Goal: Task Accomplishment & Management: Use online tool/utility

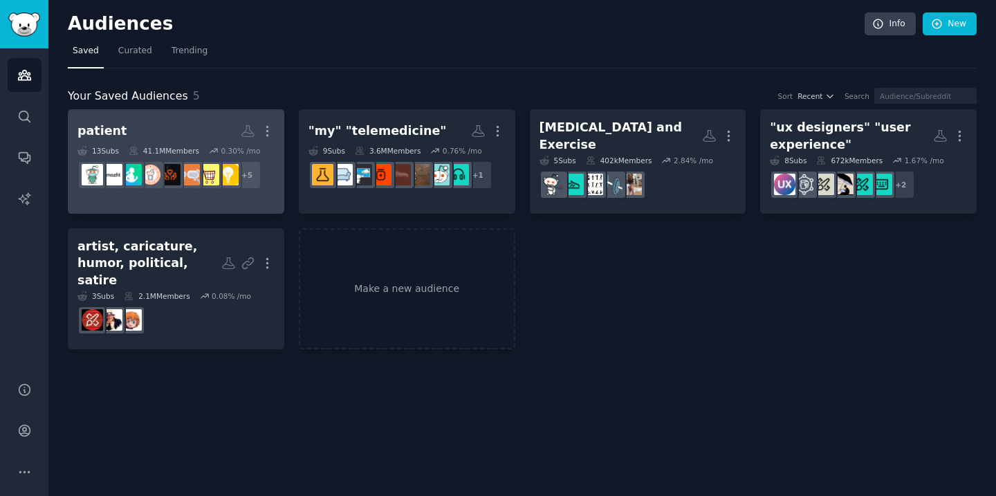
click at [225, 131] on h2 "patient More" at bounding box center [175, 131] width 197 height 24
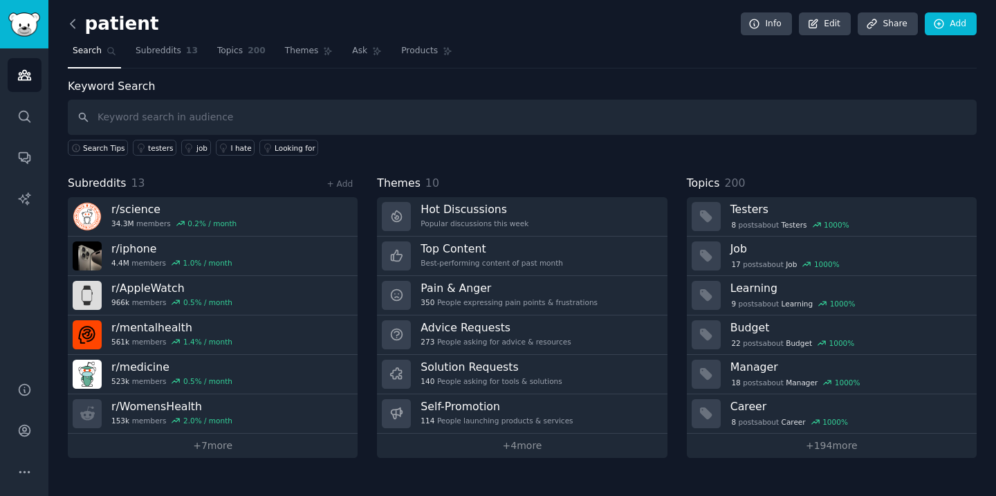
click at [71, 25] on icon at bounding box center [73, 24] width 15 height 15
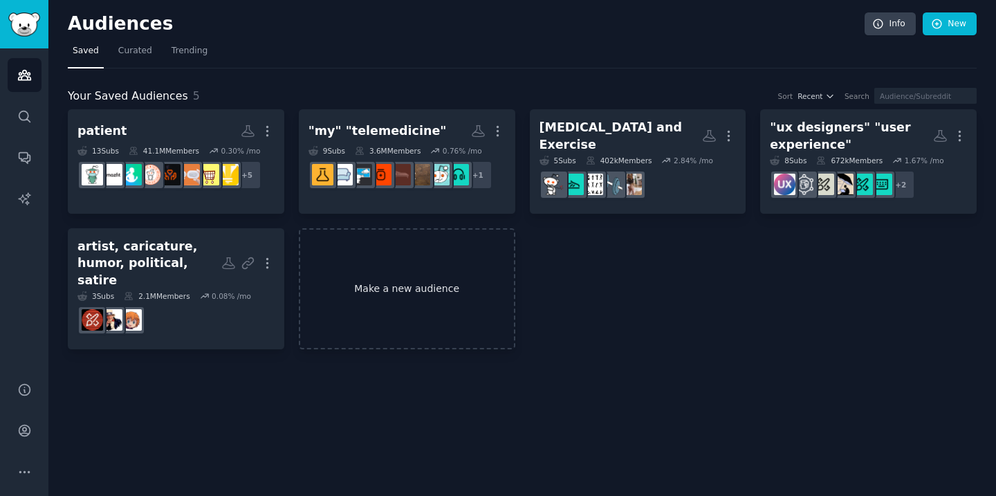
click at [417, 305] on link "Make a new audience" at bounding box center [407, 288] width 216 height 121
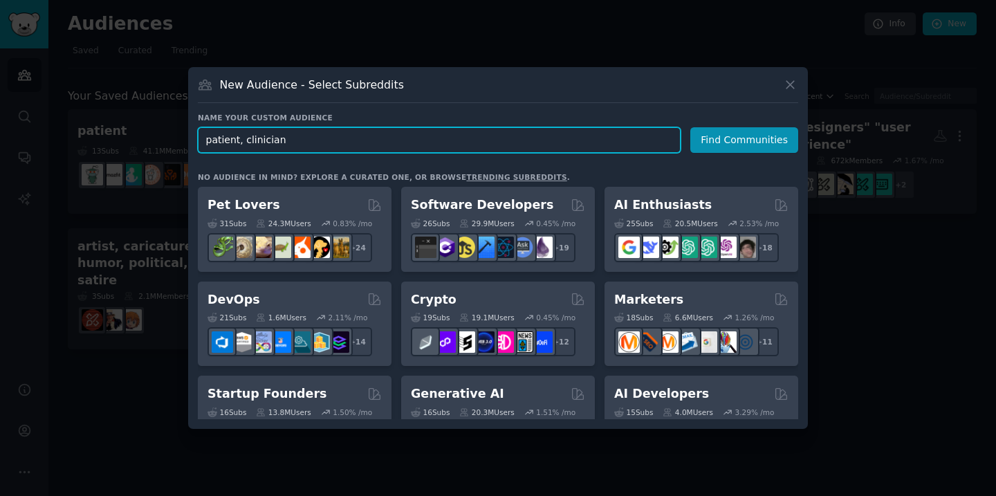
drag, startPoint x: 241, startPoint y: 143, endPoint x: 322, endPoint y: 147, distance: 81.0
click at [322, 147] on input "patient, clinician" at bounding box center [439, 140] width 483 height 26
drag, startPoint x: 282, startPoint y: 139, endPoint x: 244, endPoint y: 137, distance: 38.1
click at [244, 137] on input "patient, clinician" at bounding box center [439, 140] width 483 height 26
type input "patient, client"
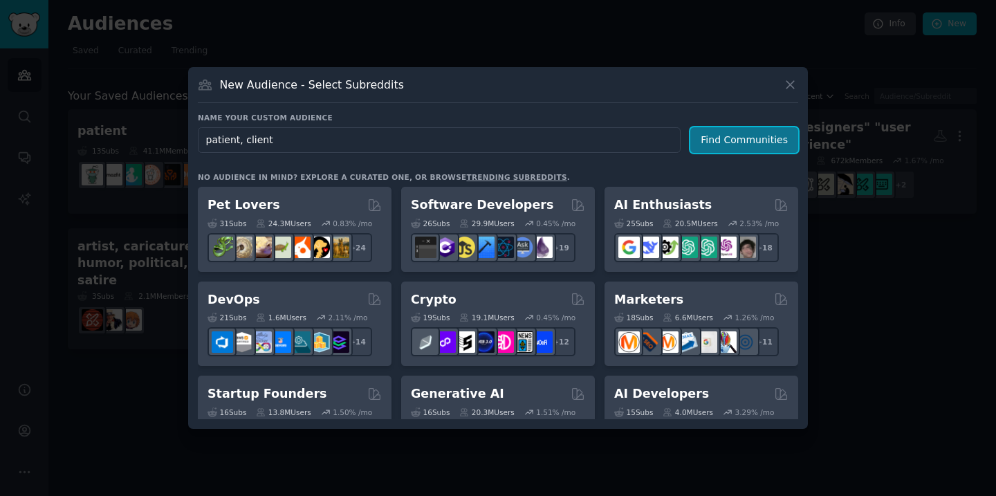
click at [743, 140] on button "Find Communities" at bounding box center [744, 140] width 108 height 26
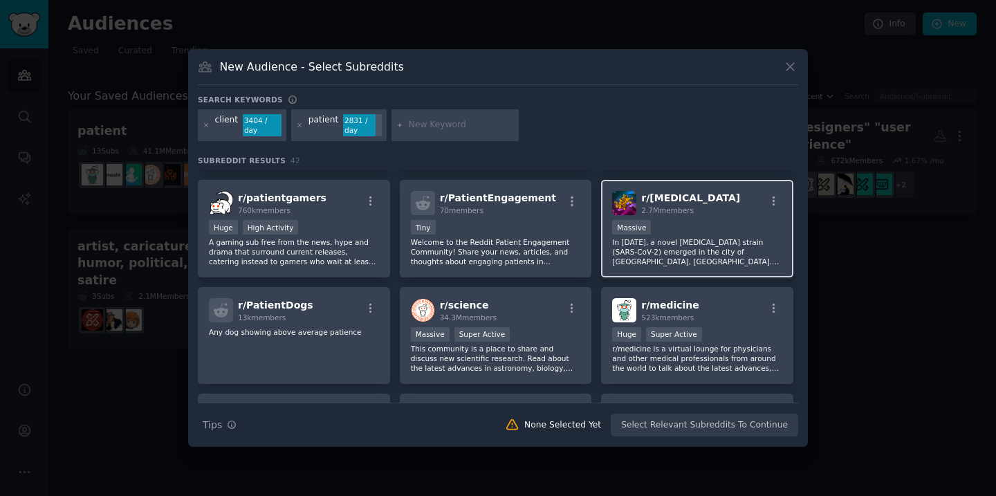
scroll to position [98, 0]
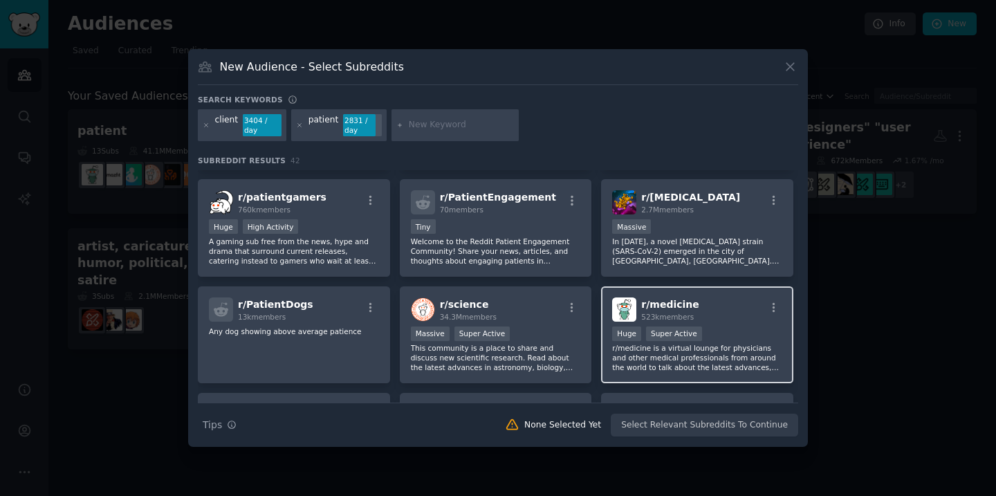
click at [734, 302] on div "r/ medicine 523k members" at bounding box center [697, 309] width 170 height 24
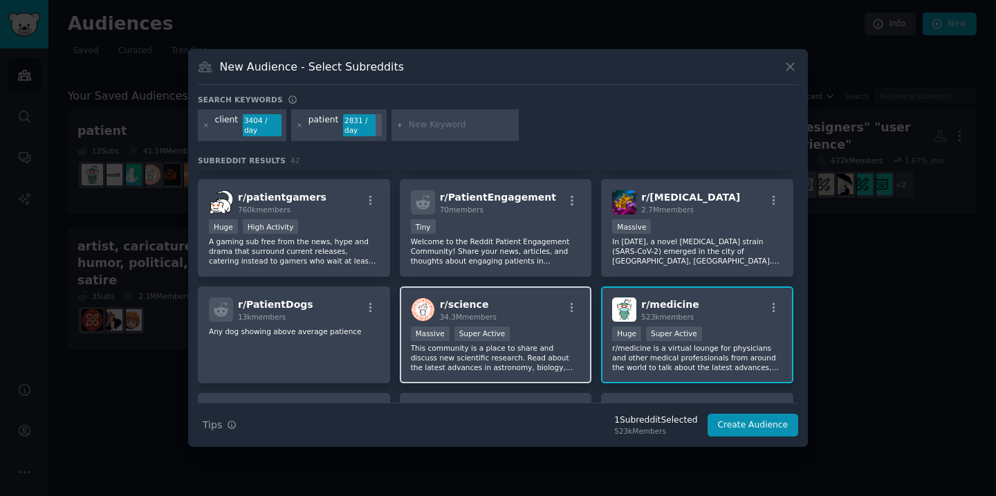
click at [541, 324] on div "r/ science 34.3M members Massive Super Active This community is a place to shar…" at bounding box center [496, 335] width 192 height 98
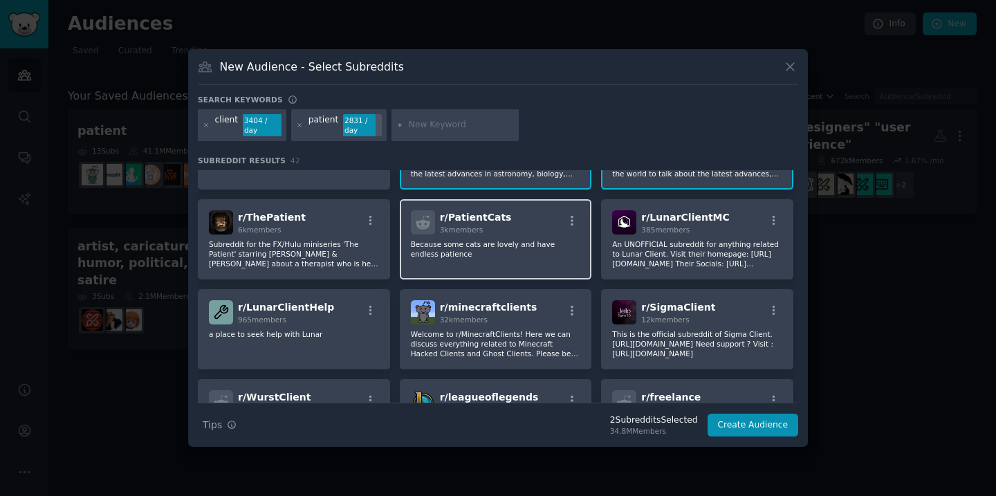
scroll to position [292, 0]
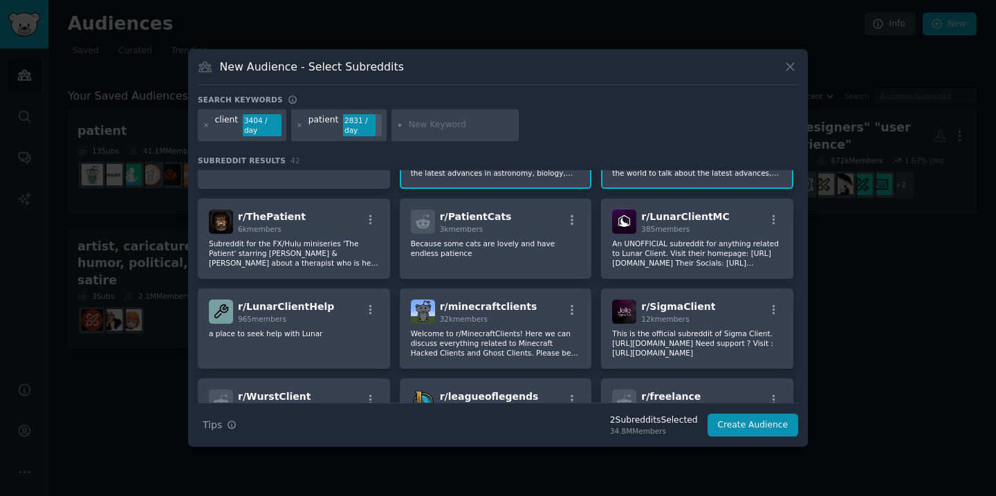
click at [410, 127] on input "text" at bounding box center [461, 125] width 105 height 12
type input "healthcare"
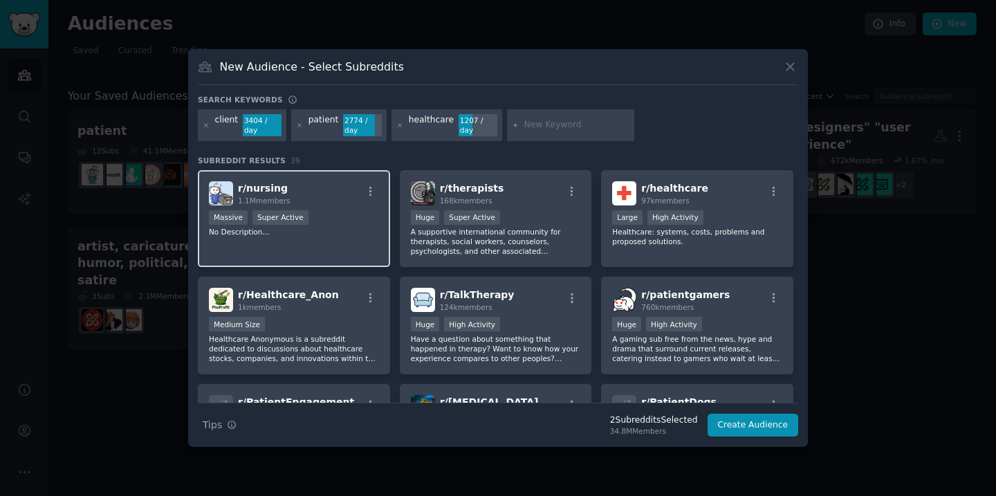
click at [330, 219] on div "Massive Super Active" at bounding box center [294, 218] width 170 height 17
click at [397, 127] on icon at bounding box center [400, 126] width 8 height 8
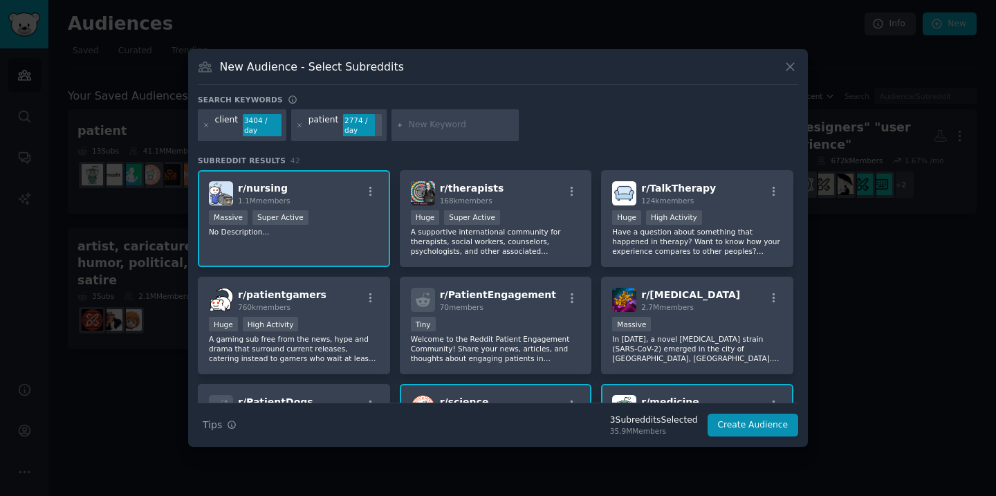
click at [424, 127] on input "text" at bounding box center [461, 125] width 105 height 12
type input "mental health"
click at [534, 129] on div "client 3404 / day patient 2774 / day mental health" at bounding box center [498, 127] width 600 height 37
click at [468, 127] on input "mental health" at bounding box center [461, 125] width 105 height 12
click at [479, 127] on input "mental health" at bounding box center [461, 125] width 105 height 12
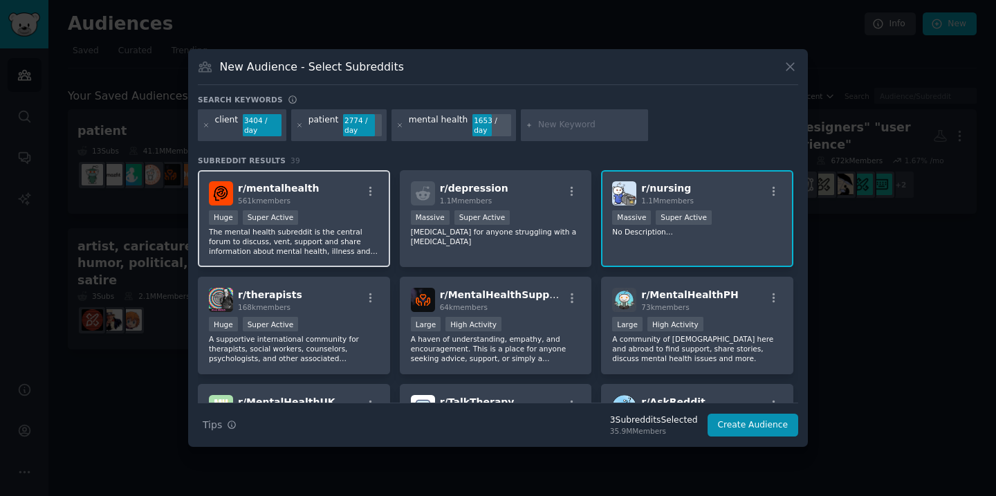
click at [330, 195] on div "r/ mentalhealth 561k members" at bounding box center [294, 193] width 170 height 24
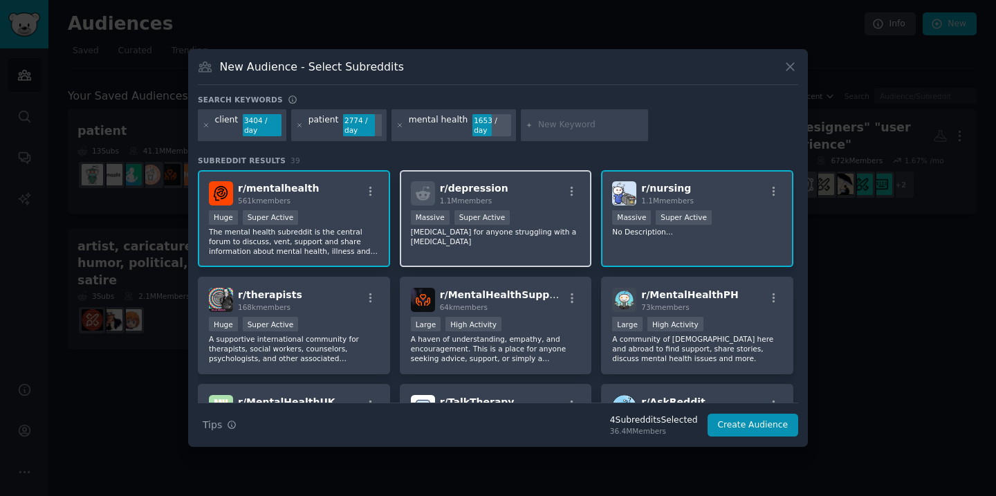
click at [534, 209] on div "r/ depression 1.1M members Massive Super Active Peer support for anyone struggl…" at bounding box center [496, 219] width 192 height 98
click at [734, 249] on div "r/ nursing 1.1M members Massive Super Active No Description..." at bounding box center [697, 219] width 192 height 98
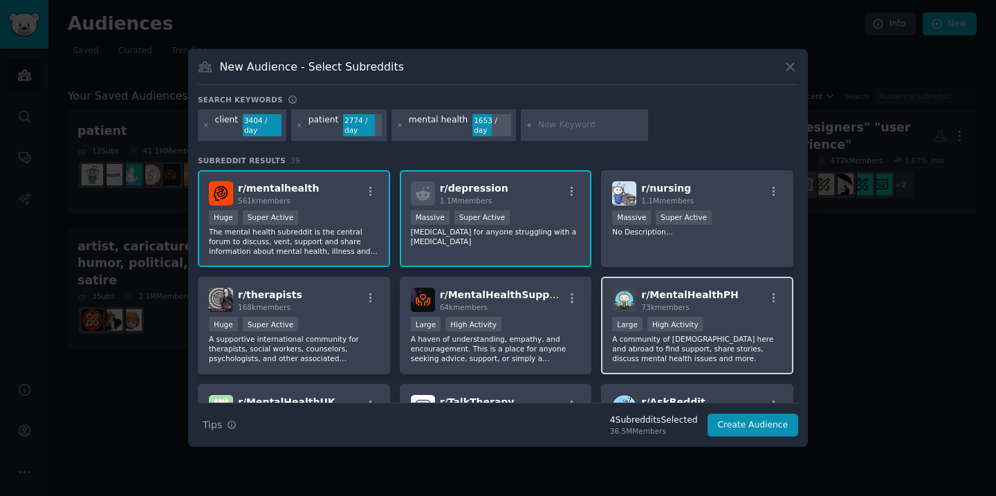
click at [745, 353] on p "A community of [DEMOGRAPHIC_DATA] here and abroad to find support, share storie…" at bounding box center [697, 348] width 170 height 29
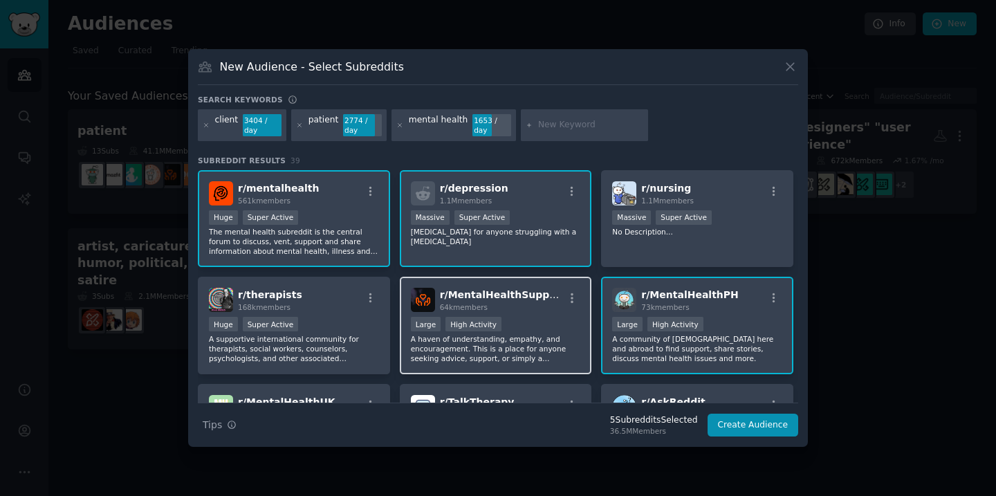
click at [556, 334] on p "A haven of understanding, empathy, and encouragement. This is a place for anyon…" at bounding box center [496, 348] width 170 height 29
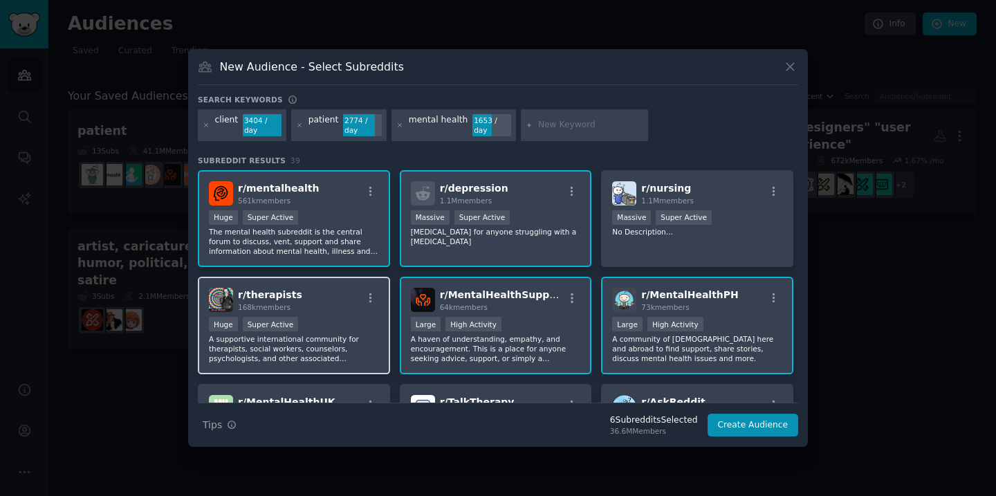
click at [376, 340] on p "A supportive international community for therapists, social workers, counselors…" at bounding box center [294, 348] width 170 height 29
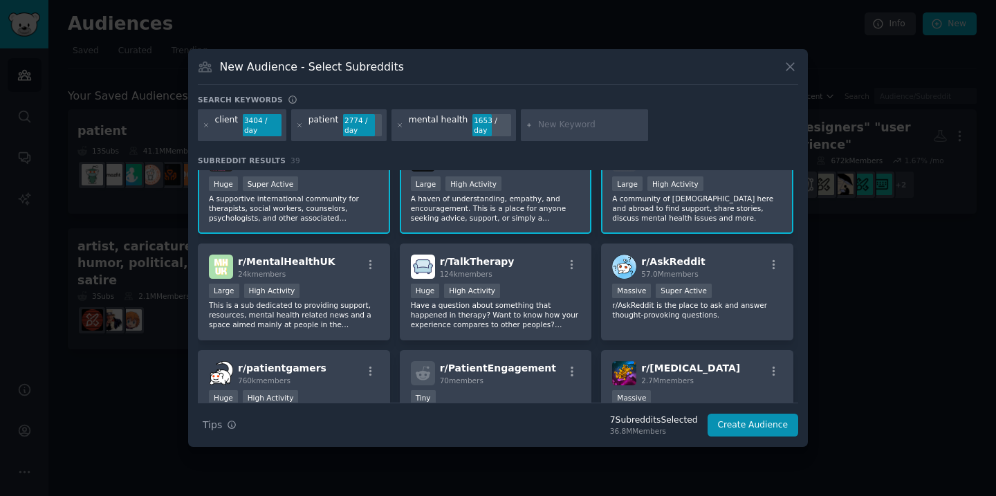
scroll to position [145, 0]
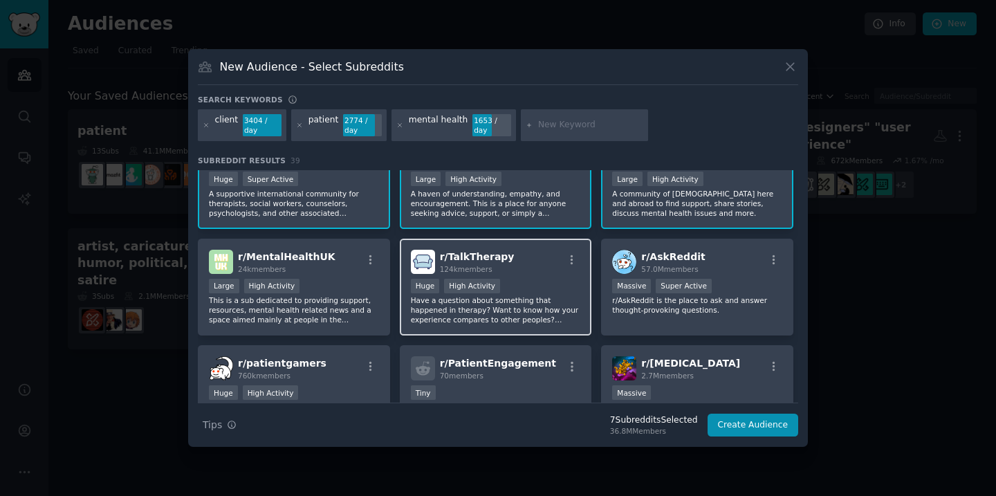
click at [548, 291] on div "Huge High Activity" at bounding box center [496, 287] width 170 height 17
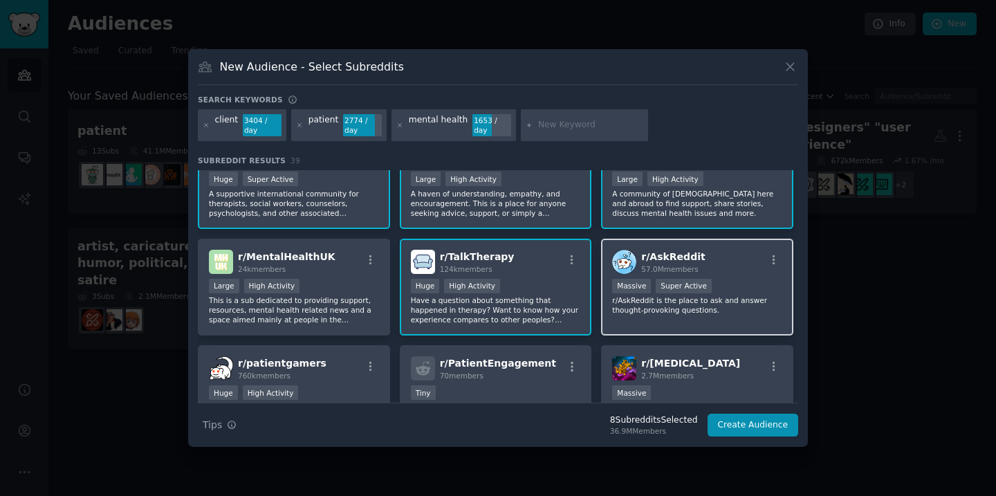
click at [741, 316] on div "r/ AskReddit 57.0M members Massive Super Active r/AskReddit is the place to ask…" at bounding box center [697, 288] width 192 height 98
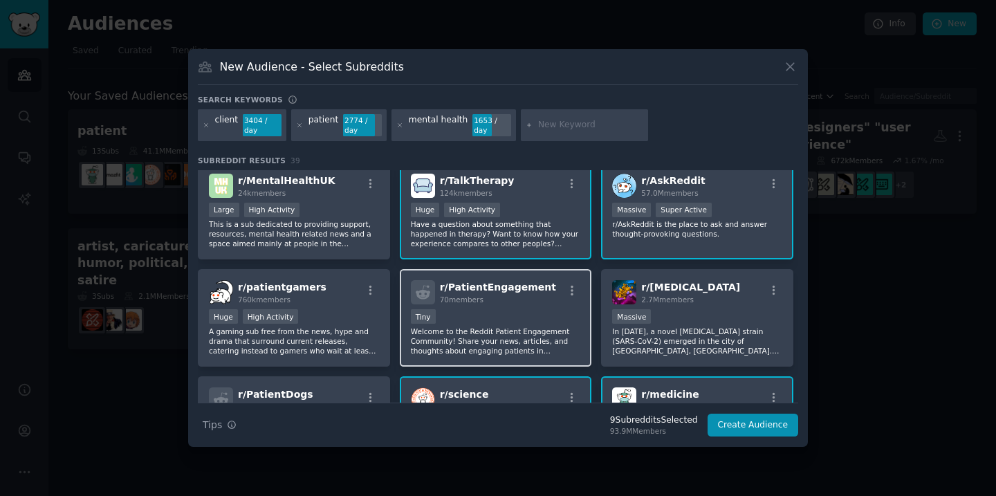
scroll to position [235, 0]
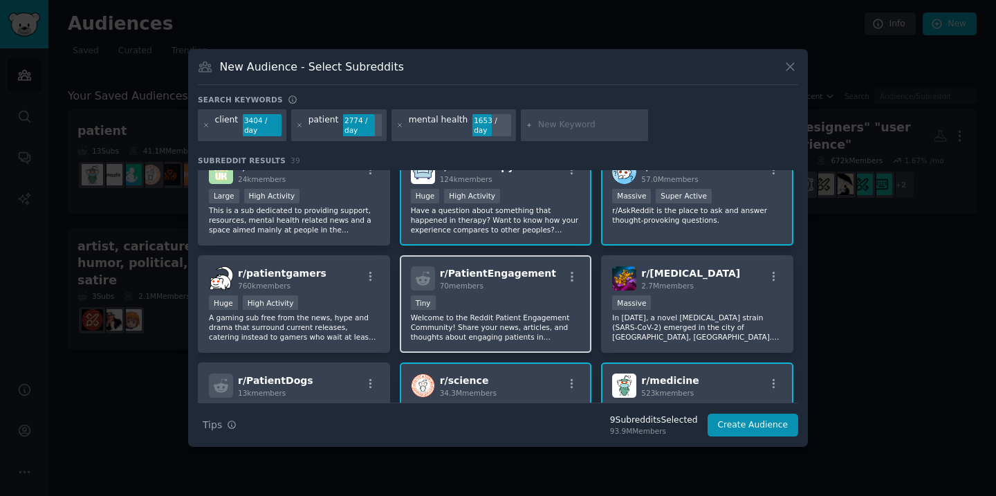
click at [547, 313] on p "Welcome to the Reddit Patient Engagement Community! Share your news, articles, …" at bounding box center [496, 327] width 170 height 29
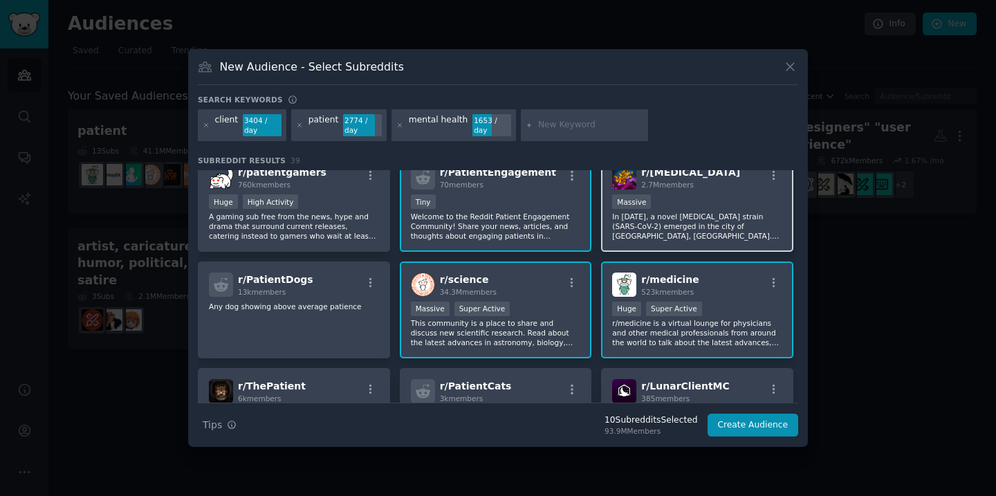
scroll to position [342, 0]
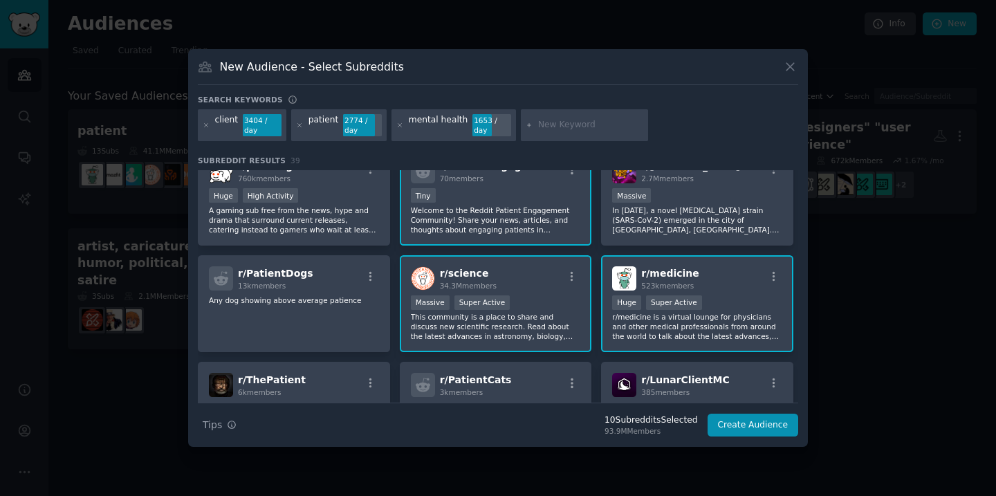
click at [742, 299] on div ">= 95th percentile for submissions / day Huge Super Active" at bounding box center [697, 303] width 170 height 17
click at [528, 292] on div "r/ science 34.3M members Massive Super Active This community is a place to shar…" at bounding box center [496, 304] width 192 height 98
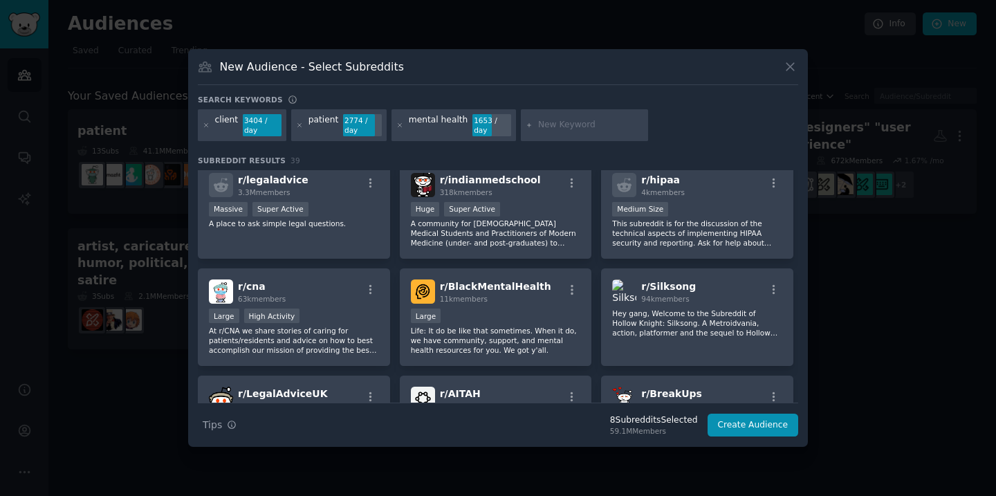
scroll to position [1046, 0]
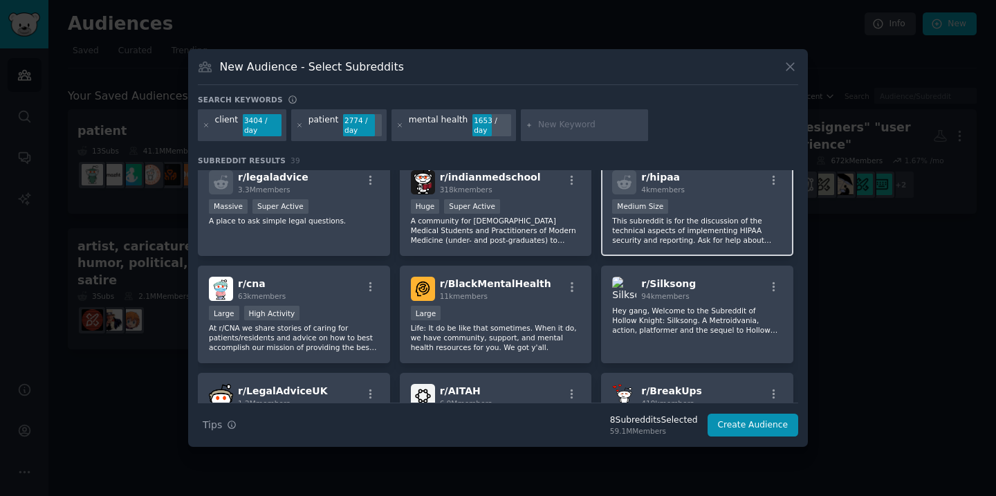
click at [676, 246] on div "r/ hipaa 4k members Medium Size This subreddit is for the discussion of the tec…" at bounding box center [697, 208] width 192 height 98
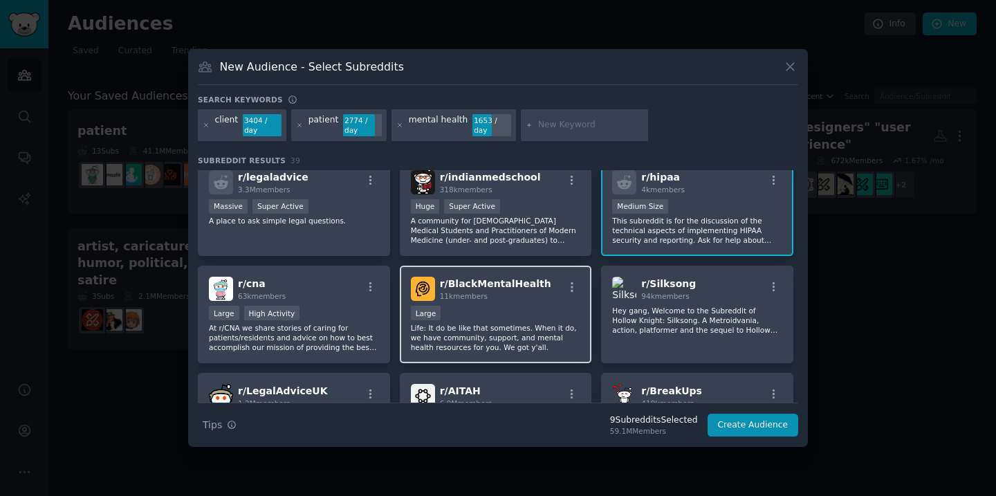
click at [550, 310] on div "Large" at bounding box center [496, 314] width 170 height 17
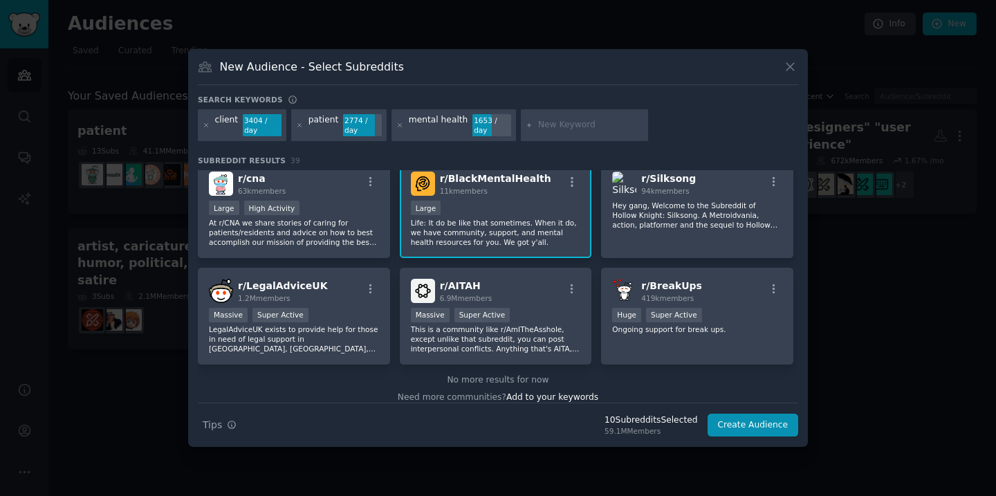
scroll to position [1161, 0]
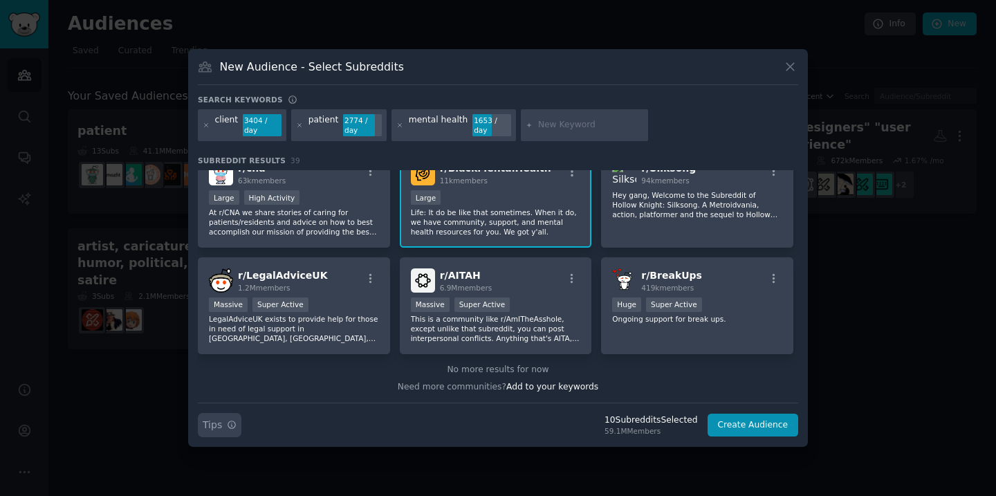
click at [230, 424] on icon "button" at bounding box center [232, 425] width 10 height 10
click at [558, 123] on input "text" at bounding box center [590, 125] width 105 height 12
type input "care"
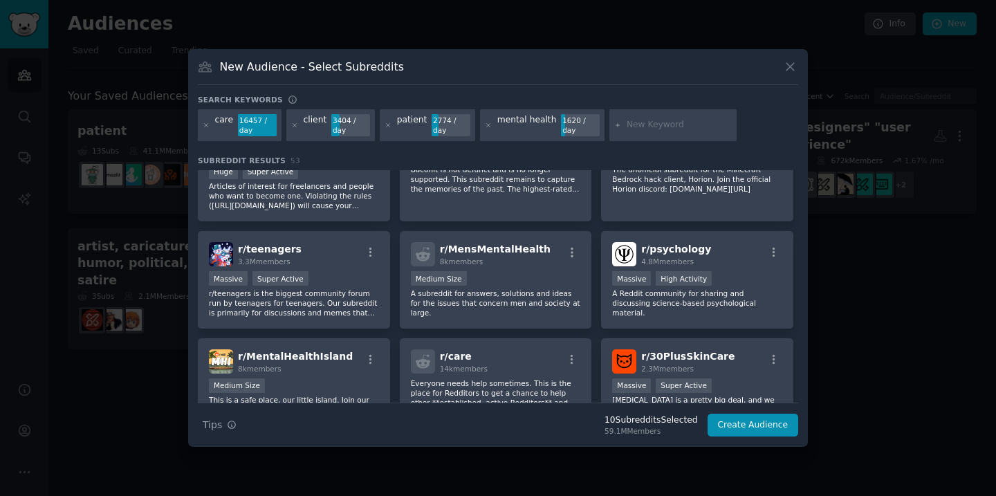
scroll to position [869, 0]
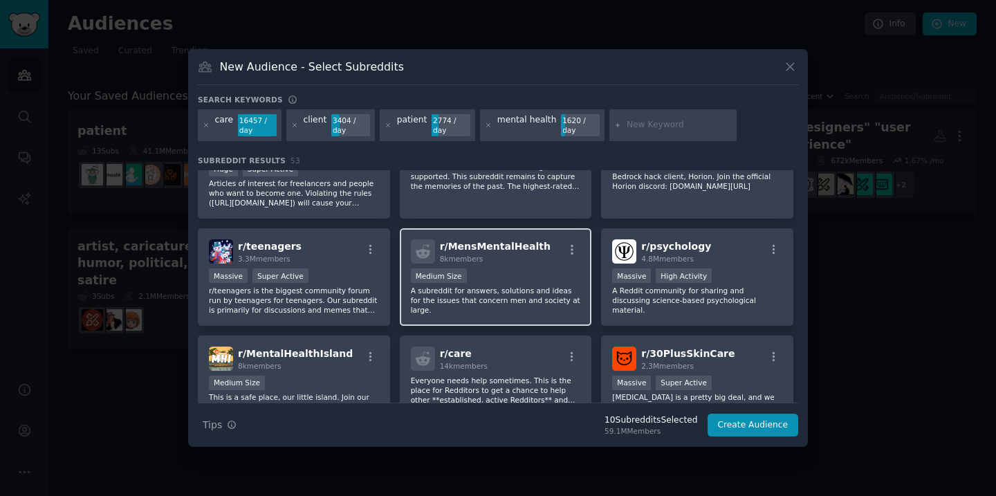
click at [524, 261] on div "8k members" at bounding box center [495, 259] width 111 height 10
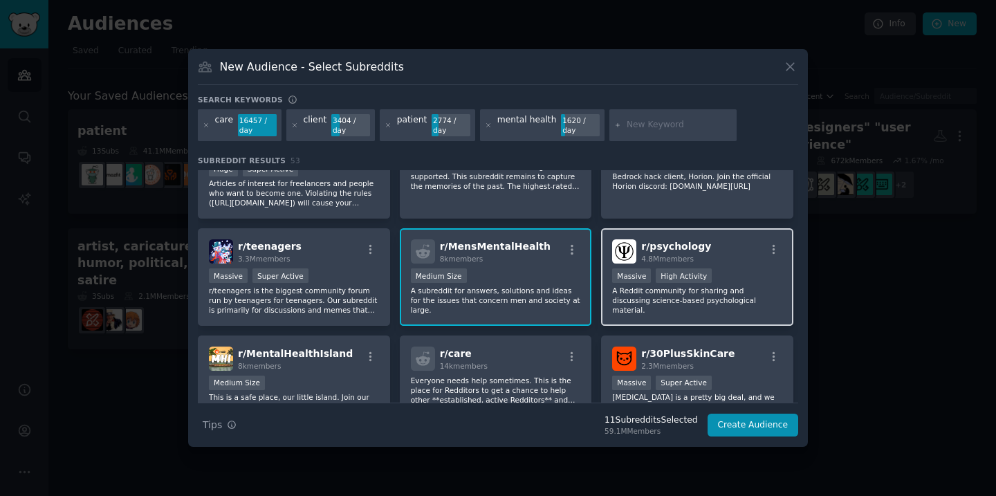
click at [744, 286] on p "A Reddit community for sharing and discussing science-based psychological mater…" at bounding box center [697, 300] width 170 height 29
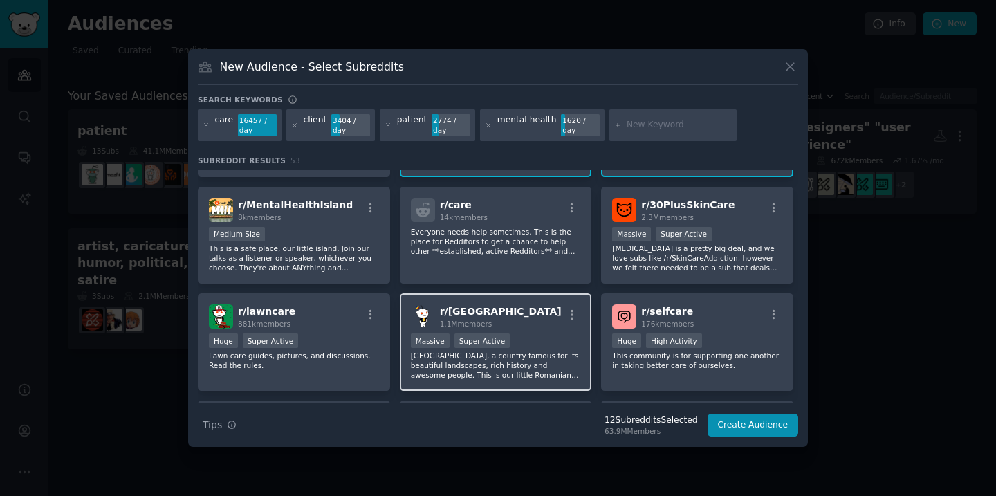
scroll to position [1039, 0]
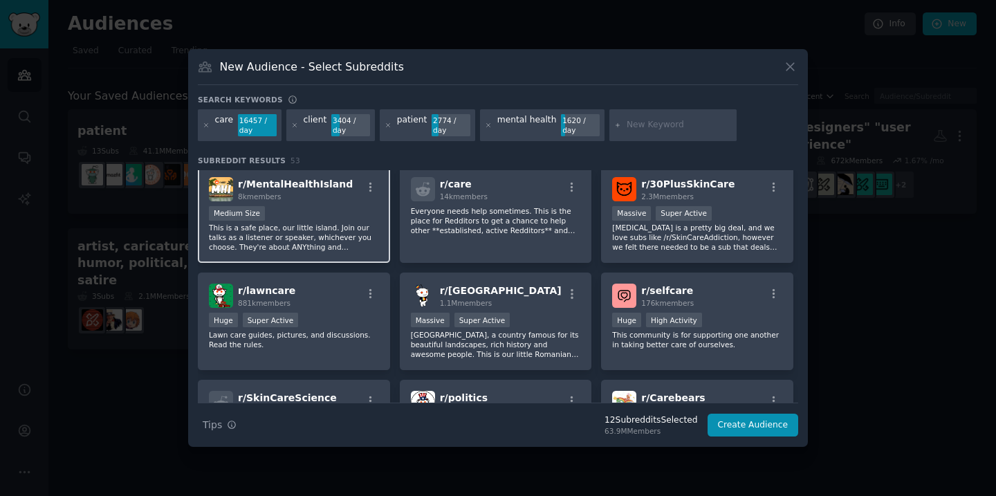
click at [340, 217] on div "Medium Size" at bounding box center [294, 214] width 170 height 17
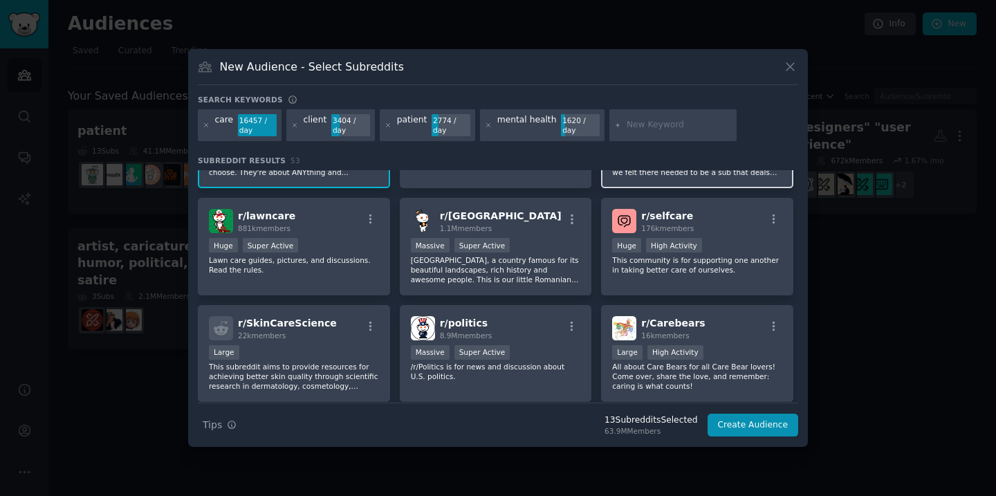
scroll to position [1120, 0]
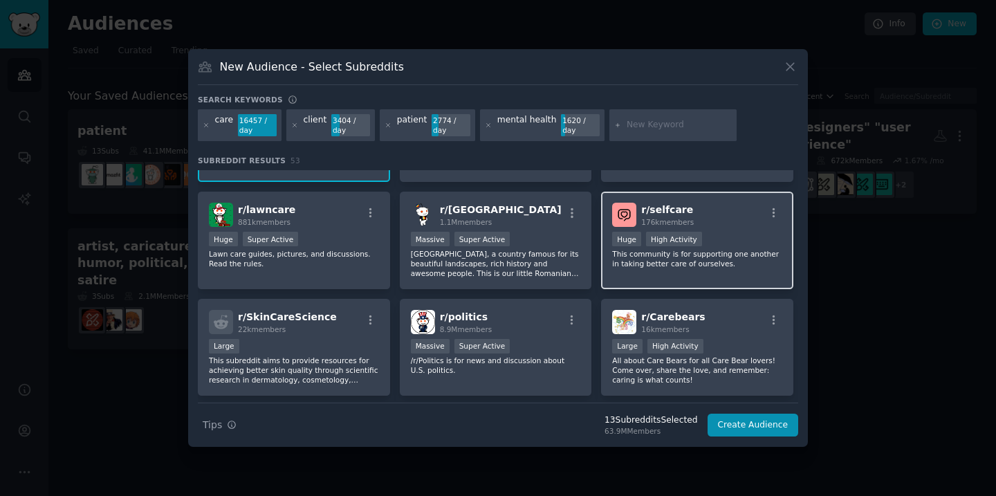
click at [716, 229] on div "r/ selfcare 176k members Huge High Activity This community is for supporting on…" at bounding box center [697, 241] width 192 height 98
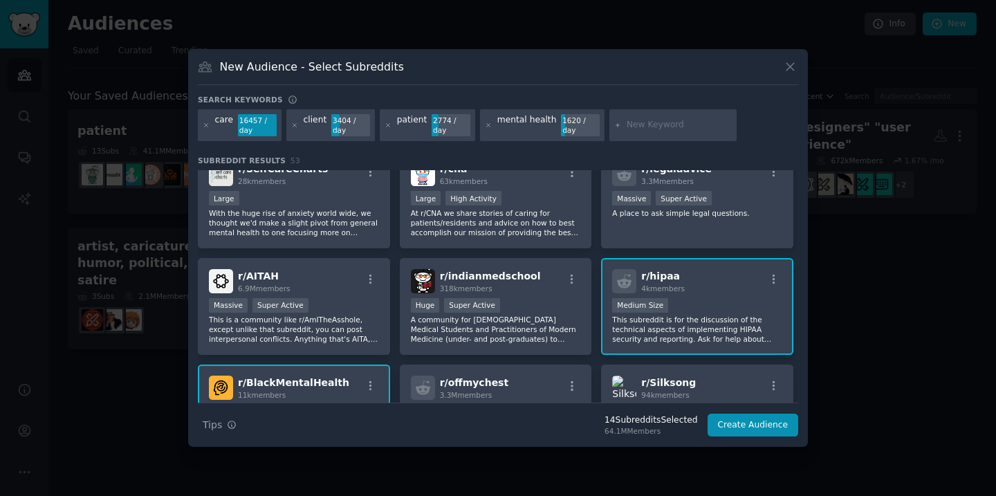
scroll to position [1380, 0]
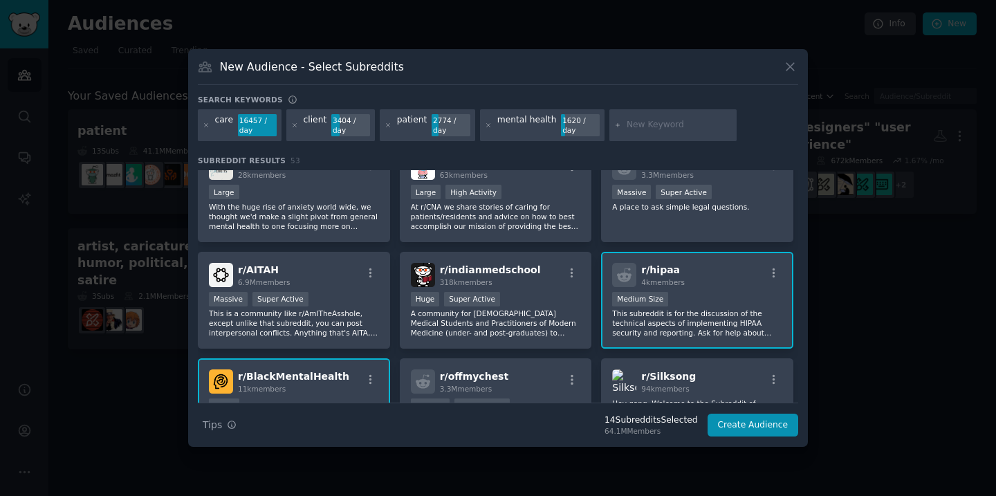
click at [713, 272] on div "r/ hipaa 4k members" at bounding box center [697, 275] width 170 height 24
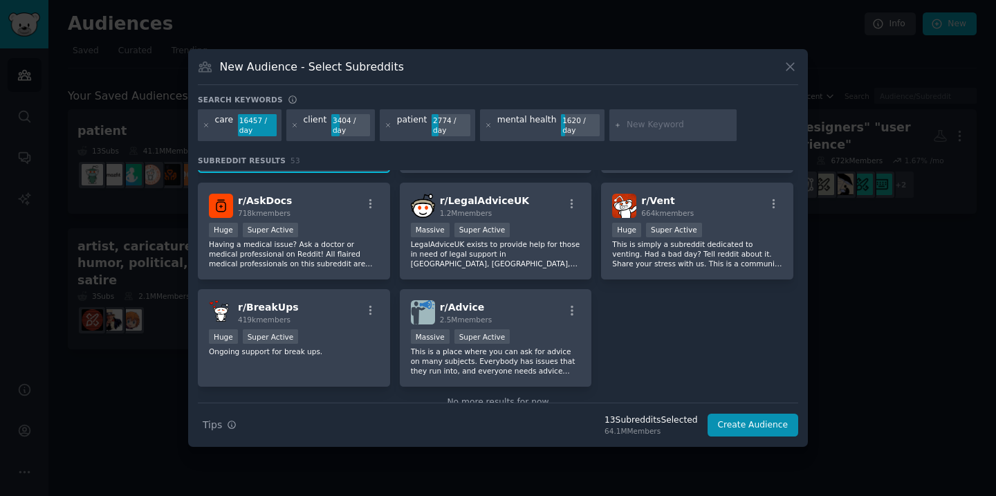
scroll to position [1659, 0]
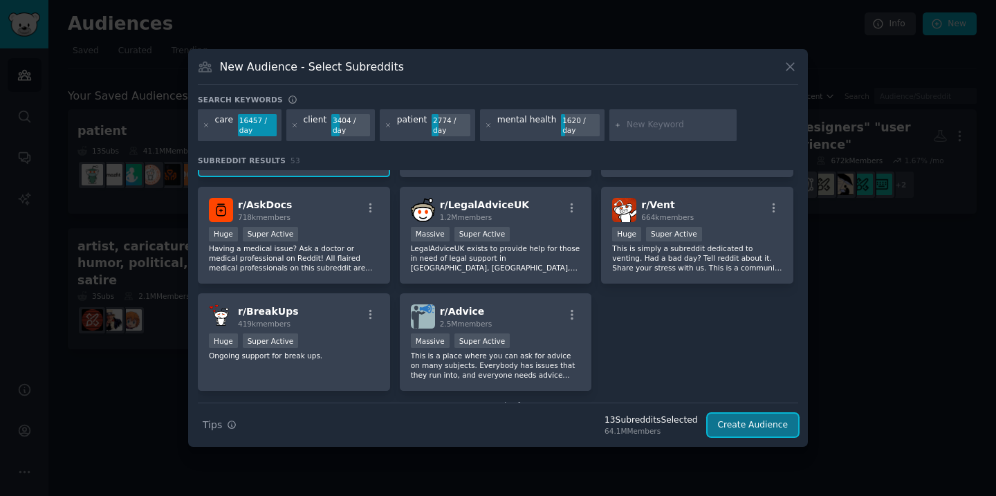
click at [751, 423] on button "Create Audience" at bounding box center [752, 426] width 91 height 24
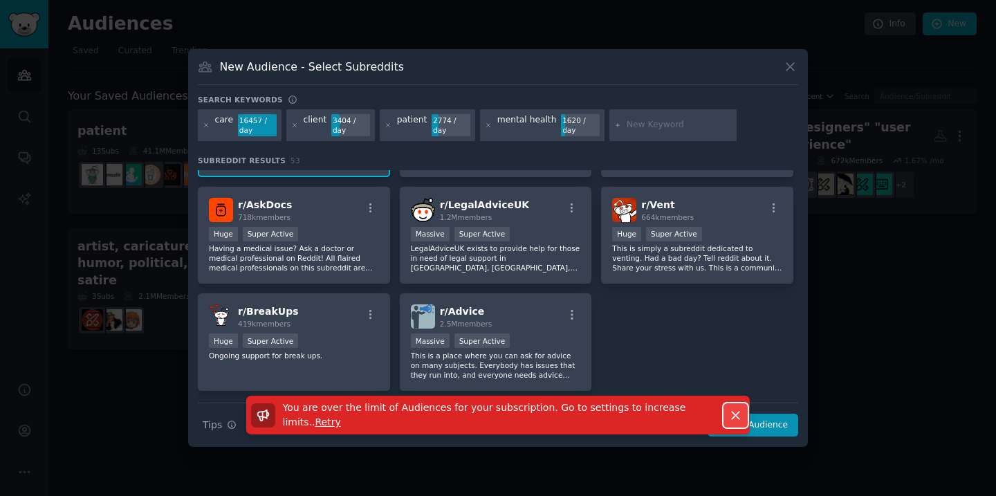
click at [739, 416] on icon "button" at bounding box center [735, 415] width 15 height 15
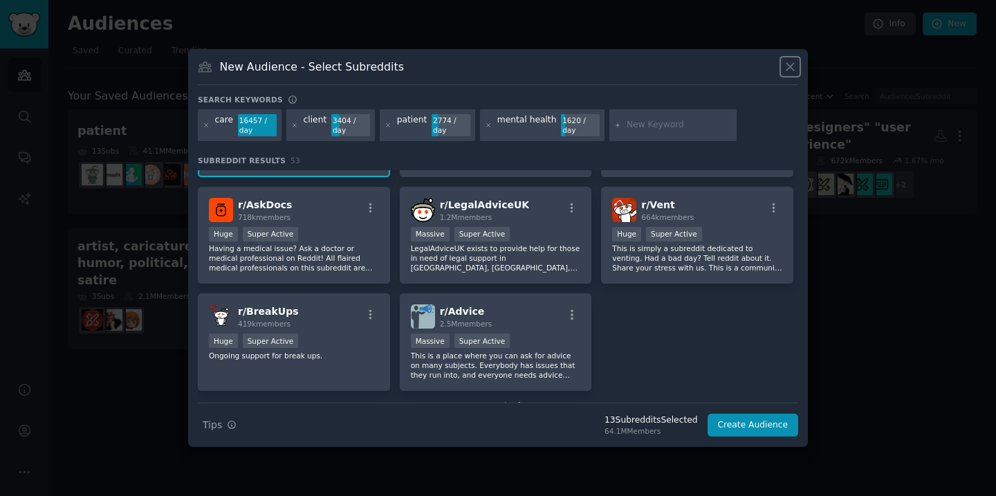
click at [786, 64] on icon at bounding box center [790, 66] width 15 height 15
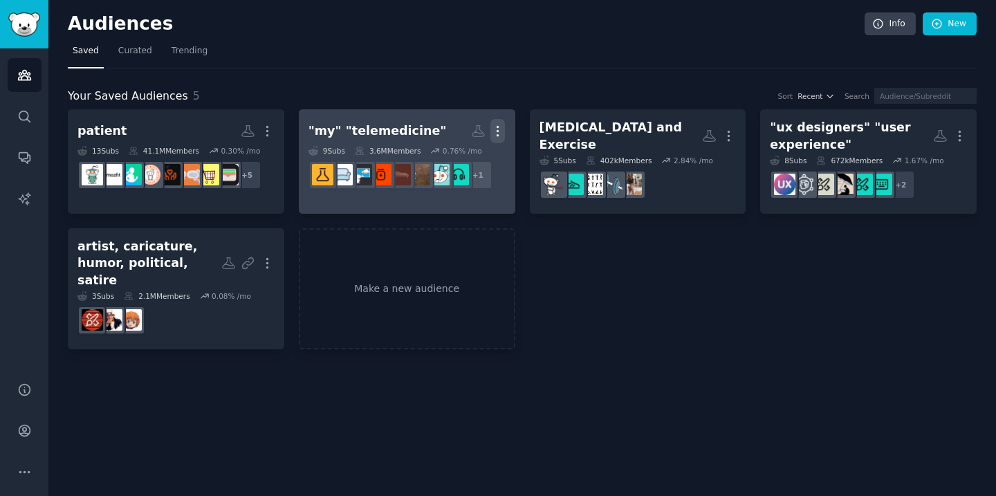
click at [501, 127] on icon "button" at bounding box center [497, 131] width 15 height 15
click at [478, 156] on div "Delete" at bounding box center [451, 160] width 66 height 29
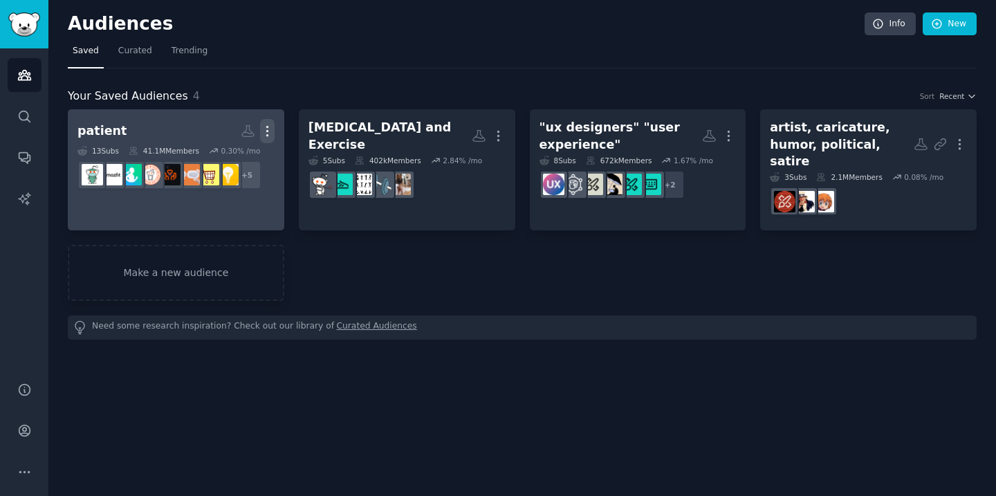
click at [272, 127] on icon "button" at bounding box center [267, 131] width 15 height 15
click at [238, 158] on p "Delete" at bounding box center [230, 160] width 32 height 15
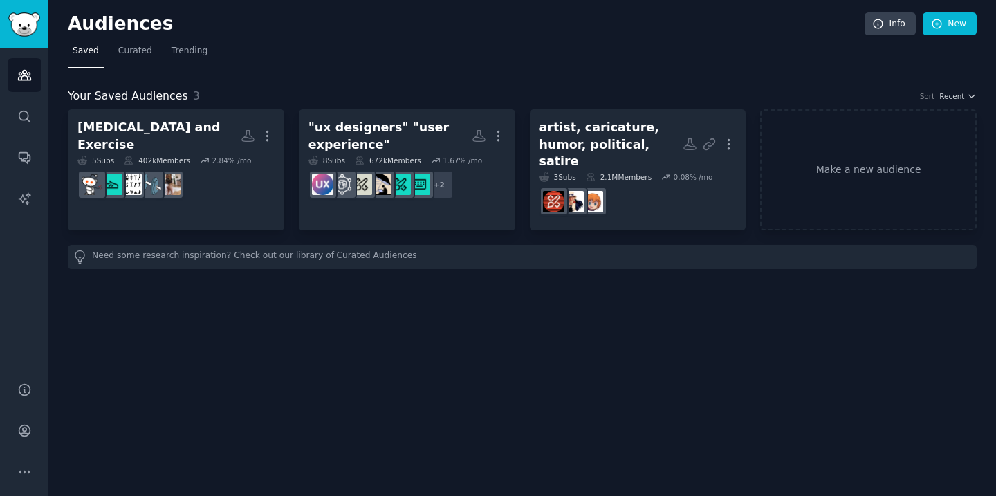
click at [388, 250] on link "Curated Audiences" at bounding box center [377, 257] width 80 height 15
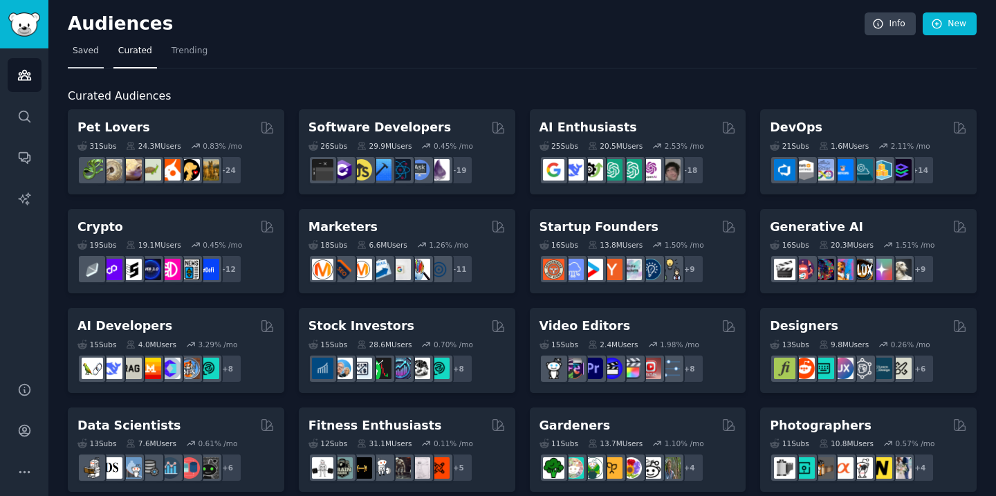
click at [95, 53] on span "Saved" at bounding box center [86, 51] width 26 height 12
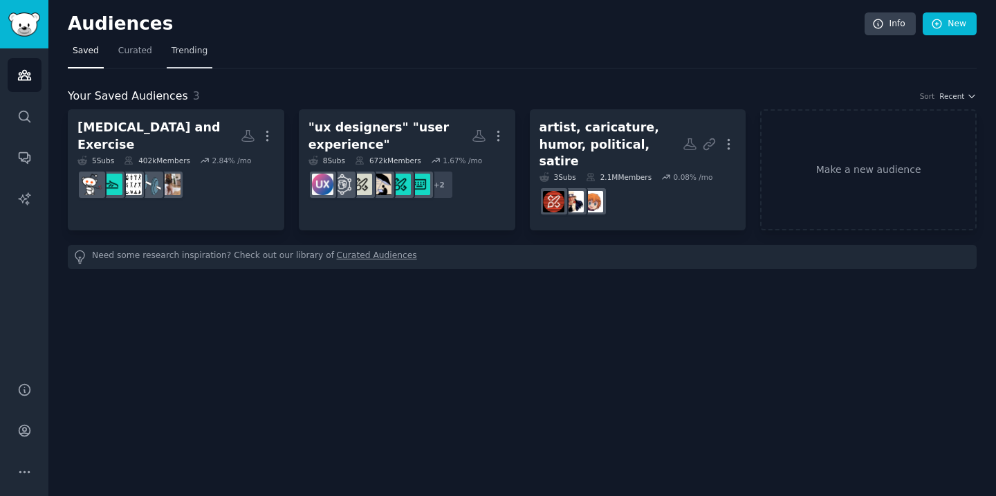
click at [192, 50] on span "Trending" at bounding box center [190, 51] width 36 height 12
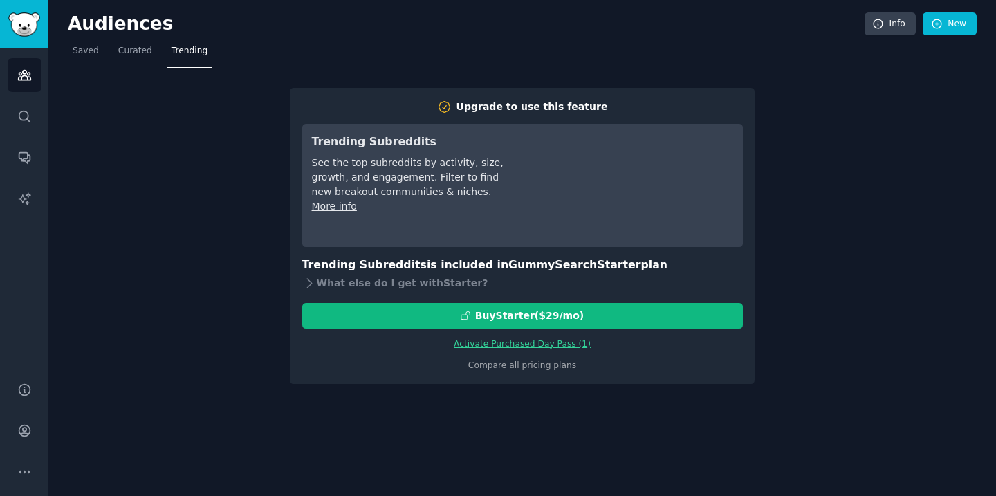
click at [528, 343] on link "Activate Purchased Day Pass ( 1 )" at bounding box center [522, 344] width 137 height 10
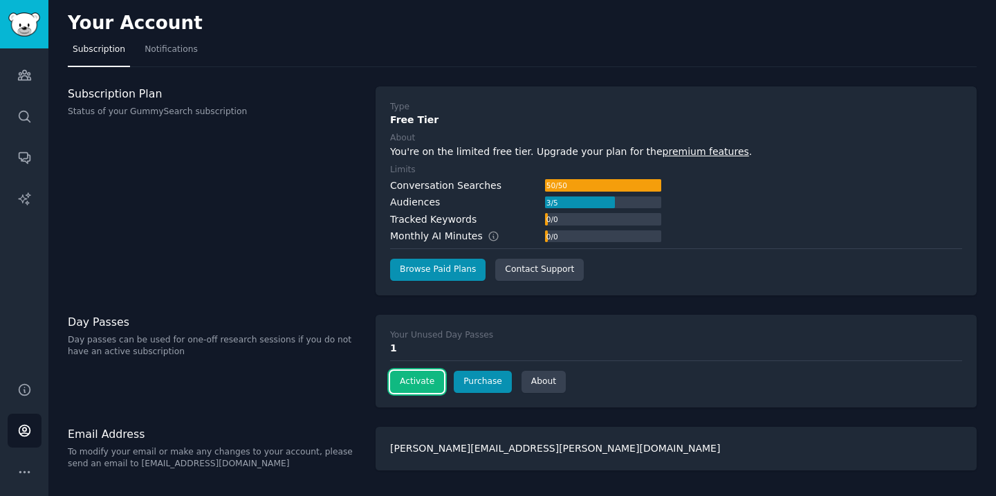
click at [425, 385] on button "Activate" at bounding box center [417, 382] width 54 height 22
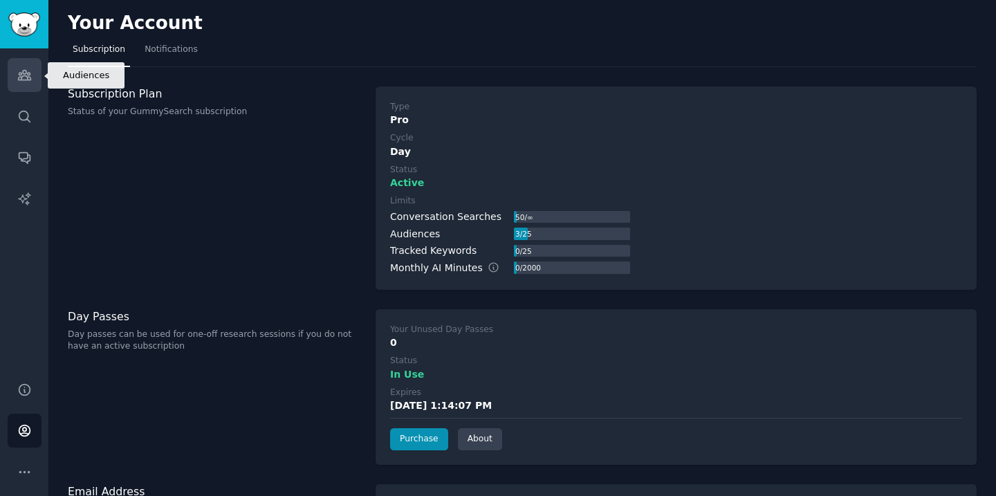
click at [16, 75] on link "Audiences" at bounding box center [25, 75] width 34 height 34
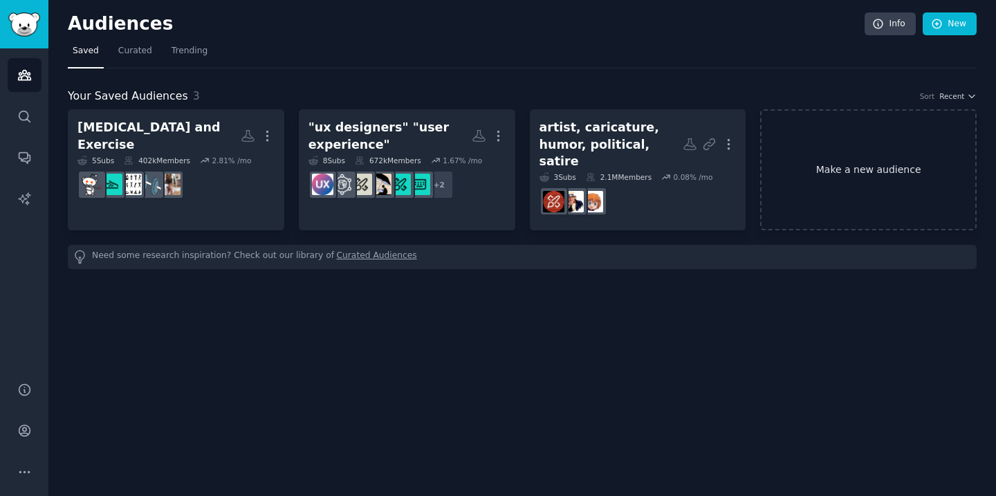
click at [864, 169] on link "Make a new audience" at bounding box center [868, 169] width 216 height 121
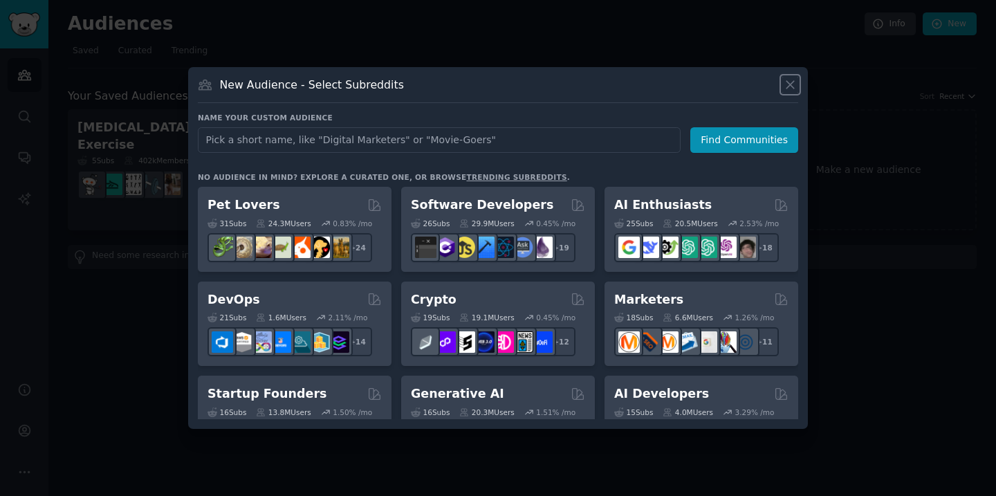
click at [790, 83] on icon at bounding box center [790, 85] width 8 height 8
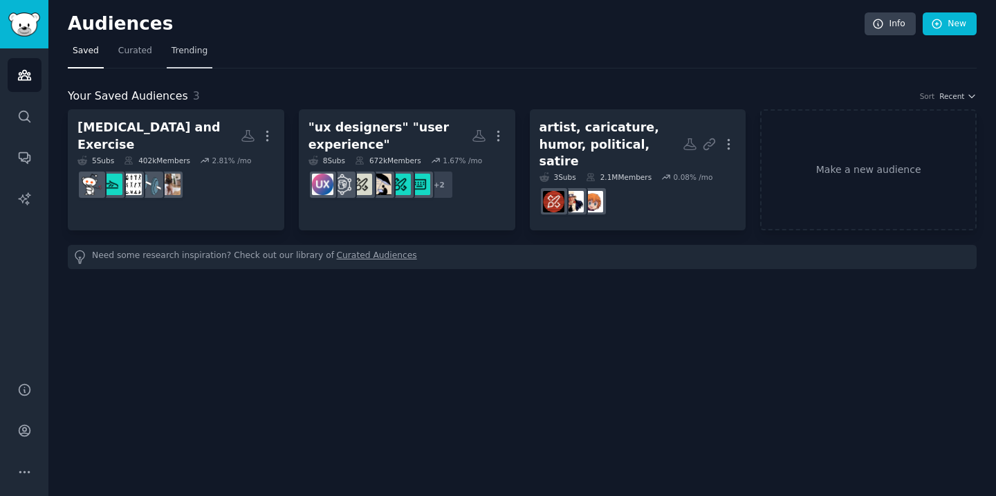
click at [196, 57] on link "Trending" at bounding box center [190, 54] width 46 height 28
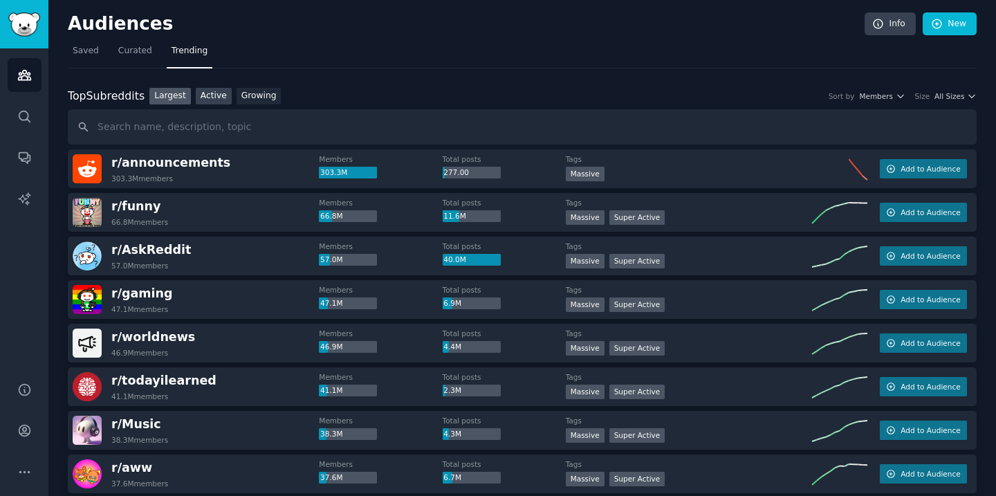
click at [219, 100] on link "Active" at bounding box center [214, 96] width 36 height 17
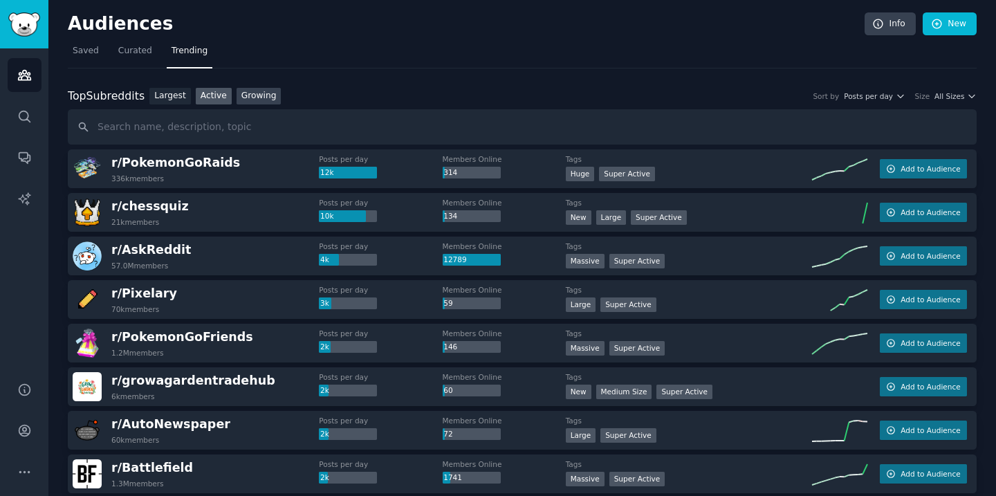
click at [259, 94] on link "Growing" at bounding box center [259, 96] width 45 height 17
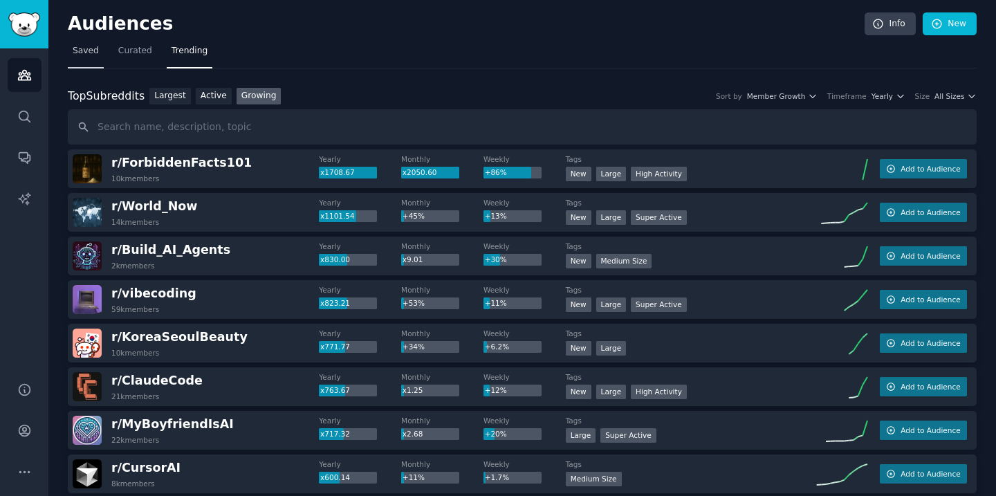
click at [90, 50] on span "Saved" at bounding box center [86, 51] width 26 height 12
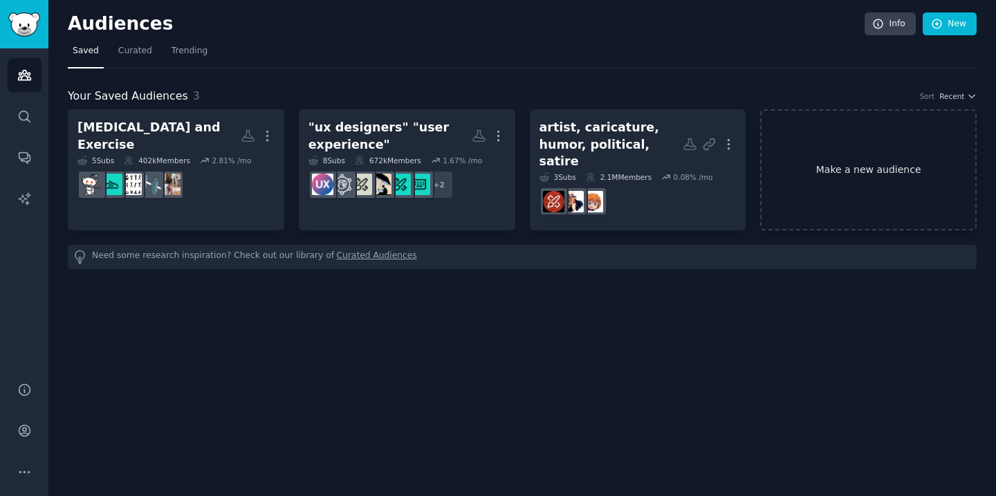
click at [854, 174] on link "Make a new audience" at bounding box center [868, 169] width 216 height 121
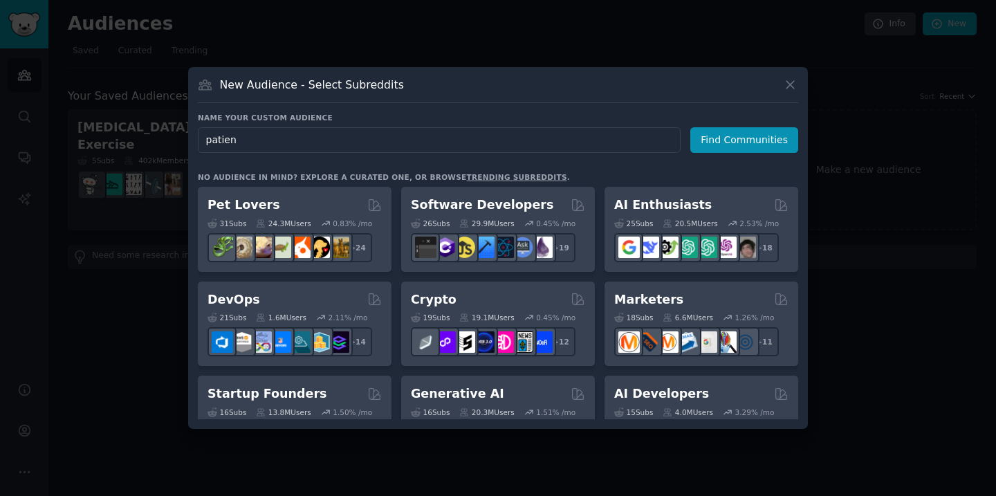
type input "patient"
click button "Find Communities" at bounding box center [744, 140] width 108 height 26
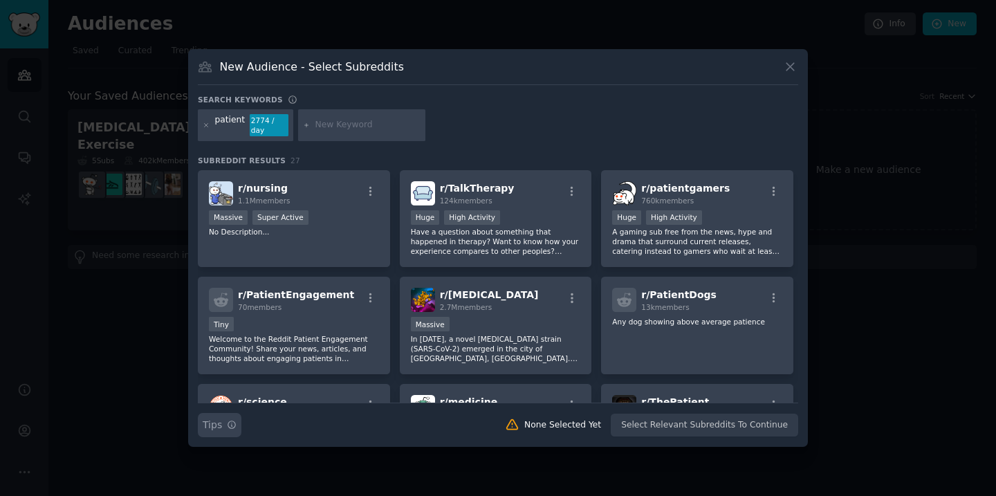
click at [233, 414] on button "Search Tips Tips" at bounding box center [220, 425] width 44 height 24
click at [337, 120] on input "text" at bounding box center [367, 125] width 105 height 12
type input "mental health"
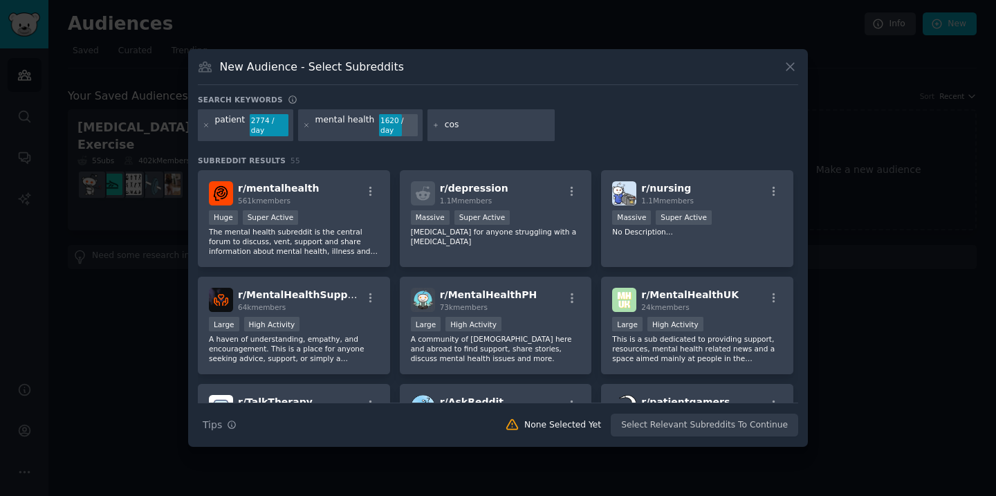
type input "cost"
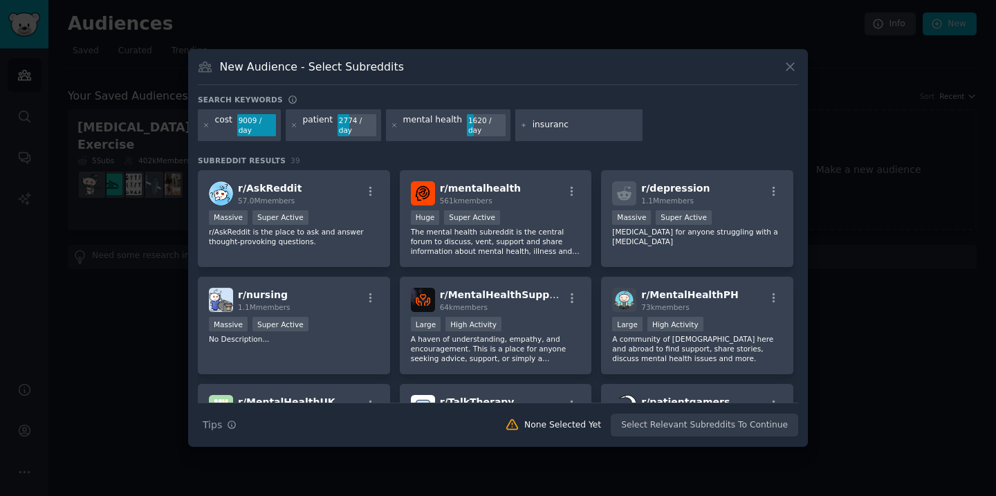
type input "insurance"
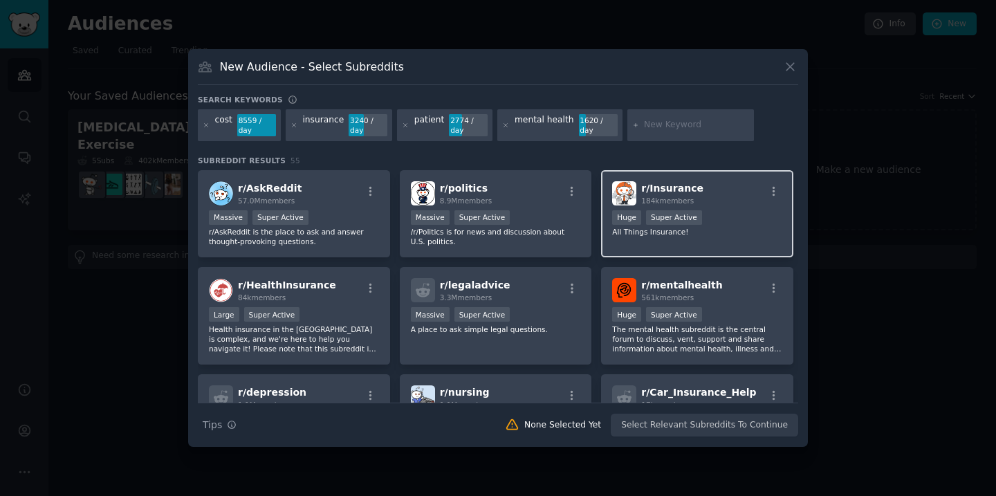
click at [752, 204] on div "r/ Insurance 184k members" at bounding box center [697, 193] width 170 height 24
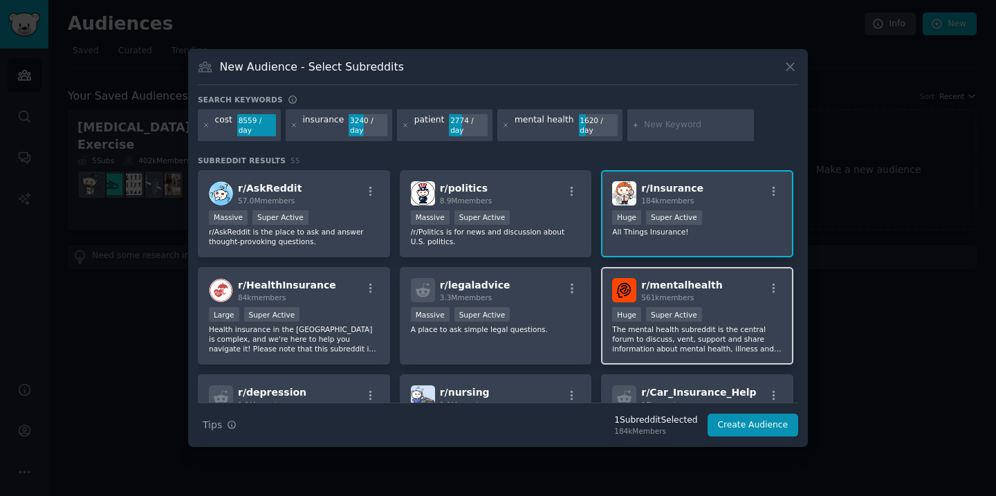
click at [735, 295] on div "r/ mentalhealth 561k members" at bounding box center [697, 290] width 170 height 24
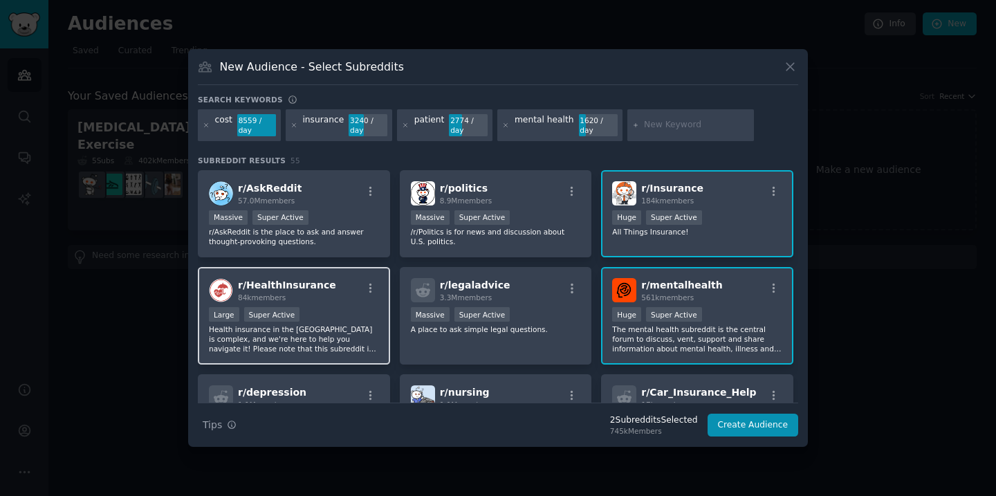
click at [342, 304] on div "r/ HealthInsurance 84k members Large Super Active Health insurance in [GEOGRAPH…" at bounding box center [294, 316] width 192 height 98
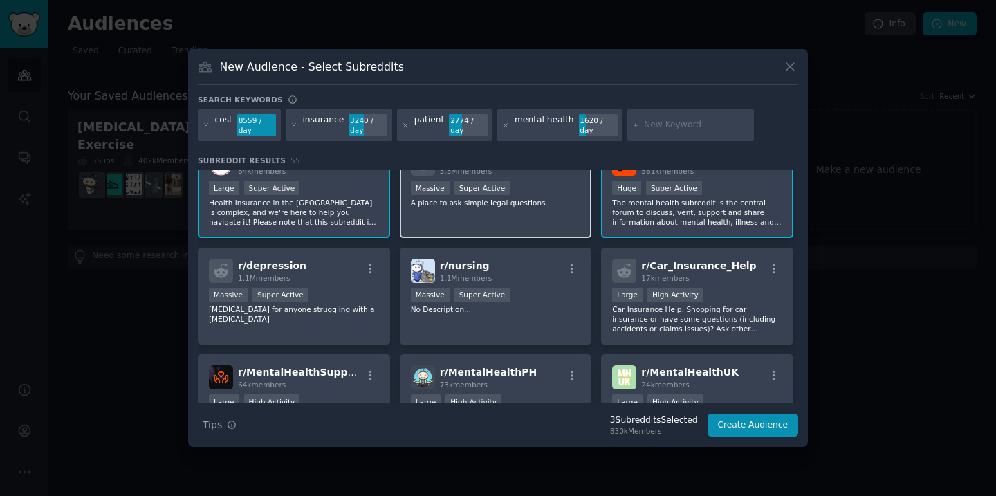
scroll to position [138, 0]
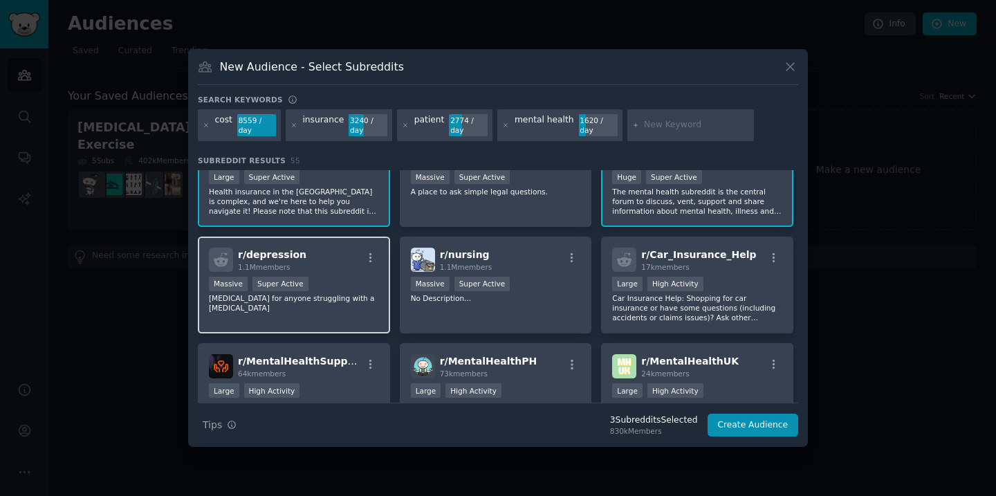
click at [332, 268] on div "r/ [MEDICAL_DATA] 1.1M members" at bounding box center [294, 260] width 170 height 24
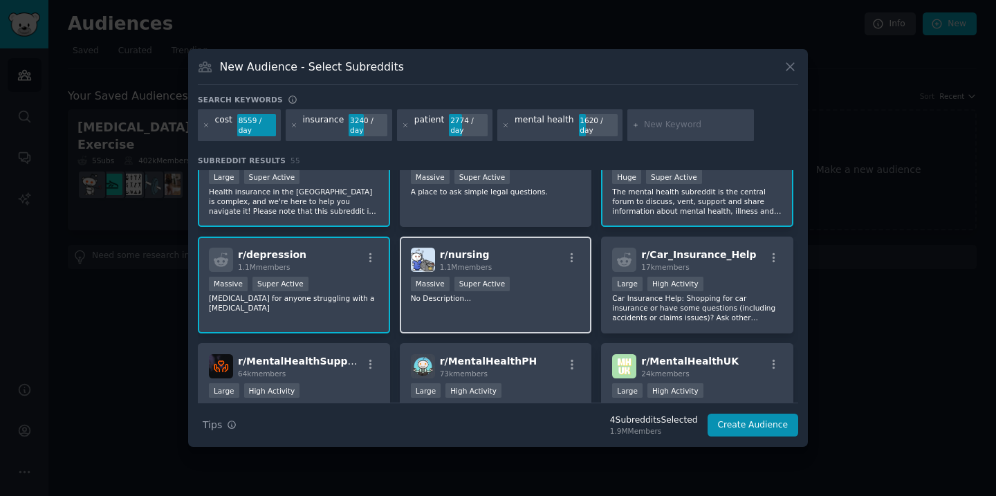
click at [530, 300] on p "No Description..." at bounding box center [496, 298] width 170 height 10
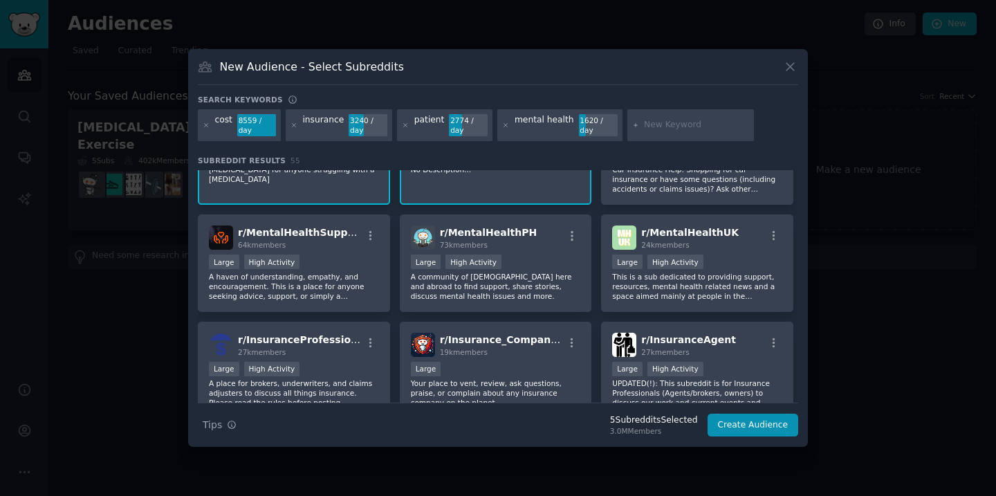
scroll to position [267, 0]
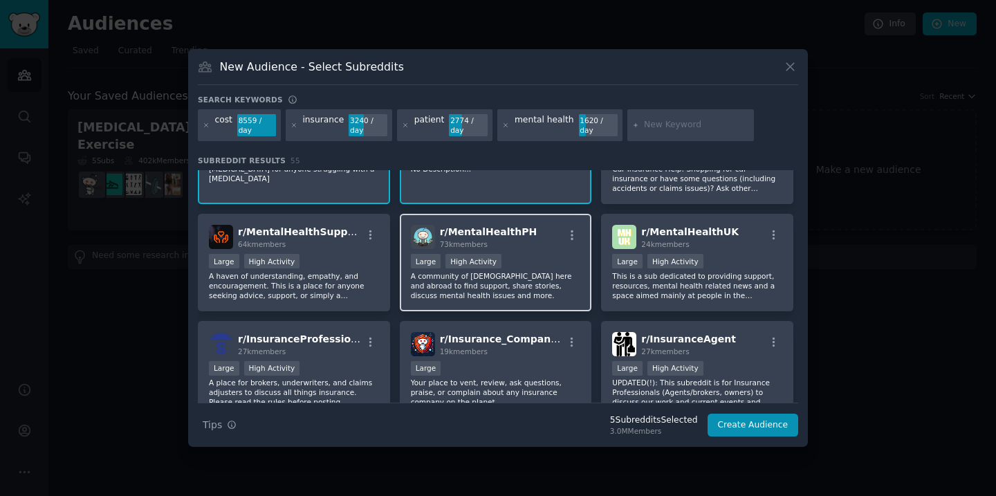
click at [567, 283] on p "A community of [DEMOGRAPHIC_DATA] here and abroad to find support, share storie…" at bounding box center [496, 285] width 170 height 29
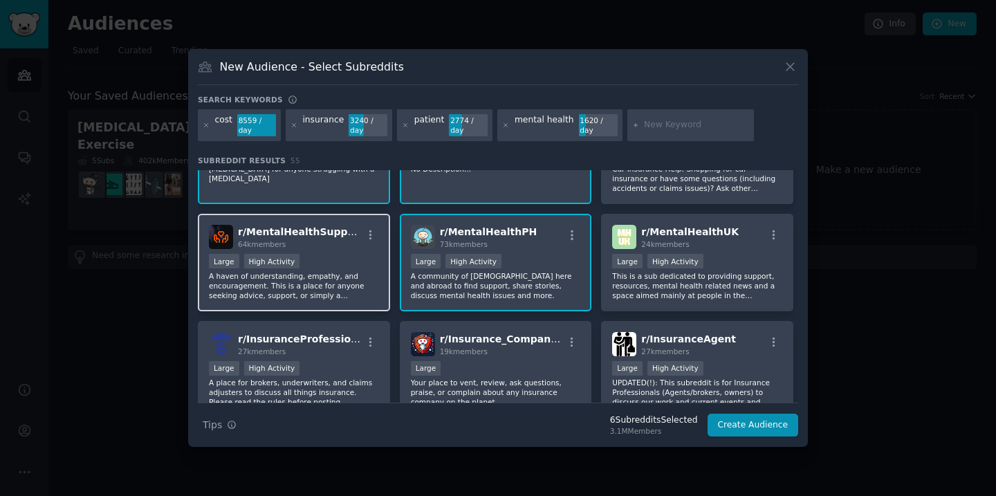
click at [361, 261] on div "Large High Activity" at bounding box center [294, 262] width 170 height 17
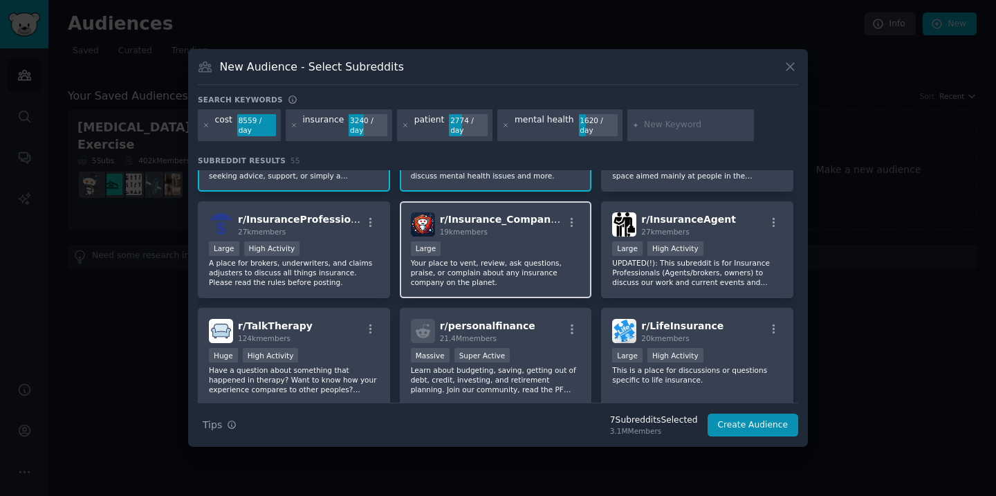
scroll to position [387, 0]
click at [548, 268] on p "Your place to vent, review, ask questions, praise, or complain about any insura…" at bounding box center [496, 271] width 170 height 29
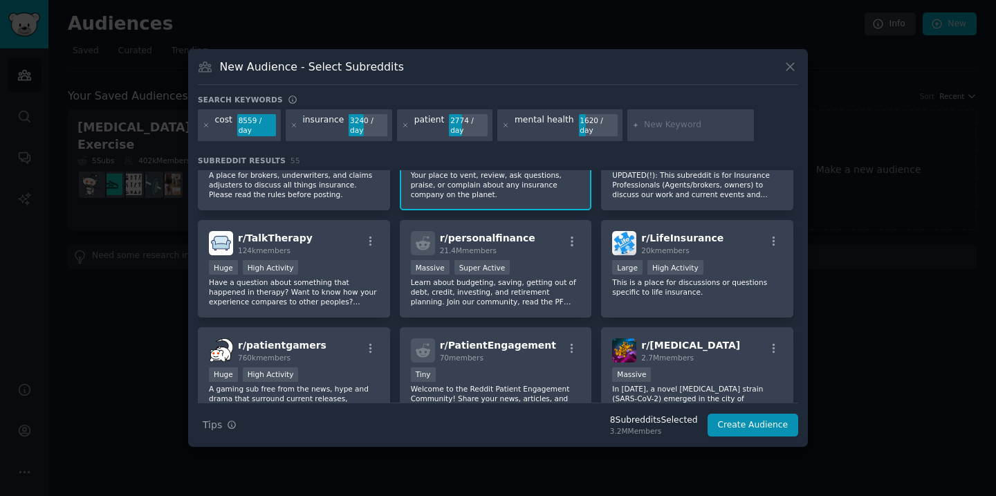
scroll to position [479, 0]
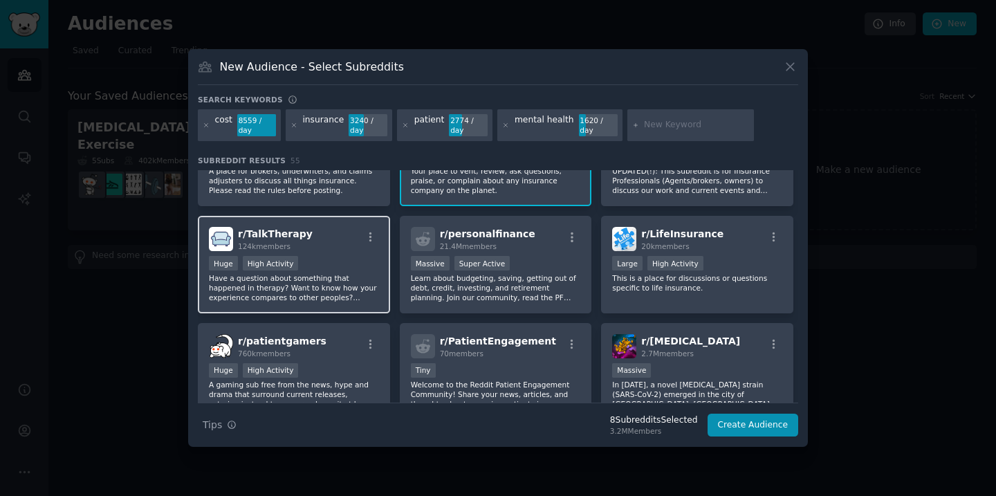
click at [337, 280] on p "Have a question about something that happened in therapy? Want to know how your…" at bounding box center [294, 287] width 170 height 29
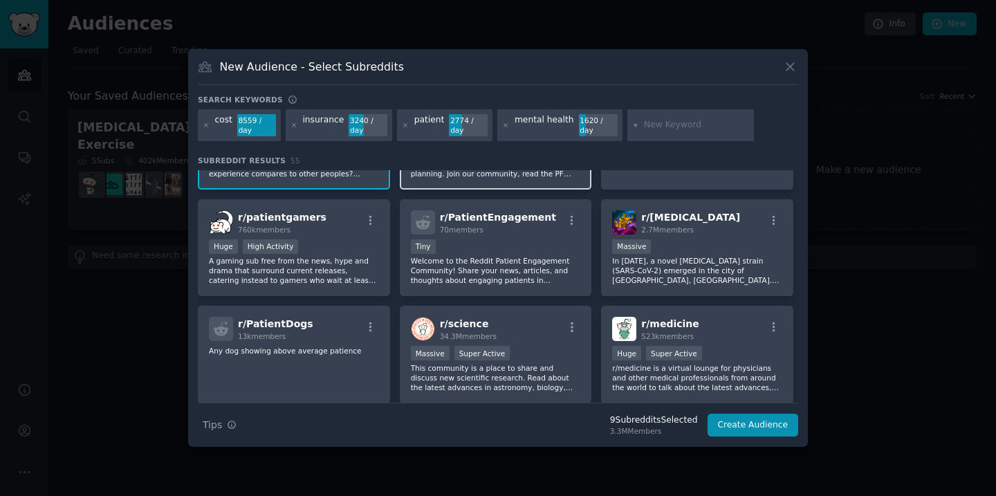
scroll to position [611, 0]
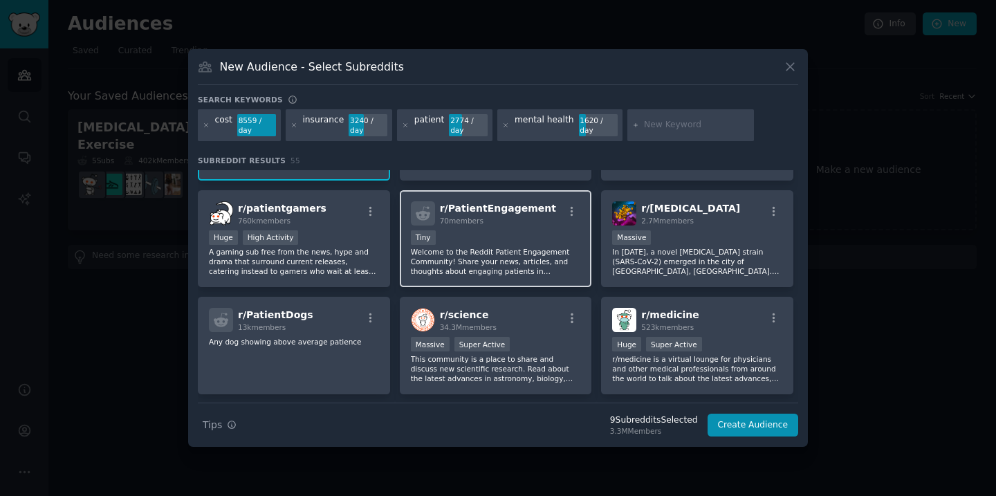
click at [525, 280] on div "r/ PatientEngagement 70 members Tiny Welcome to the Reddit Patient Engagement C…" at bounding box center [496, 239] width 192 height 98
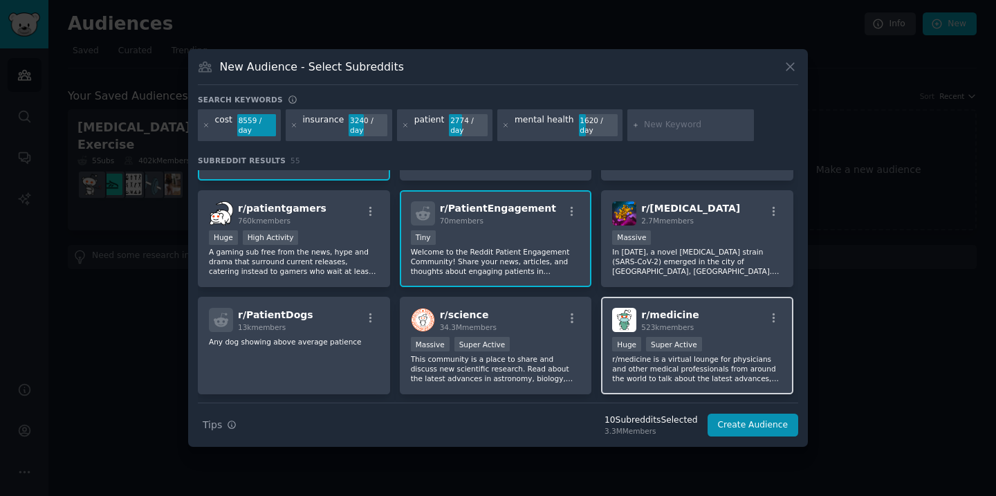
click at [737, 326] on div "r/ medicine 523k members" at bounding box center [697, 320] width 170 height 24
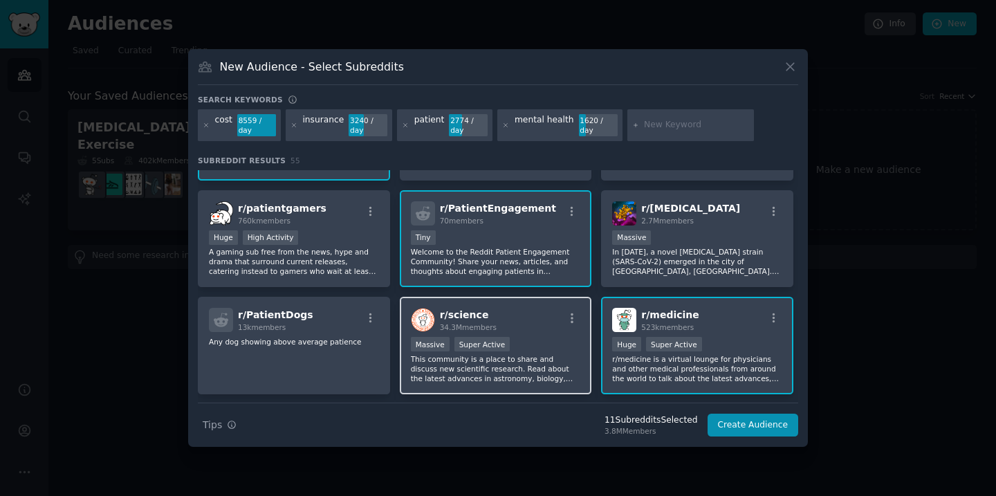
click at [532, 321] on div "r/ science 34.3M members" at bounding box center [496, 320] width 170 height 24
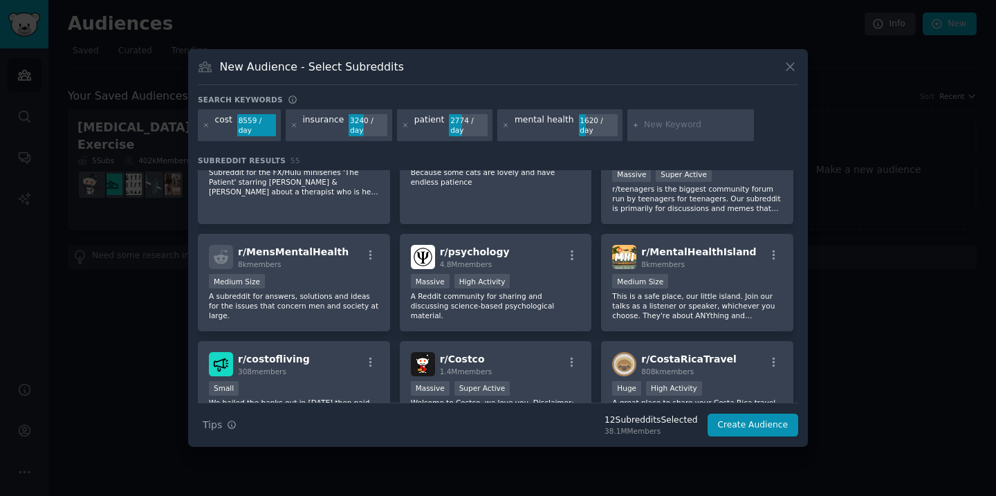
scroll to position [892, 0]
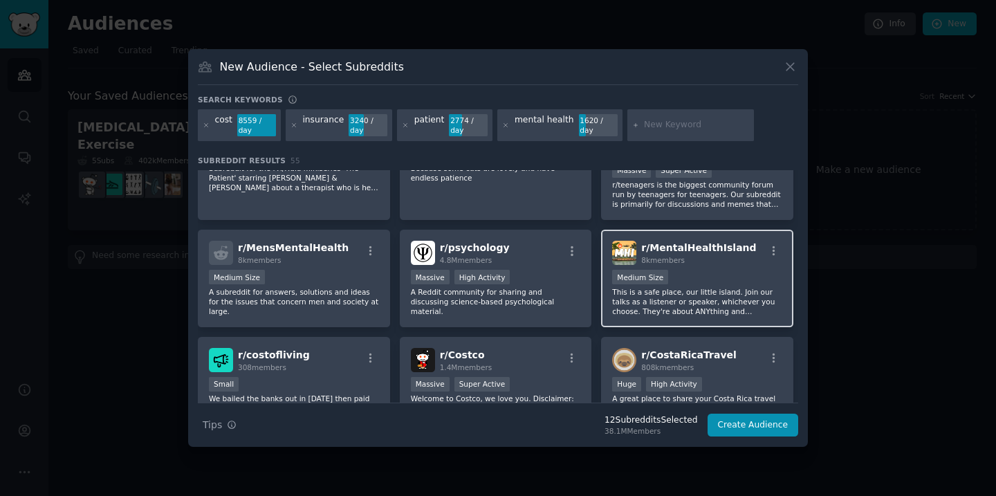
click at [719, 301] on p "This is a safe place, our little island. Join our talks as a listener or speake…" at bounding box center [697, 301] width 170 height 29
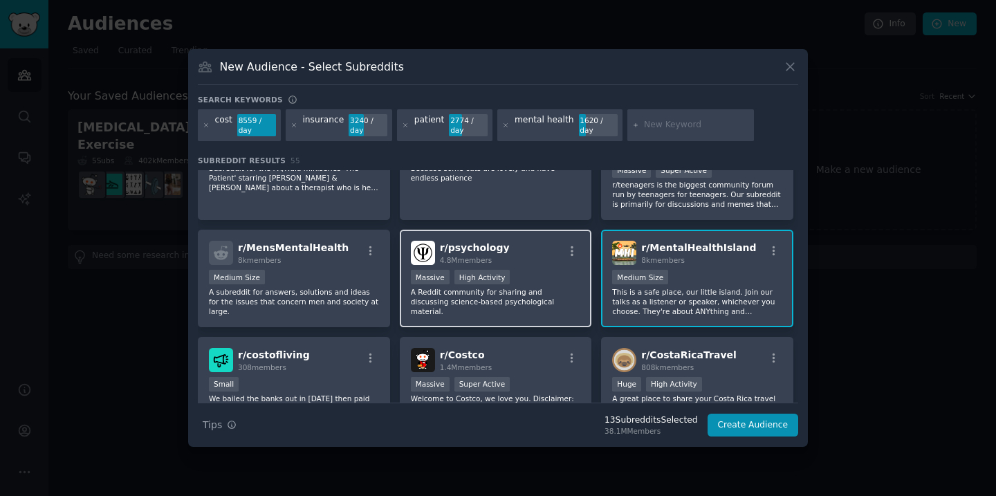
click at [536, 272] on div "Massive High Activity" at bounding box center [496, 278] width 170 height 17
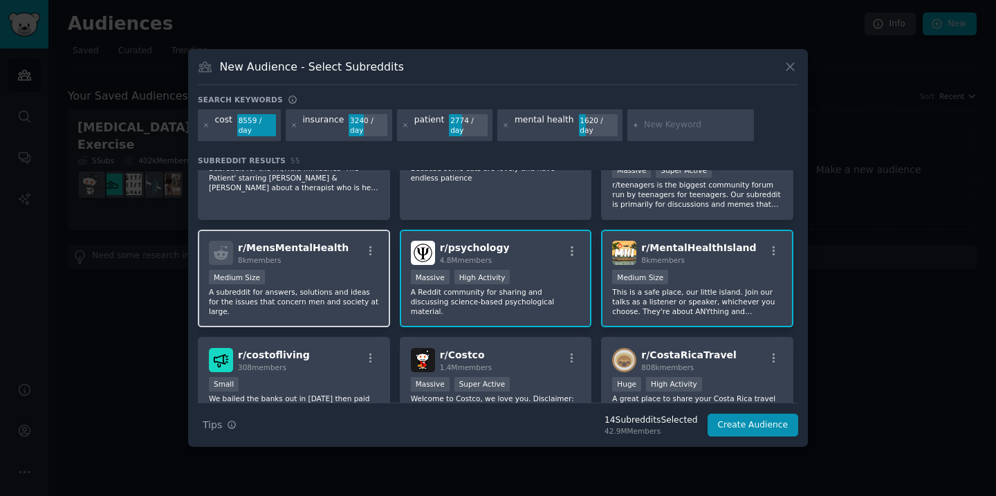
click at [355, 270] on div "Medium Size" at bounding box center [294, 278] width 170 height 17
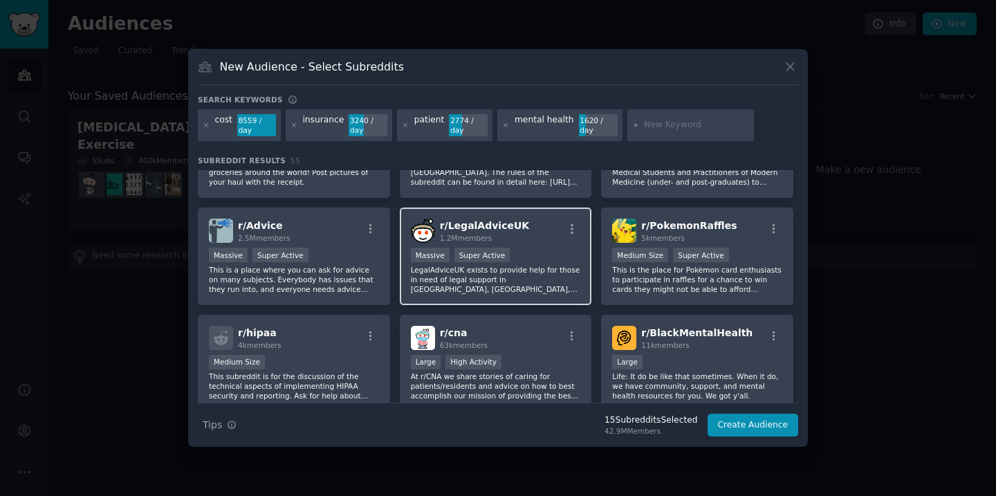
scroll to position [1375, 0]
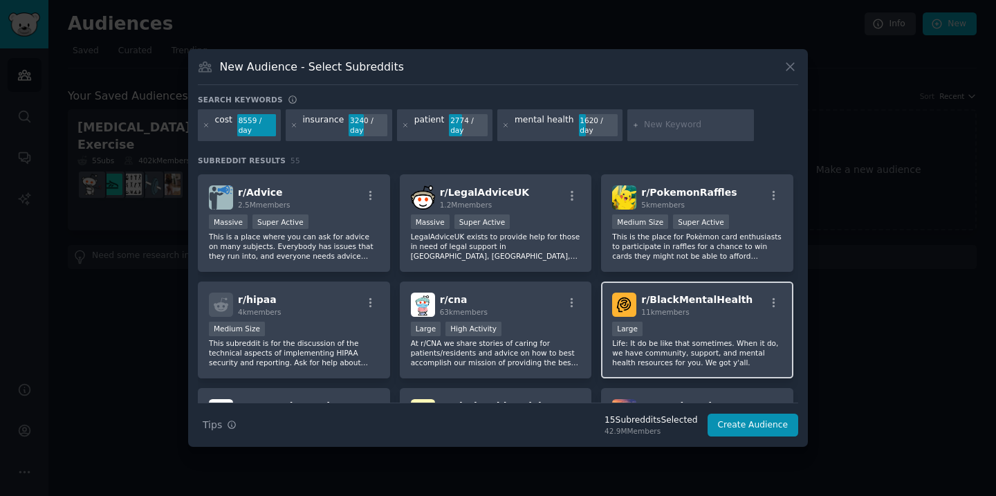
click at [668, 331] on div "10,000 - 100,000 members Large" at bounding box center [697, 330] width 170 height 17
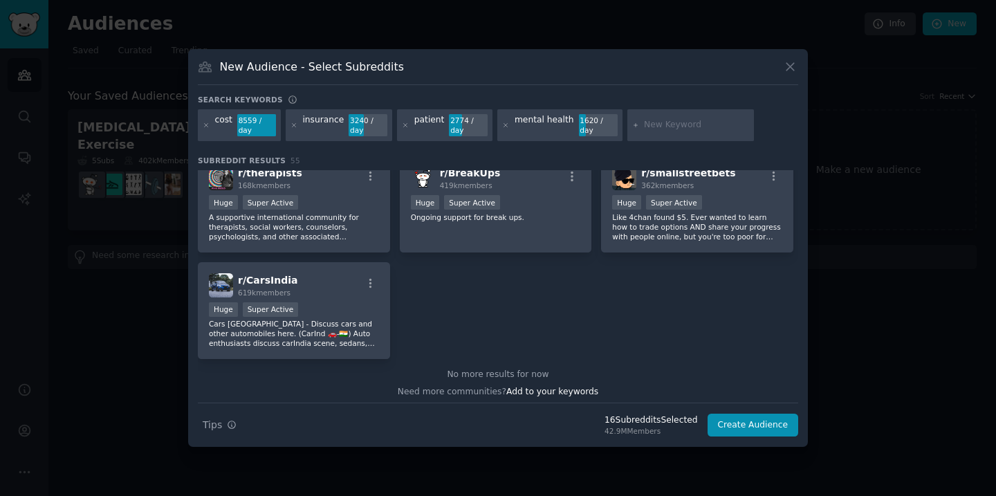
scroll to position [1826, 0]
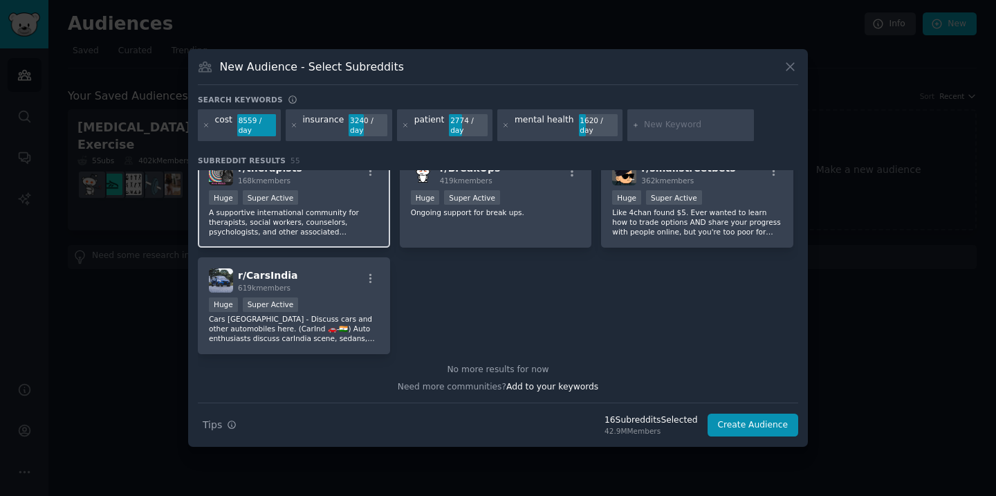
click at [362, 235] on p "A supportive international community for therapists, social workers, counselors…" at bounding box center [294, 221] width 170 height 29
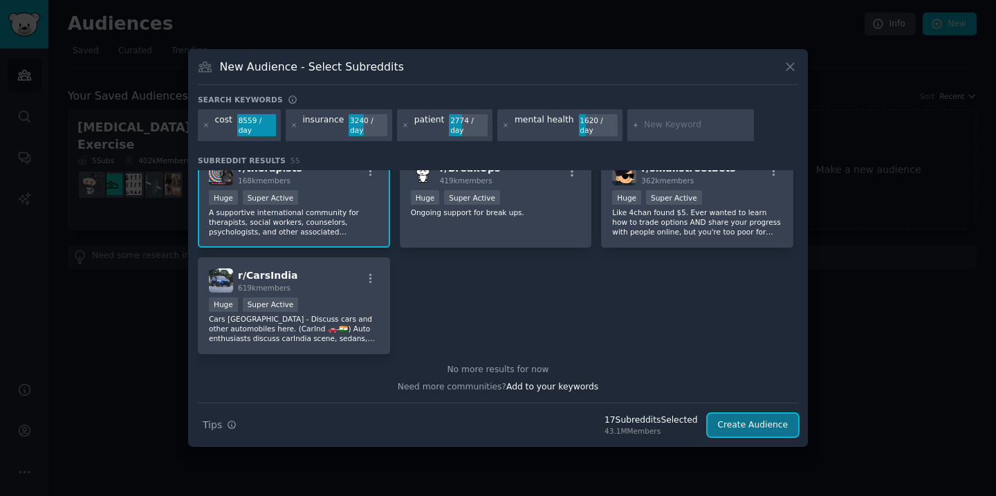
click at [776, 418] on button "Create Audience" at bounding box center [752, 426] width 91 height 24
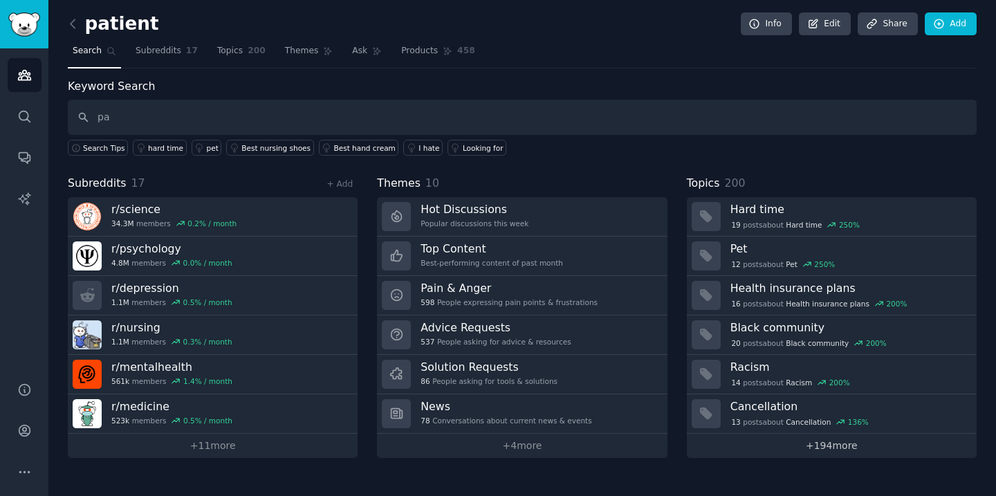
type input "p"
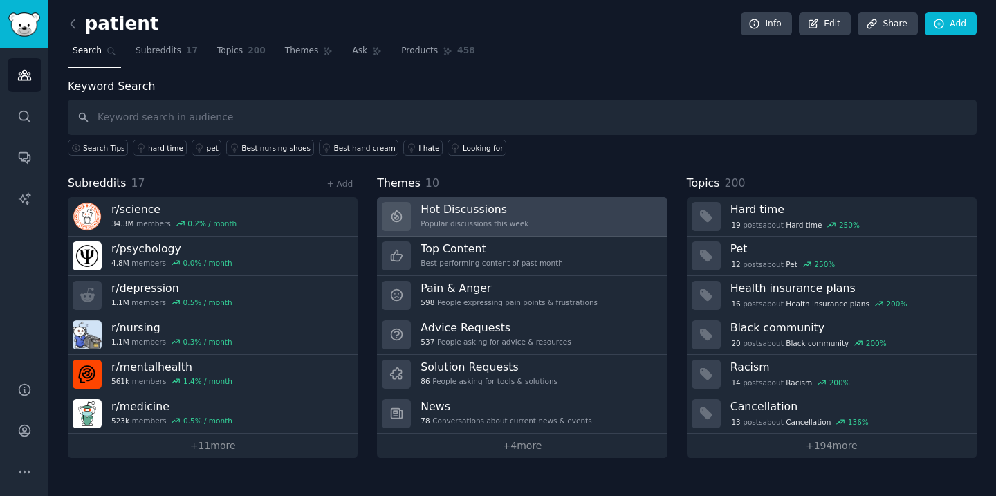
click at [488, 212] on h3 "Hot Discussions" at bounding box center [474, 209] width 108 height 15
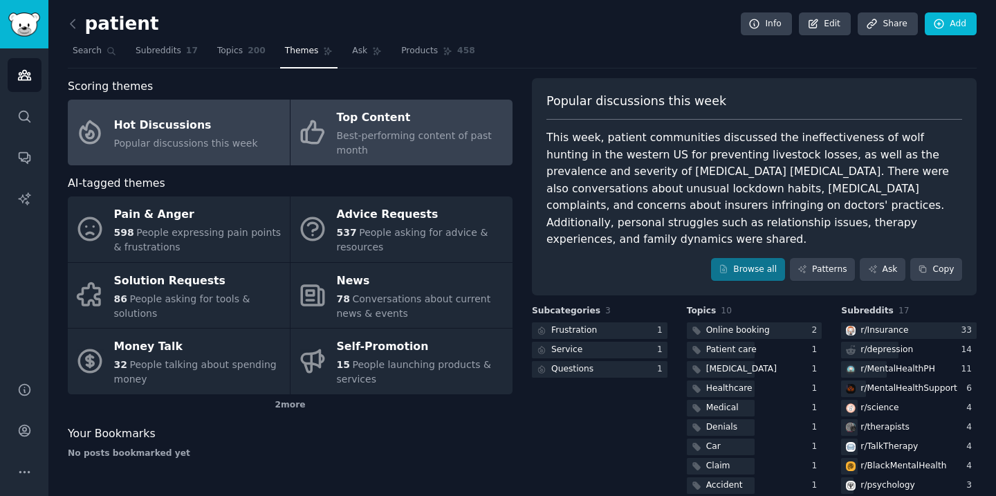
click at [449, 142] on div "Best-performing content of past month" at bounding box center [421, 143] width 169 height 29
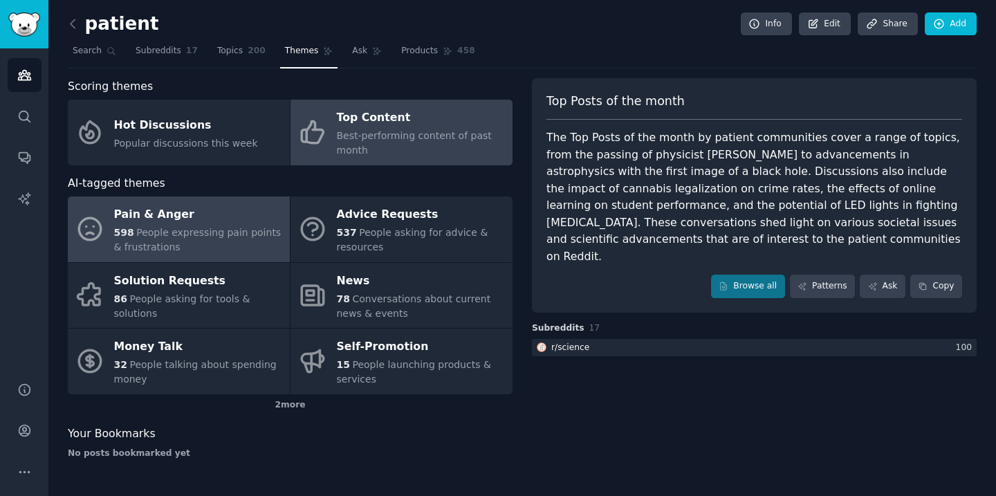
click at [241, 225] on div "598 People expressing pain points & frustrations" at bounding box center [198, 239] width 169 height 29
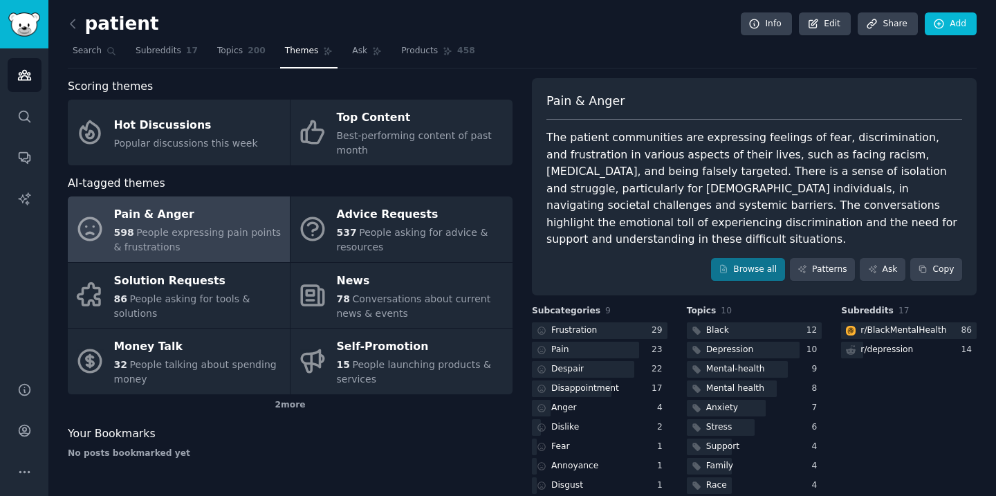
scroll to position [22, 0]
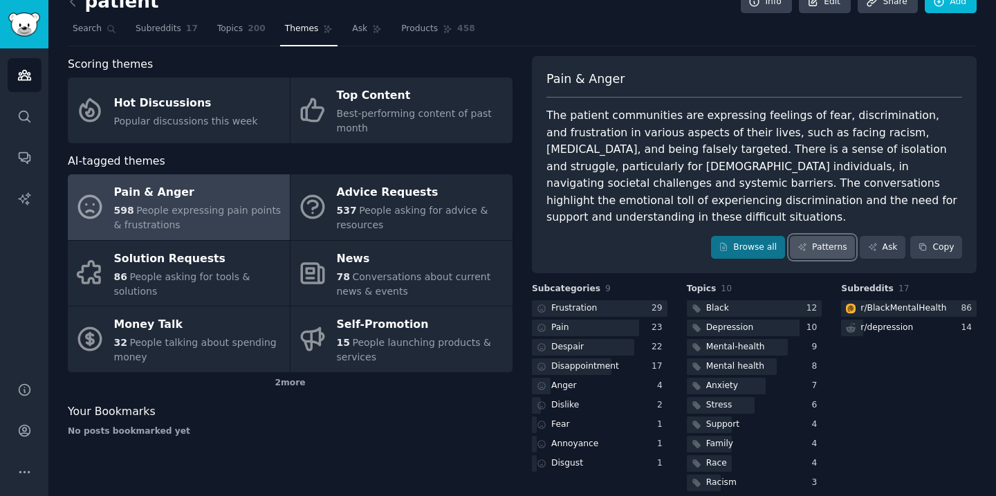
click at [829, 236] on link "Patterns" at bounding box center [822, 248] width 65 height 24
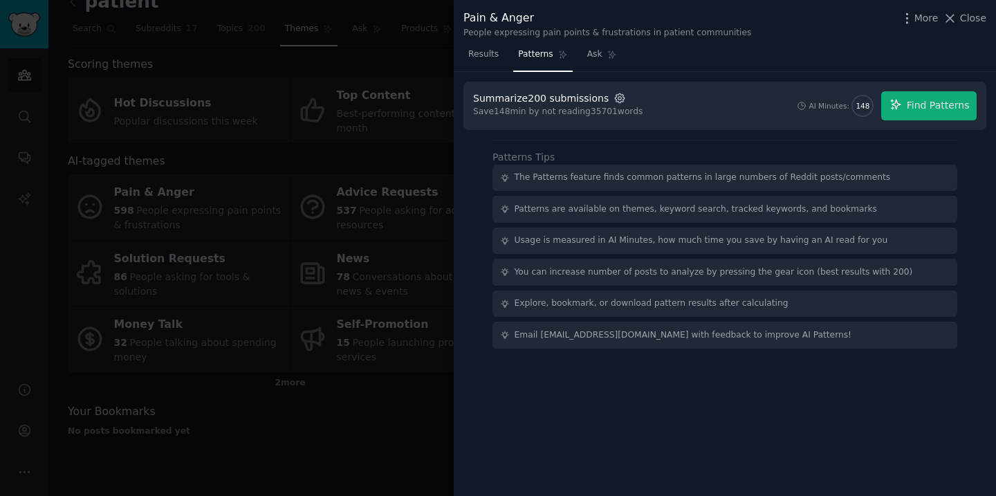
click at [613, 101] on icon "button" at bounding box center [619, 98] width 12 height 12
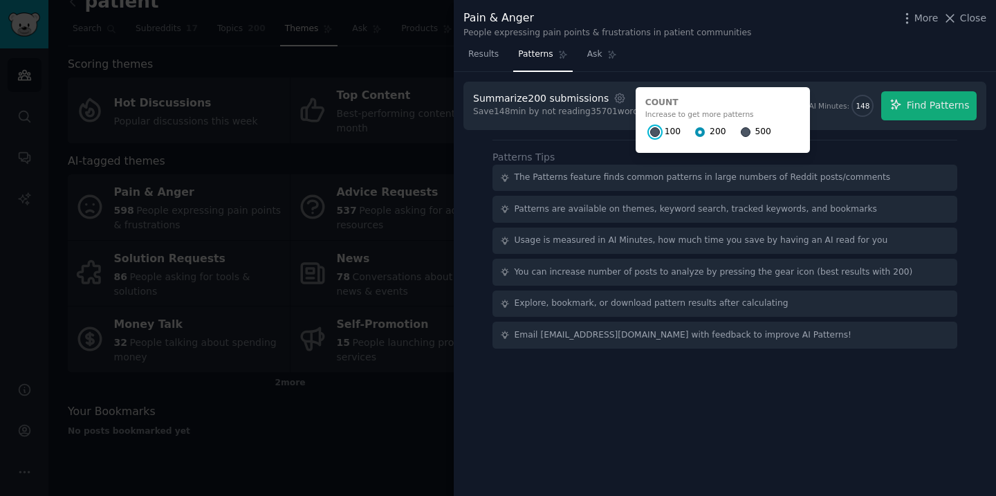
click at [650, 134] on input "100" at bounding box center [655, 132] width 10 height 10
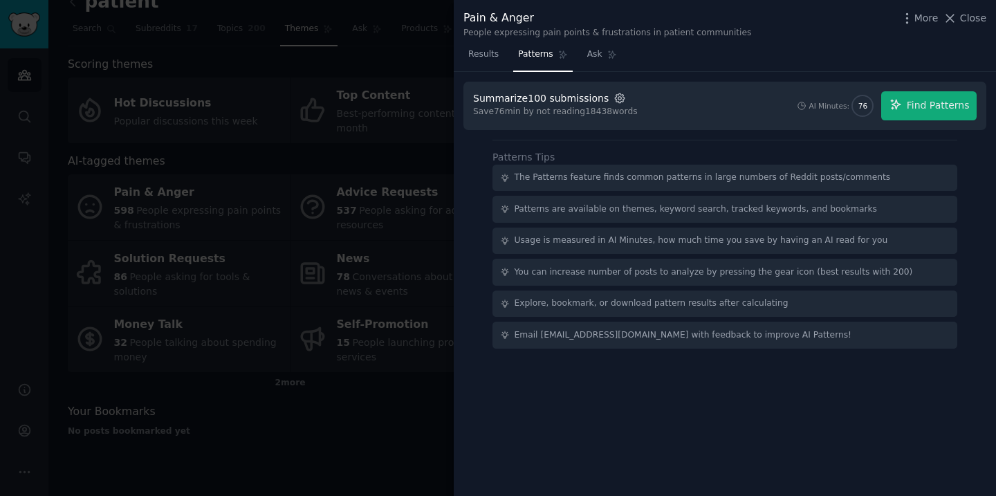
click at [613, 95] on icon "button" at bounding box center [619, 98] width 12 height 12
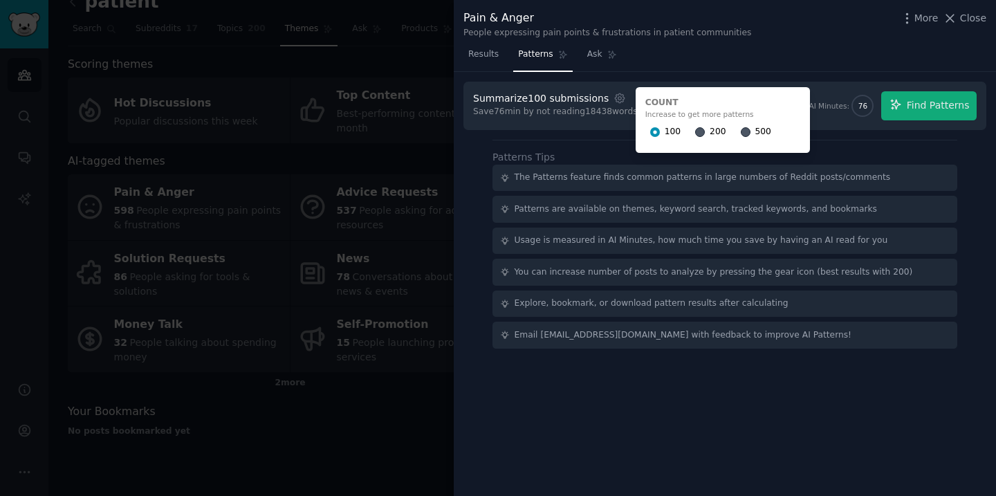
click at [817, 85] on div "Summarize 100 submissions Settings Count Increase to get more patterns 100 200 …" at bounding box center [724, 106] width 523 height 48
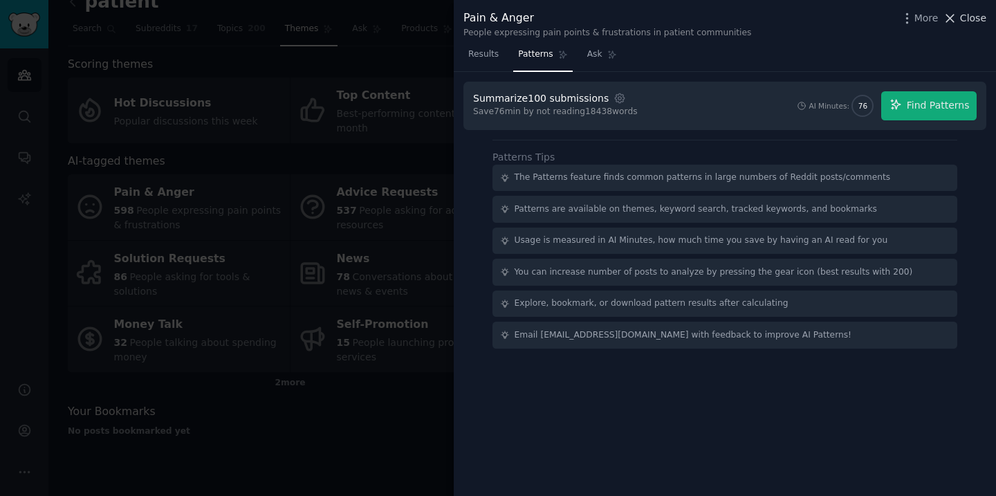
click at [957, 17] on icon at bounding box center [950, 18] width 15 height 15
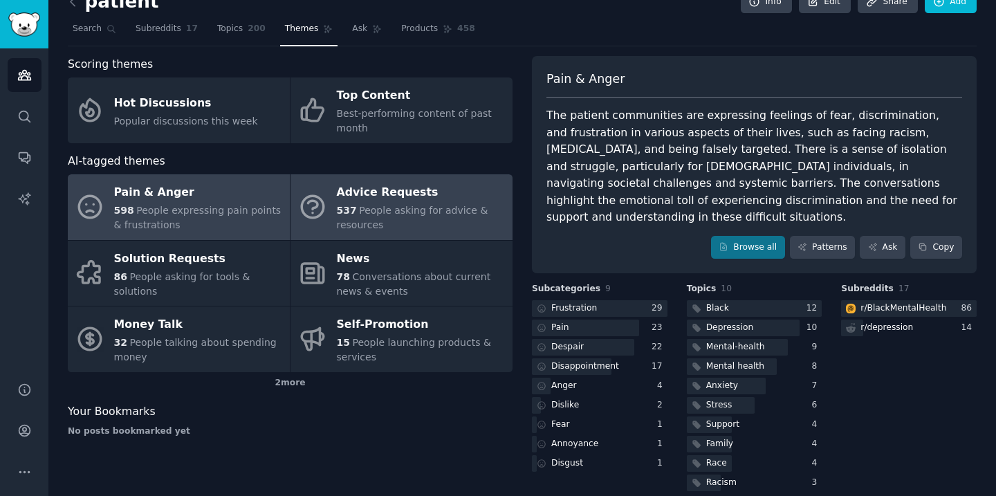
click at [467, 202] on div "Advice Requests" at bounding box center [421, 193] width 169 height 22
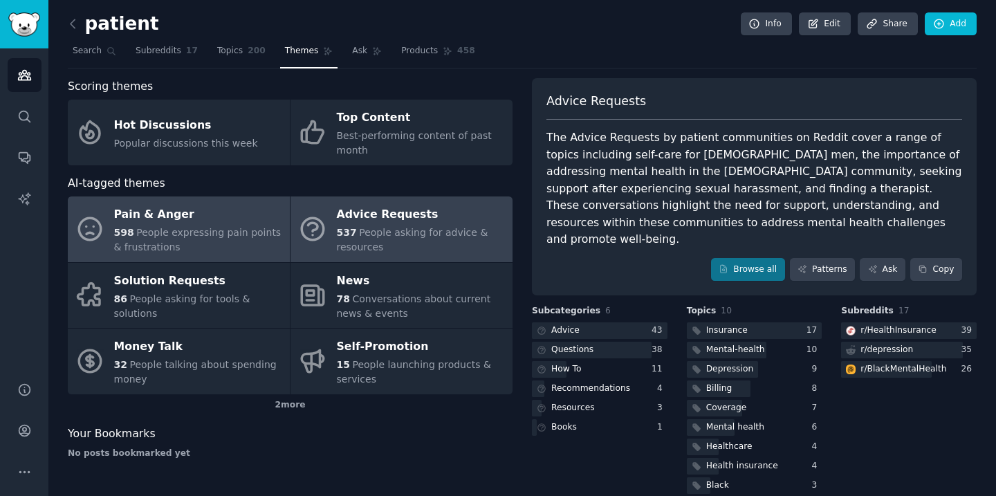
click at [239, 224] on div "Pain & Anger" at bounding box center [198, 215] width 169 height 22
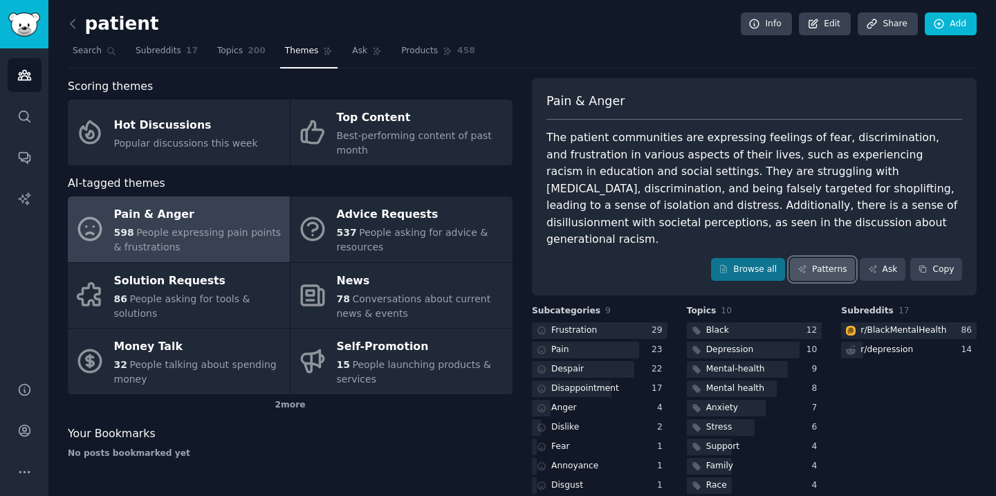
click at [829, 258] on link "Patterns" at bounding box center [822, 270] width 65 height 24
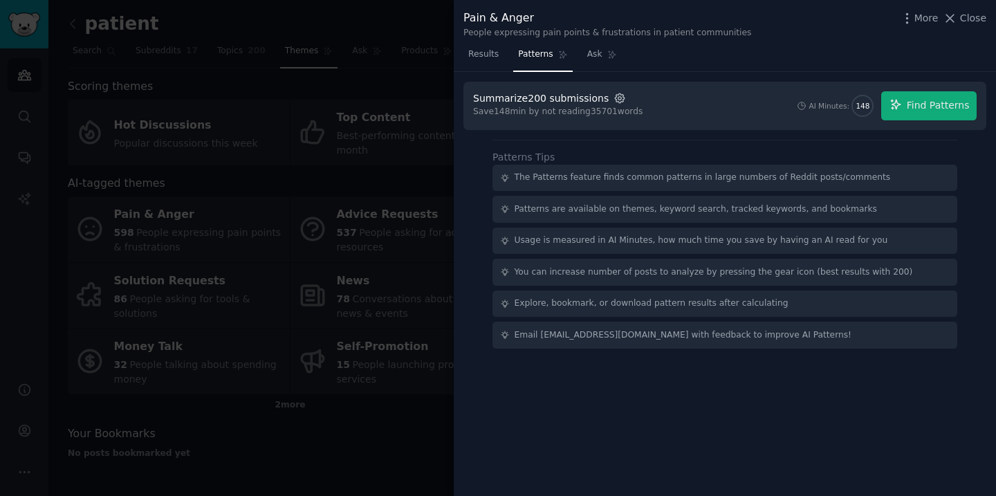
click at [613, 100] on icon "button" at bounding box center [619, 98] width 12 height 12
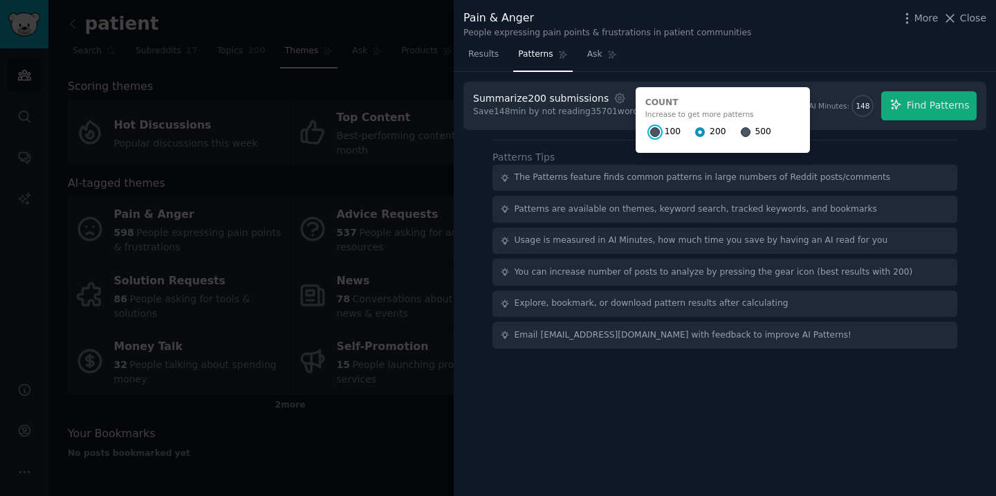
click at [650, 131] on input "100" at bounding box center [655, 132] width 10 height 10
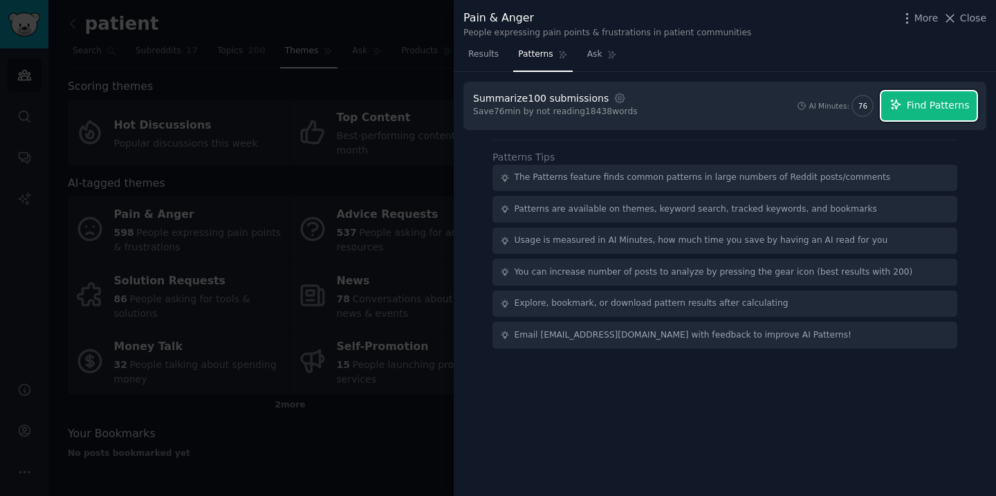
click at [910, 100] on span "Find Patterns" at bounding box center [938, 105] width 63 height 15
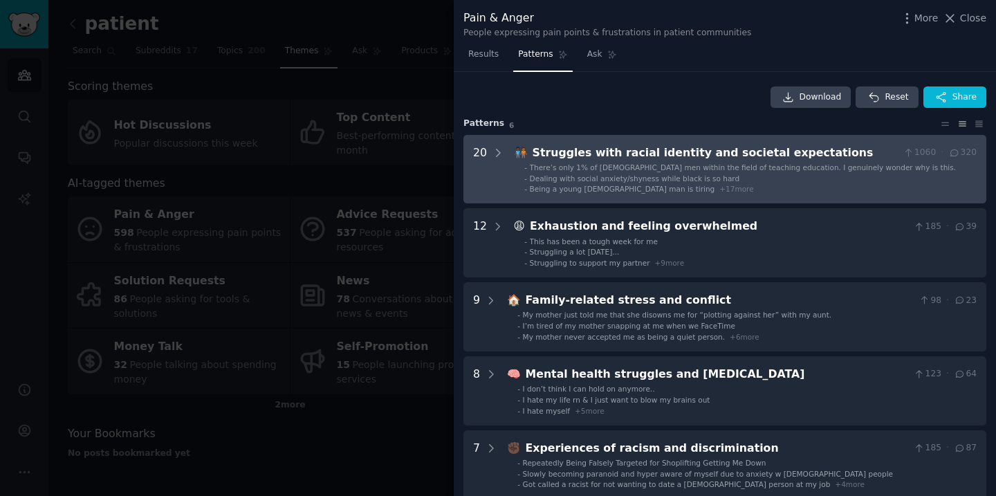
click at [806, 178] on li "- Dealing with social anxiety/shyness while black is so hard" at bounding box center [750, 179] width 452 height 10
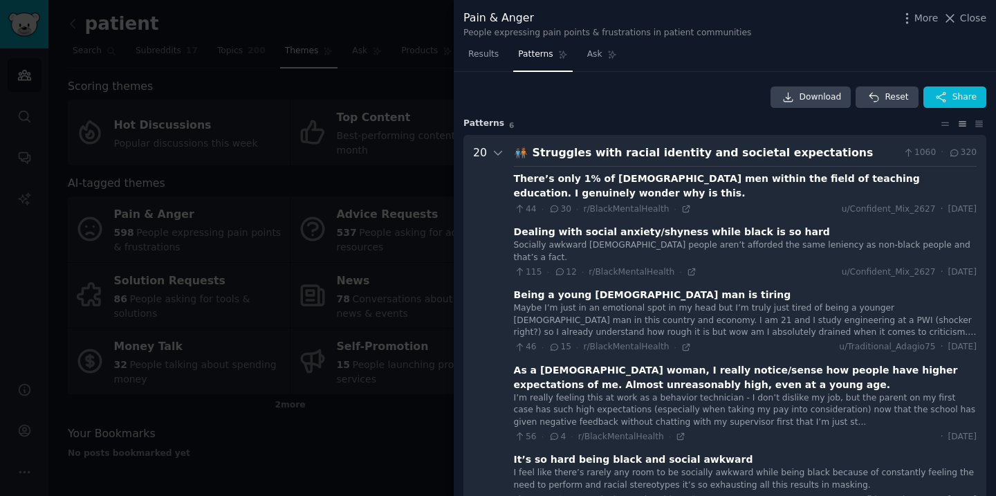
scroll to position [63, 0]
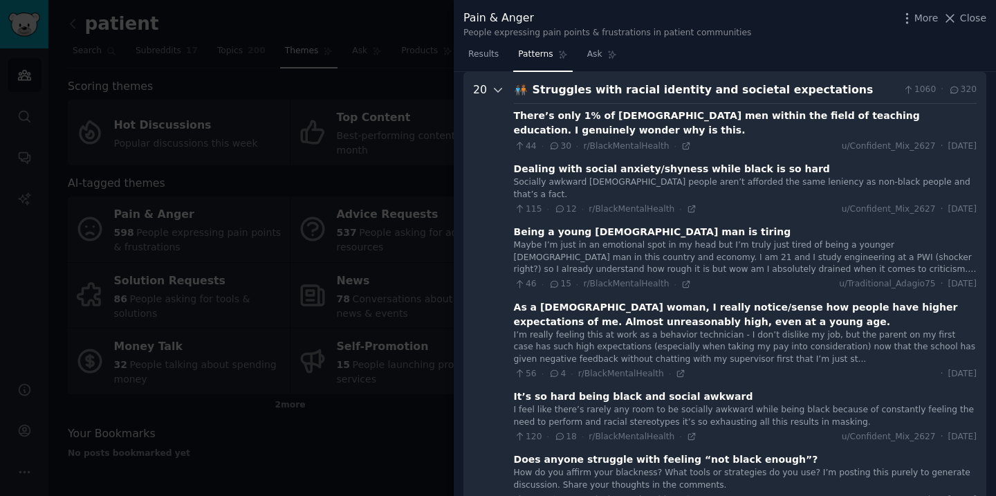
click at [497, 90] on icon at bounding box center [498, 90] width 12 height 12
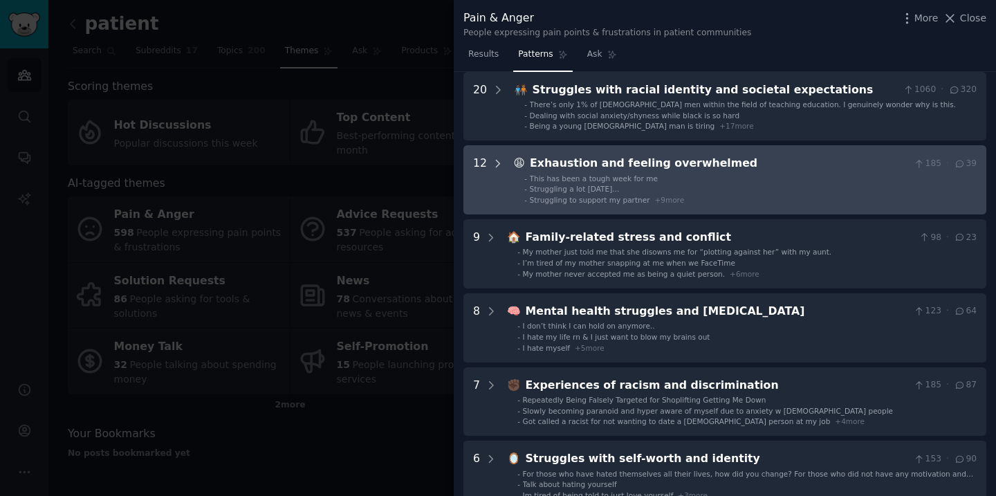
click at [493, 163] on icon at bounding box center [498, 164] width 12 height 12
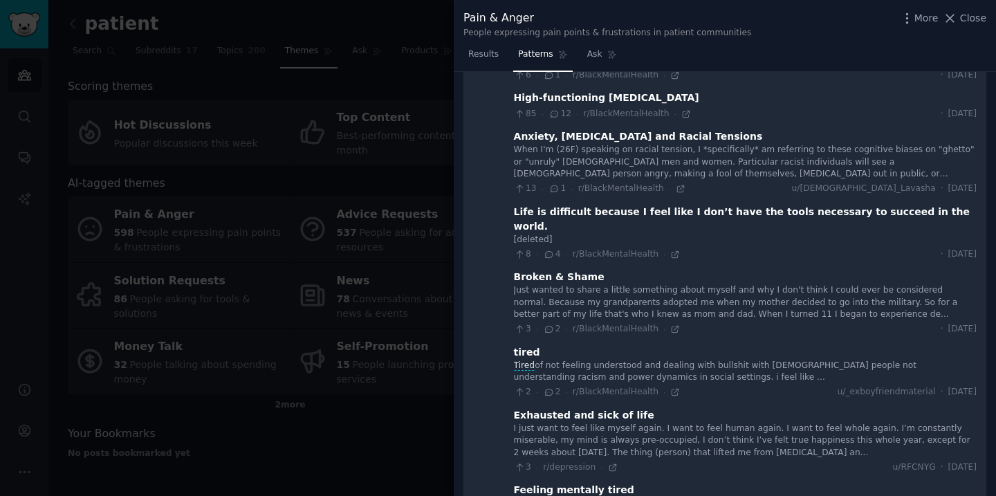
scroll to position [0, 0]
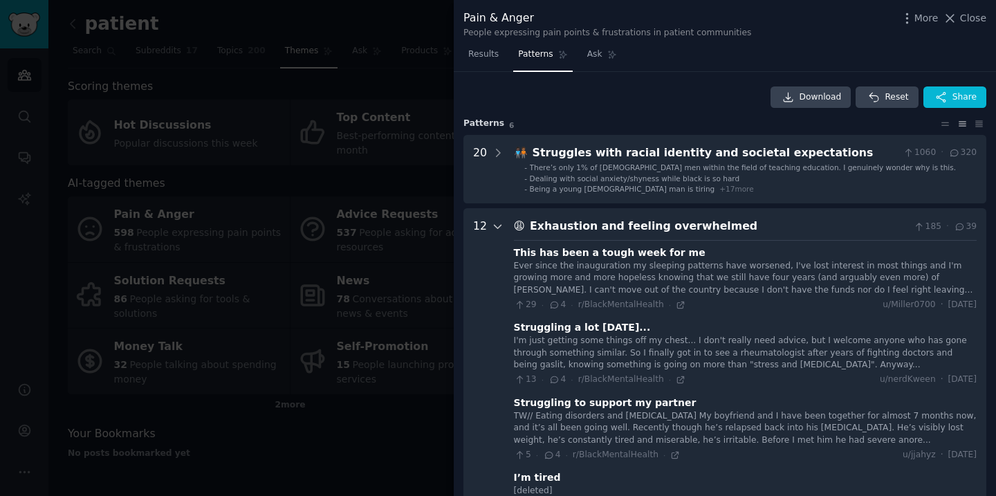
click at [492, 229] on icon at bounding box center [498, 227] width 12 height 12
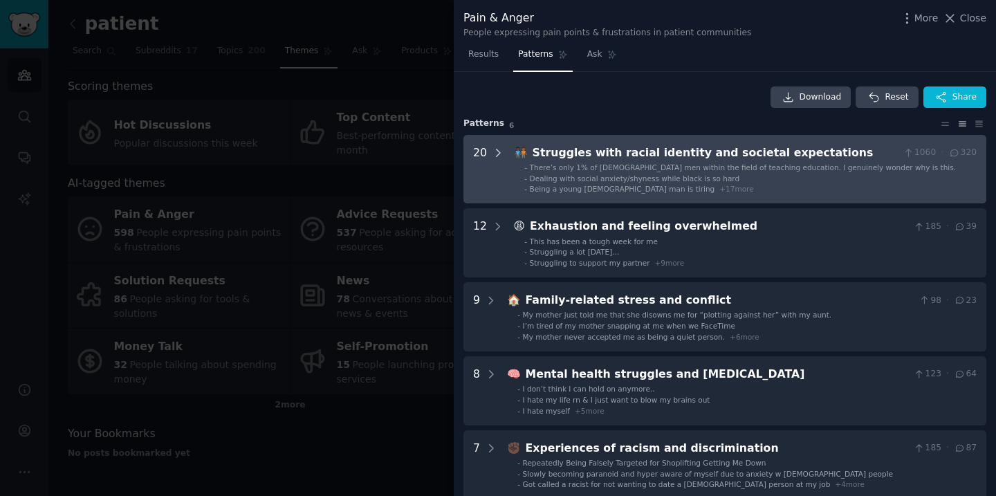
click at [500, 155] on icon at bounding box center [498, 153] width 12 height 12
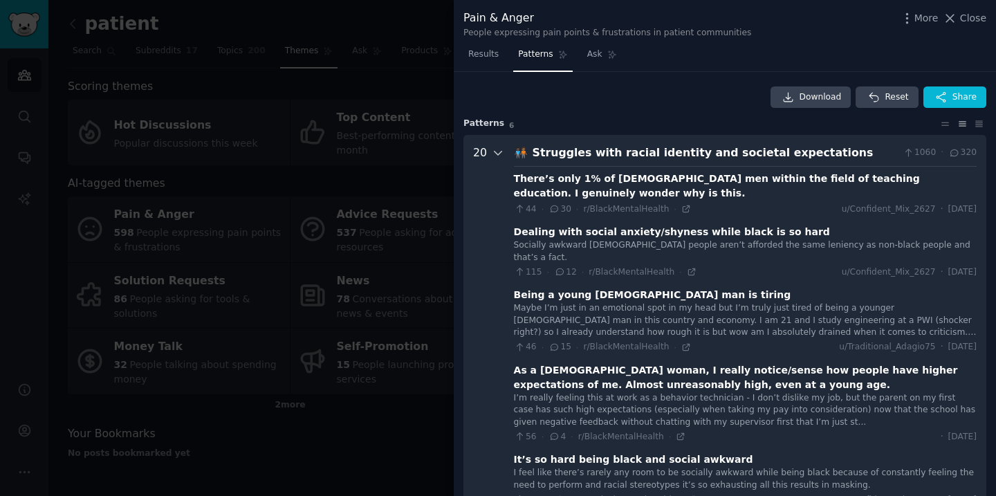
click at [498, 154] on icon at bounding box center [497, 152] width 7 height 3
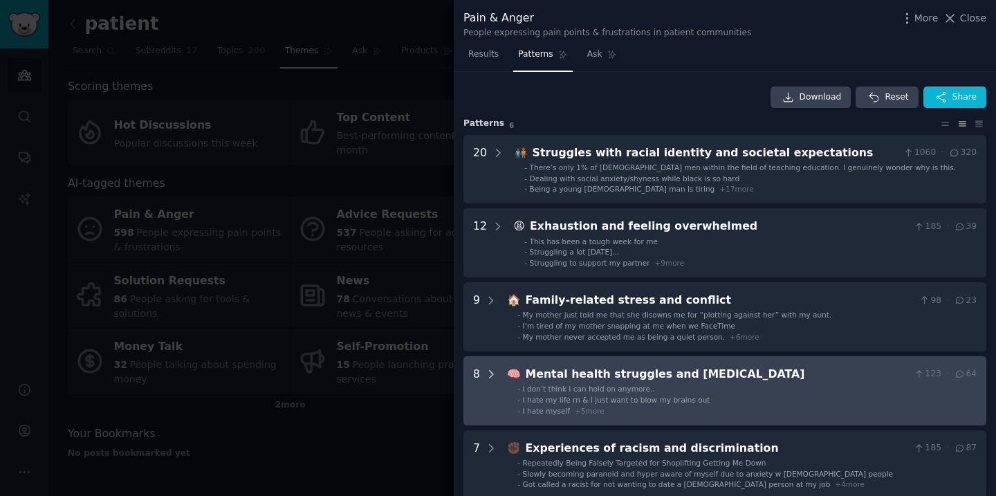
click at [490, 376] on icon at bounding box center [491, 374] width 3 height 7
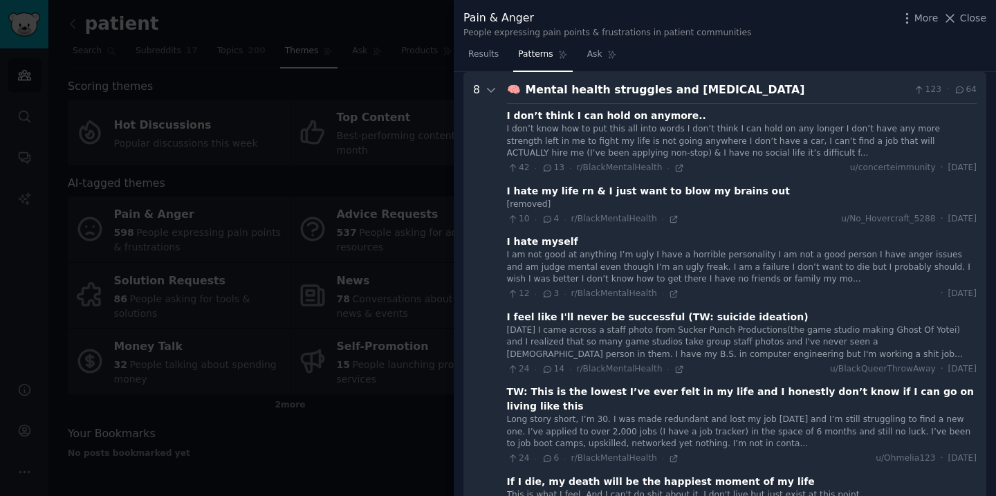
scroll to position [284, 0]
click at [492, 91] on icon at bounding box center [491, 90] width 12 height 12
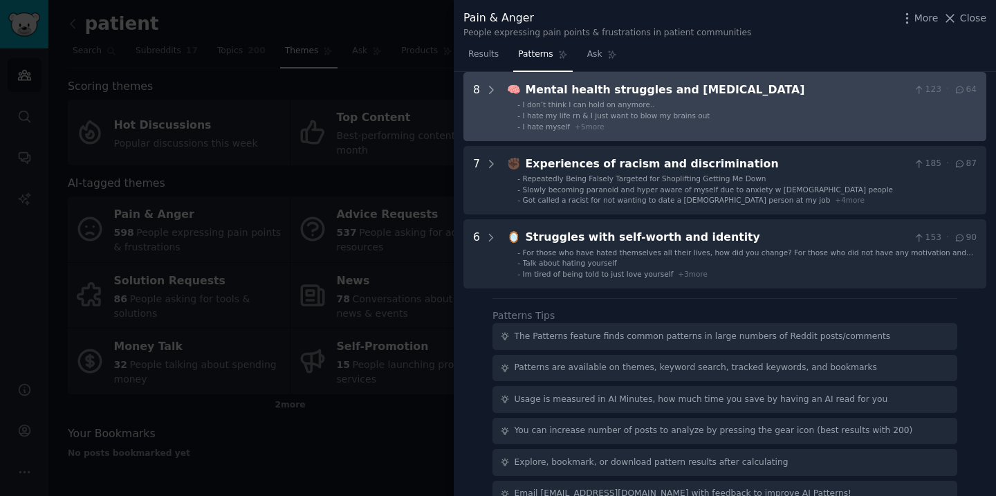
scroll to position [0, 0]
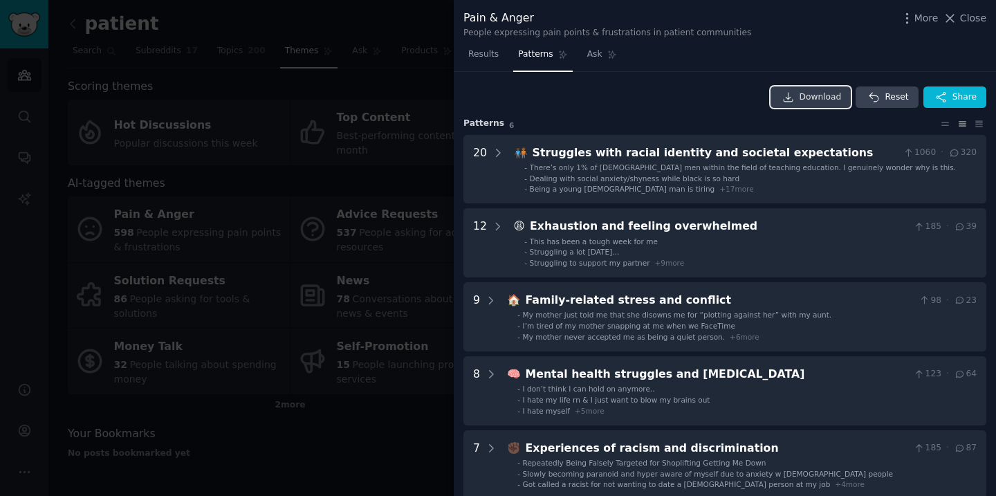
click at [807, 103] on link "Download" at bounding box center [810, 97] width 81 height 22
click at [943, 98] on icon "button" at bounding box center [941, 97] width 12 height 12
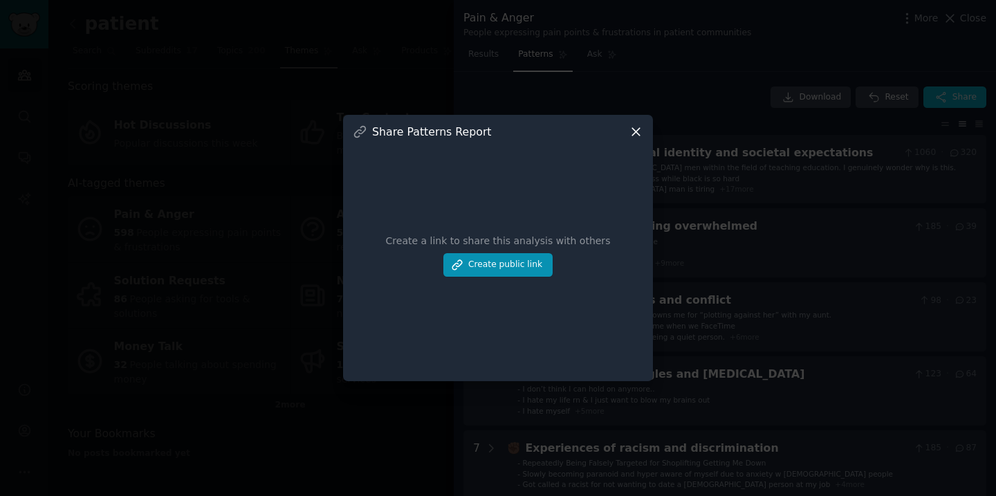
click at [640, 132] on icon at bounding box center [636, 131] width 15 height 15
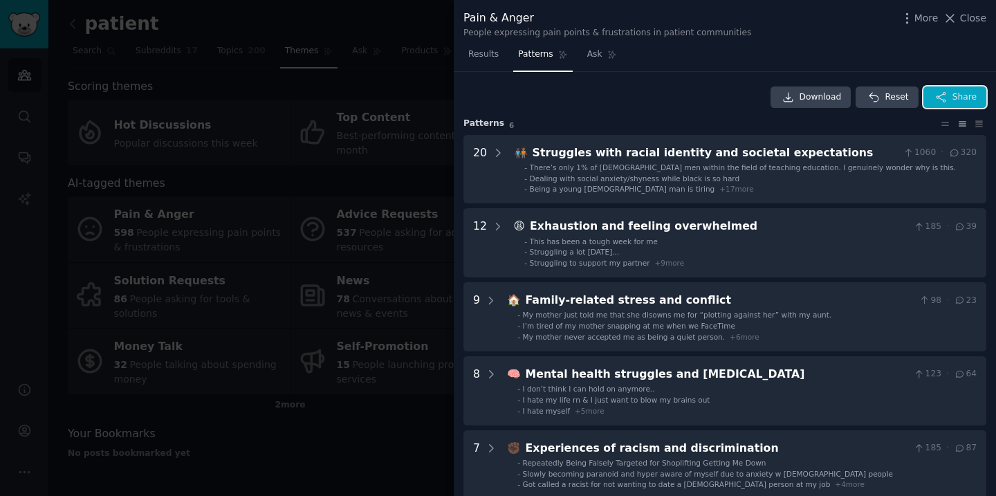
click at [947, 93] on button "Share" at bounding box center [954, 97] width 63 height 22
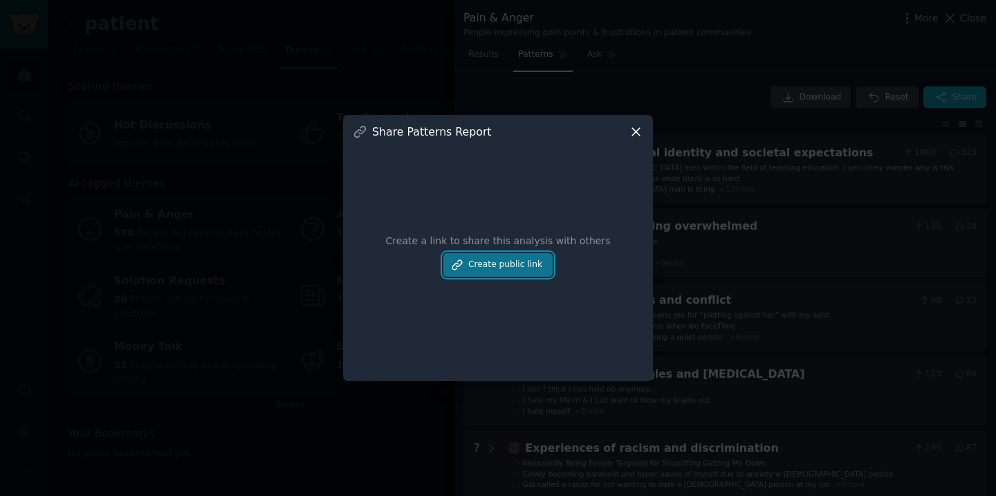
click at [535, 272] on button "Create public link" at bounding box center [497, 265] width 109 height 24
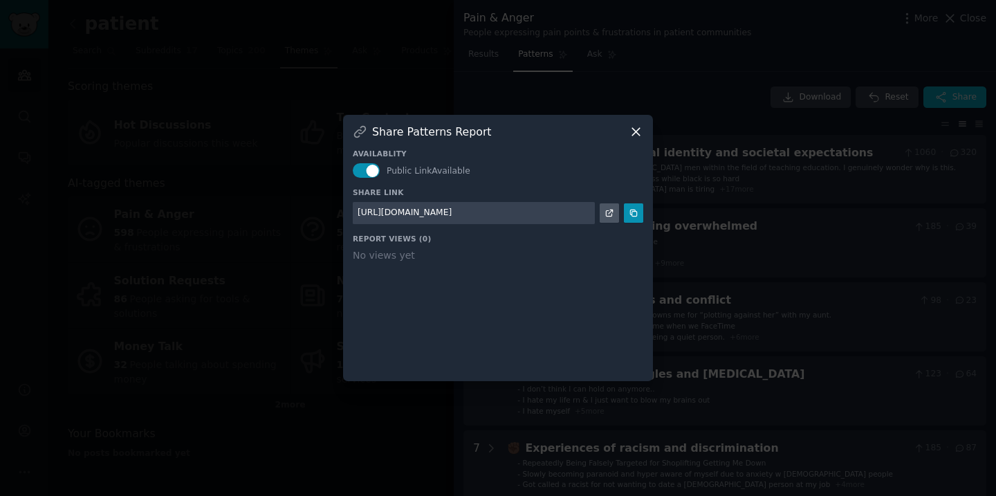
click at [639, 128] on icon at bounding box center [636, 132] width 8 height 8
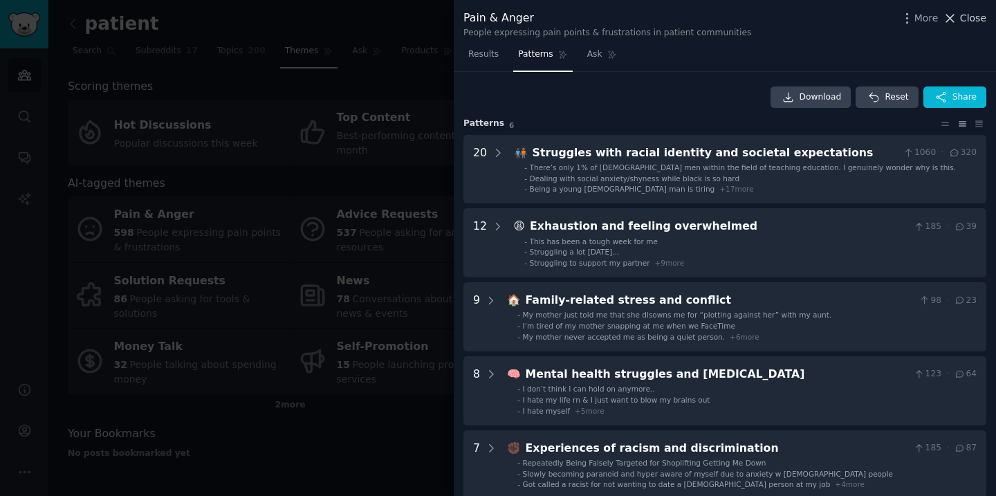
click at [975, 18] on span "Close" at bounding box center [973, 18] width 26 height 15
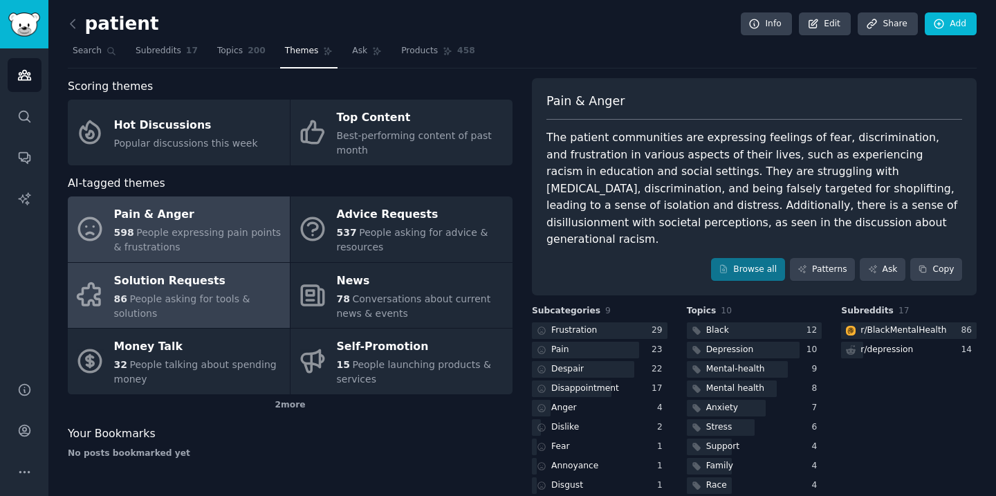
click at [247, 304] on div "86 People asking for tools & solutions" at bounding box center [198, 306] width 169 height 29
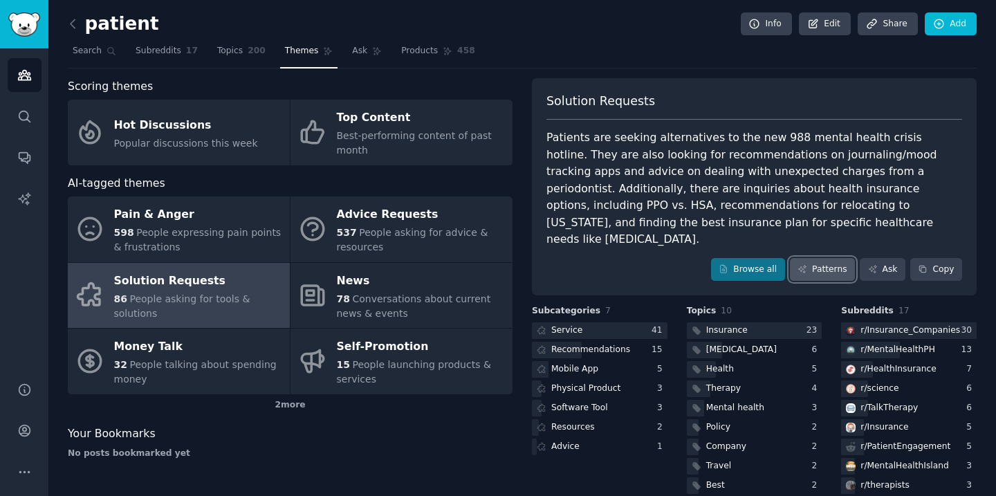
click at [833, 259] on link "Patterns" at bounding box center [822, 270] width 65 height 24
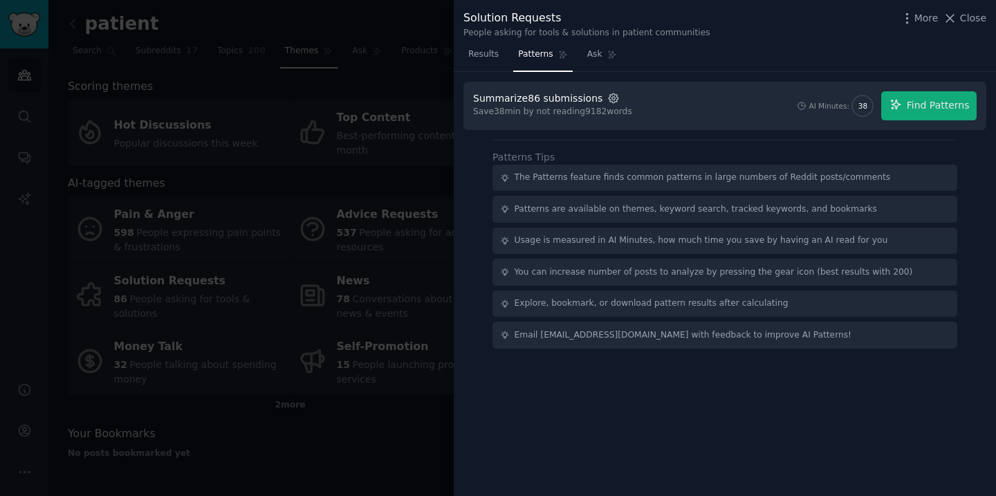
click at [609, 102] on icon "button" at bounding box center [613, 97] width 9 height 9
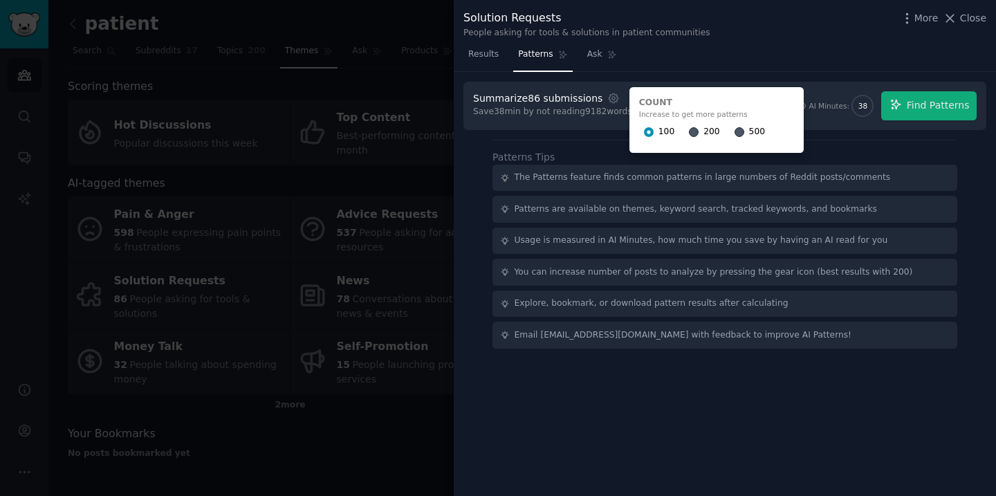
click at [820, 85] on div "Summarize 86 submissions Settings Count Increase to get more patterns 100 200 5…" at bounding box center [724, 106] width 523 height 48
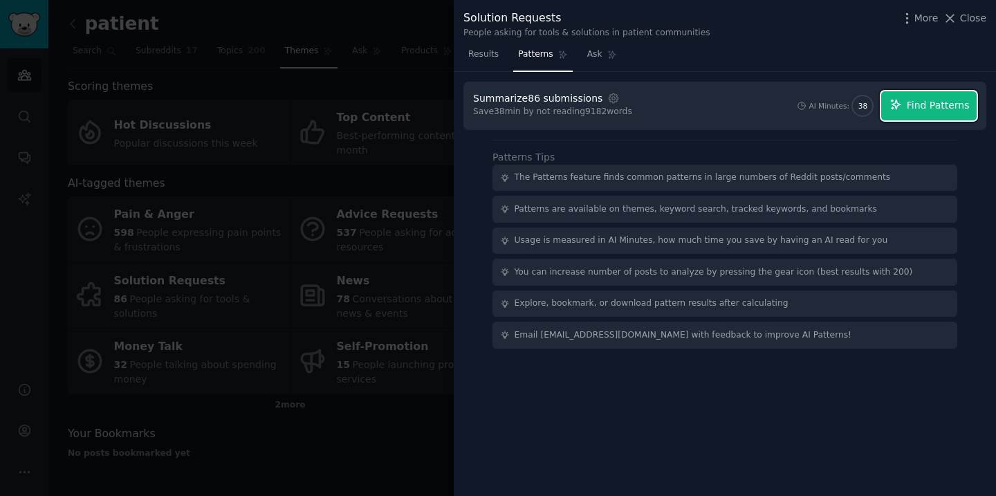
click at [896, 100] on icon "button" at bounding box center [895, 104] width 12 height 12
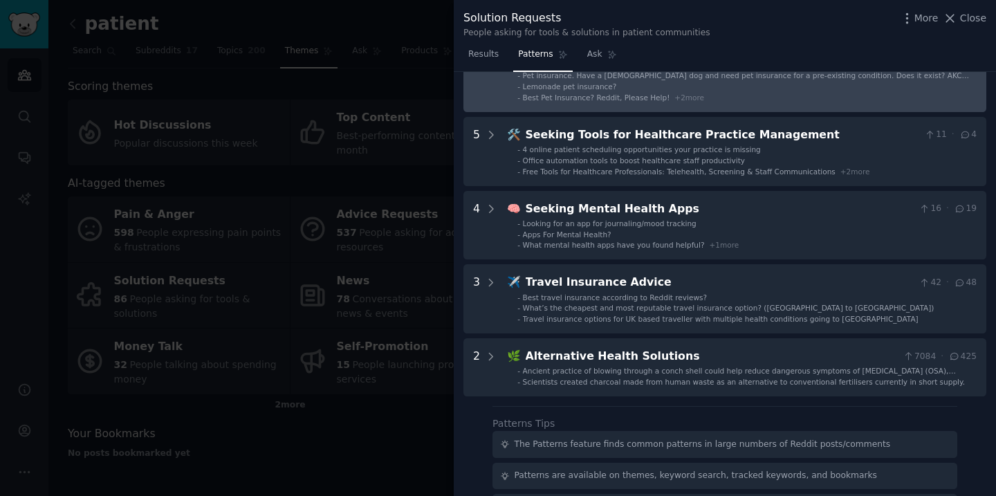
scroll to position [241, 0]
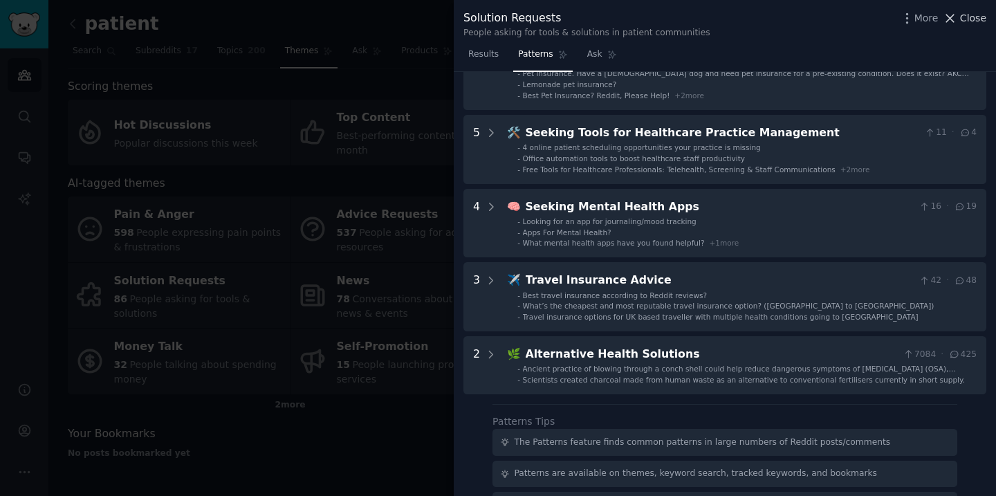
click at [972, 21] on span "Close" at bounding box center [973, 18] width 26 height 15
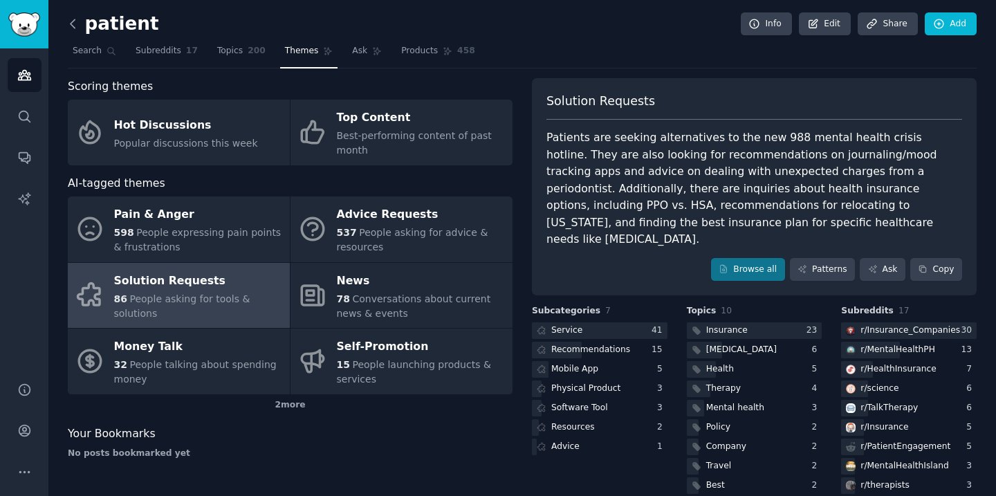
click at [75, 23] on icon at bounding box center [73, 24] width 15 height 15
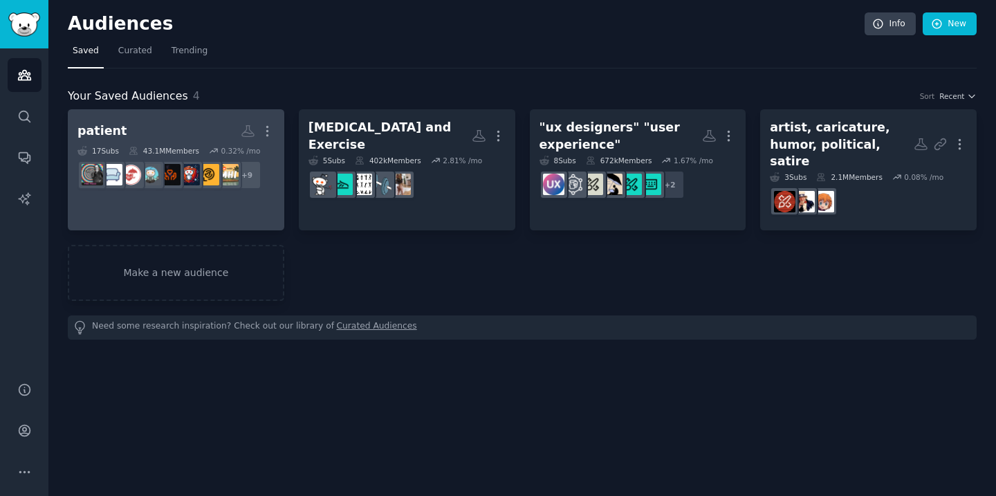
click at [207, 124] on h2 "patient More" at bounding box center [175, 131] width 197 height 24
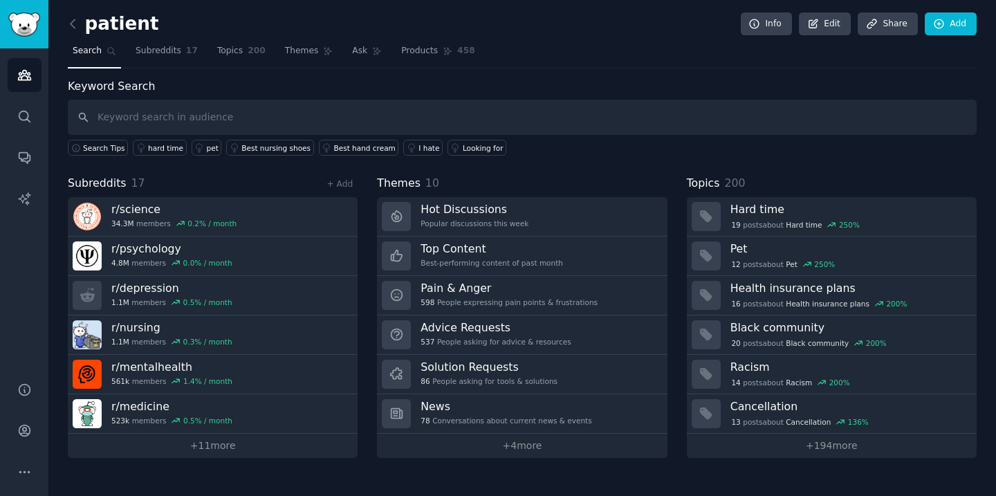
click at [208, 120] on input "text" at bounding box center [522, 117] width 909 height 35
type input "hard time, pain, therapy"
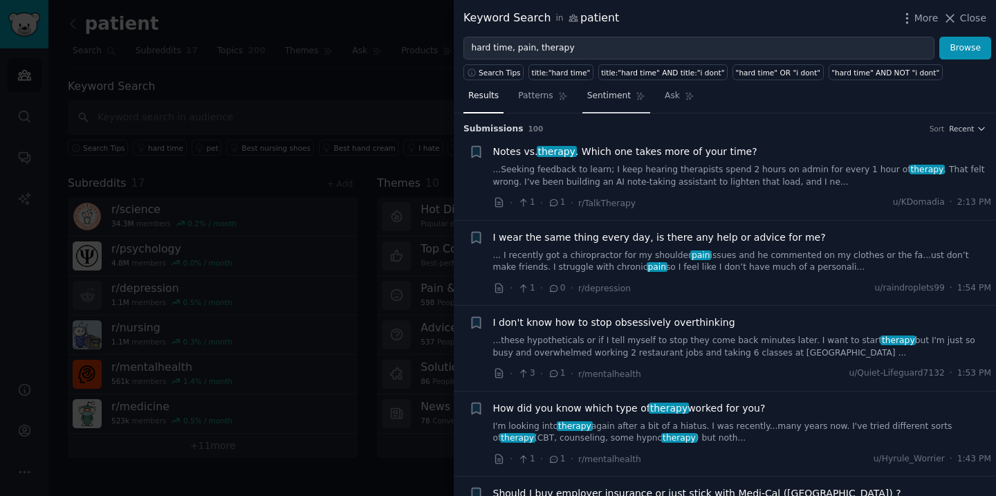
click at [604, 90] on span "Sentiment" at bounding box center [609, 96] width 44 height 12
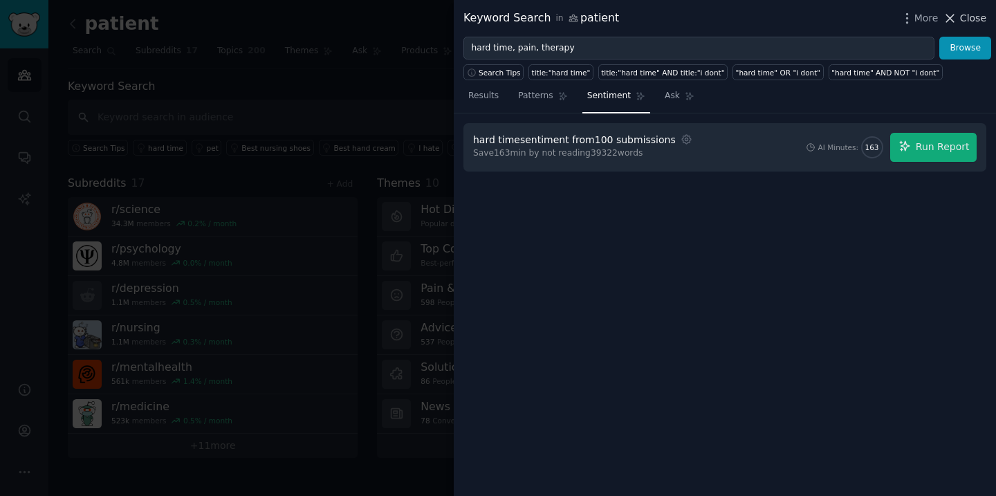
click at [963, 20] on span "Close" at bounding box center [973, 18] width 26 height 15
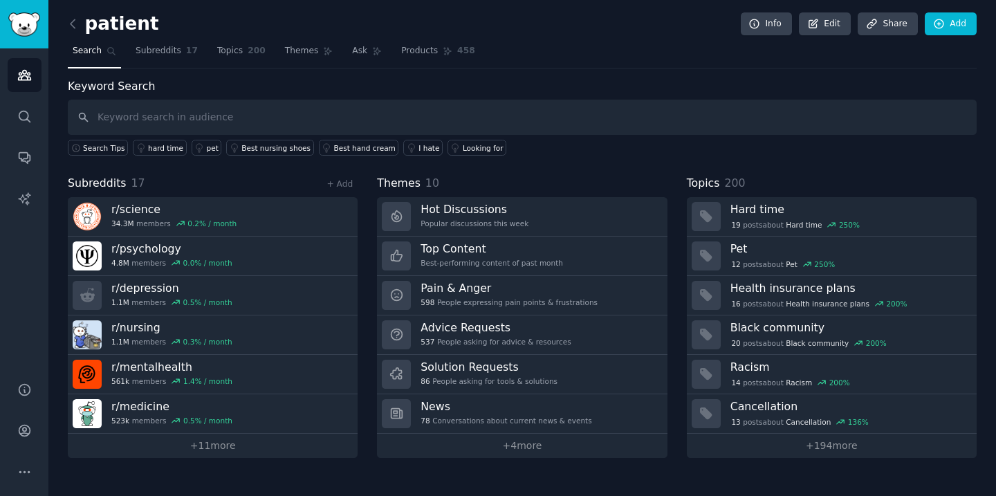
click at [664, 56] on nav "Search Subreddits 17 Topics 200 Themes Ask Products 458" at bounding box center [522, 54] width 909 height 28
click at [832, 441] on link "+ 194 more" at bounding box center [832, 446] width 290 height 24
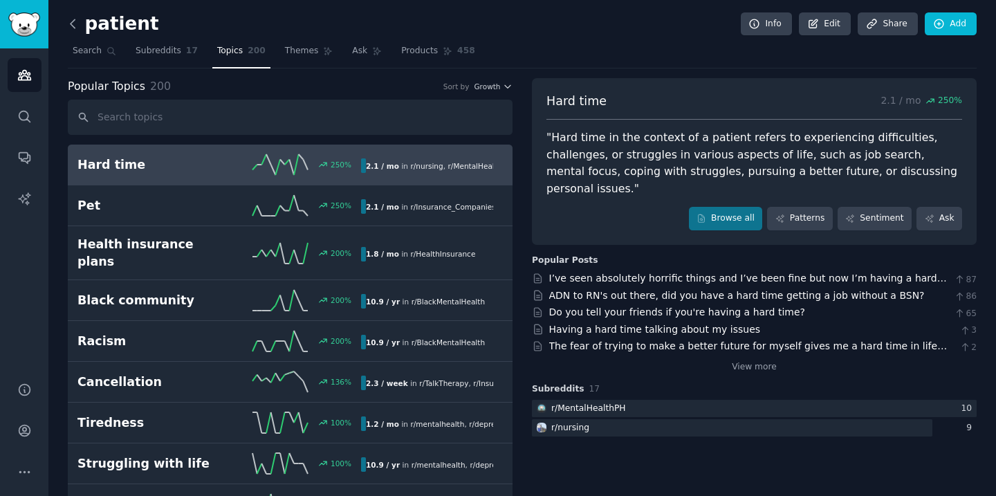
click at [71, 27] on icon at bounding box center [73, 24] width 15 height 15
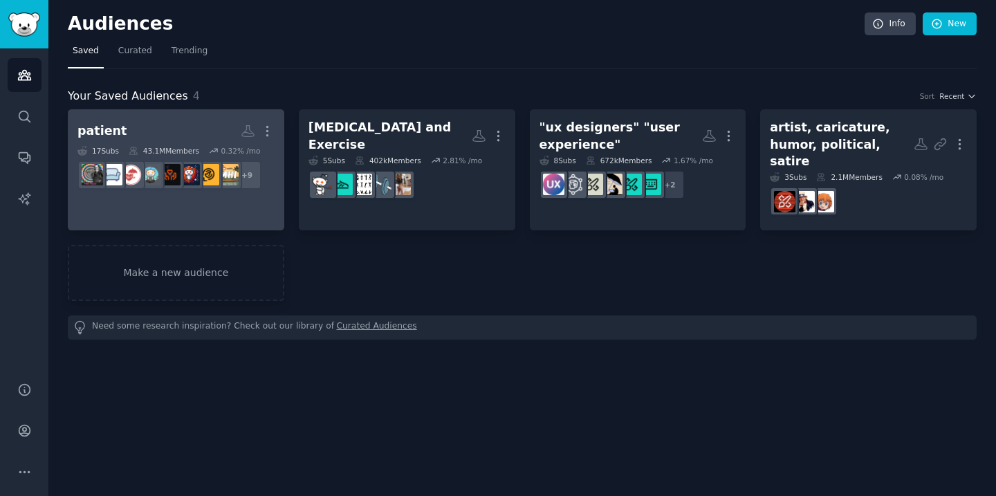
click at [171, 115] on link "patient More 17 Sub s 43.1M Members 0.32 % /mo + 9" at bounding box center [176, 169] width 216 height 121
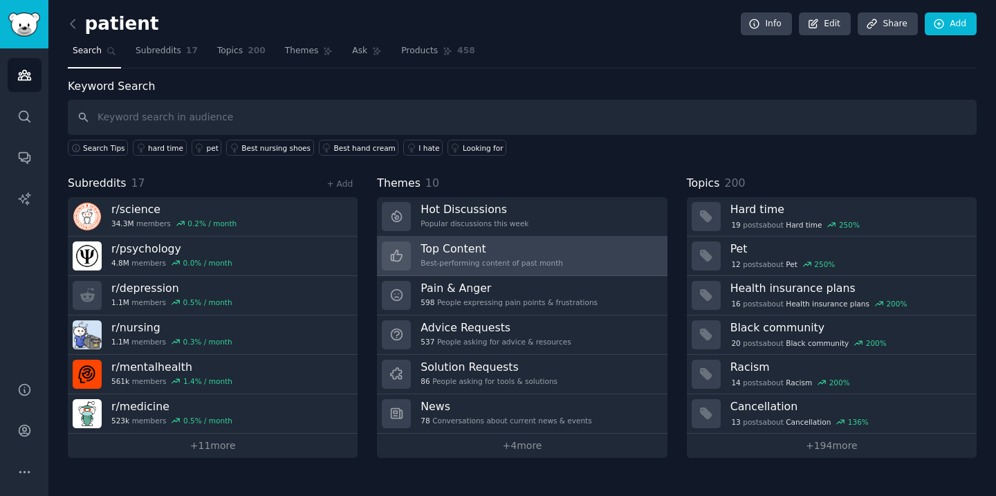
click at [580, 245] on link "Top Content Best-performing content of past month" at bounding box center [522, 256] width 290 height 39
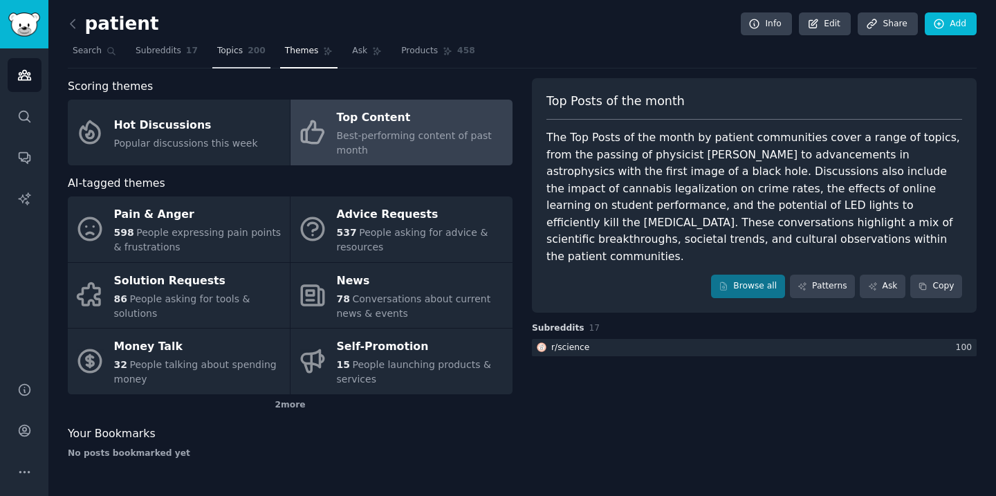
click at [232, 48] on span "Topics" at bounding box center [230, 51] width 26 height 12
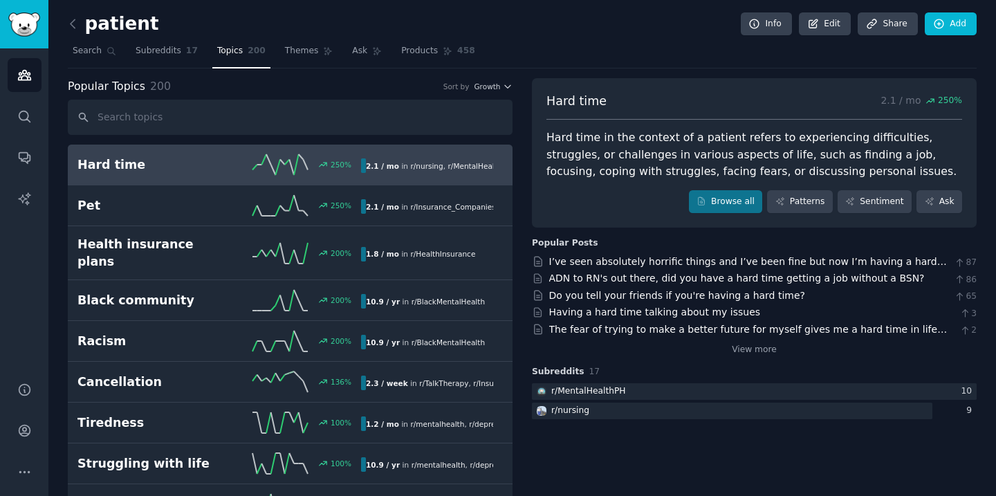
click at [570, 49] on nav "Search Subreddits 17 Topics 200 Themes Ask Products 458" at bounding box center [522, 54] width 909 height 28
click at [72, 25] on icon at bounding box center [73, 23] width 4 height 8
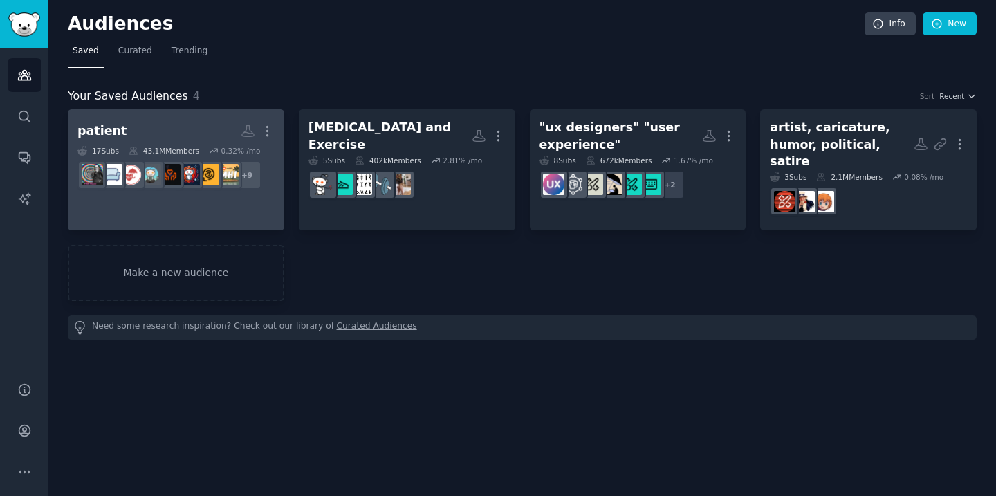
click at [224, 122] on h2 "patient More" at bounding box center [175, 131] width 197 height 24
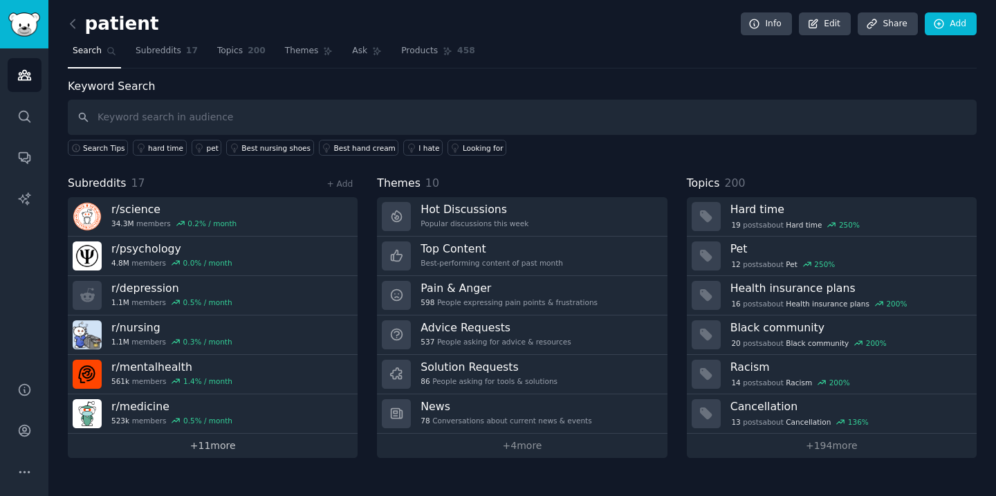
click at [232, 450] on link "+ 11 more" at bounding box center [213, 446] width 290 height 24
